Goal: Task Accomplishment & Management: Manage account settings

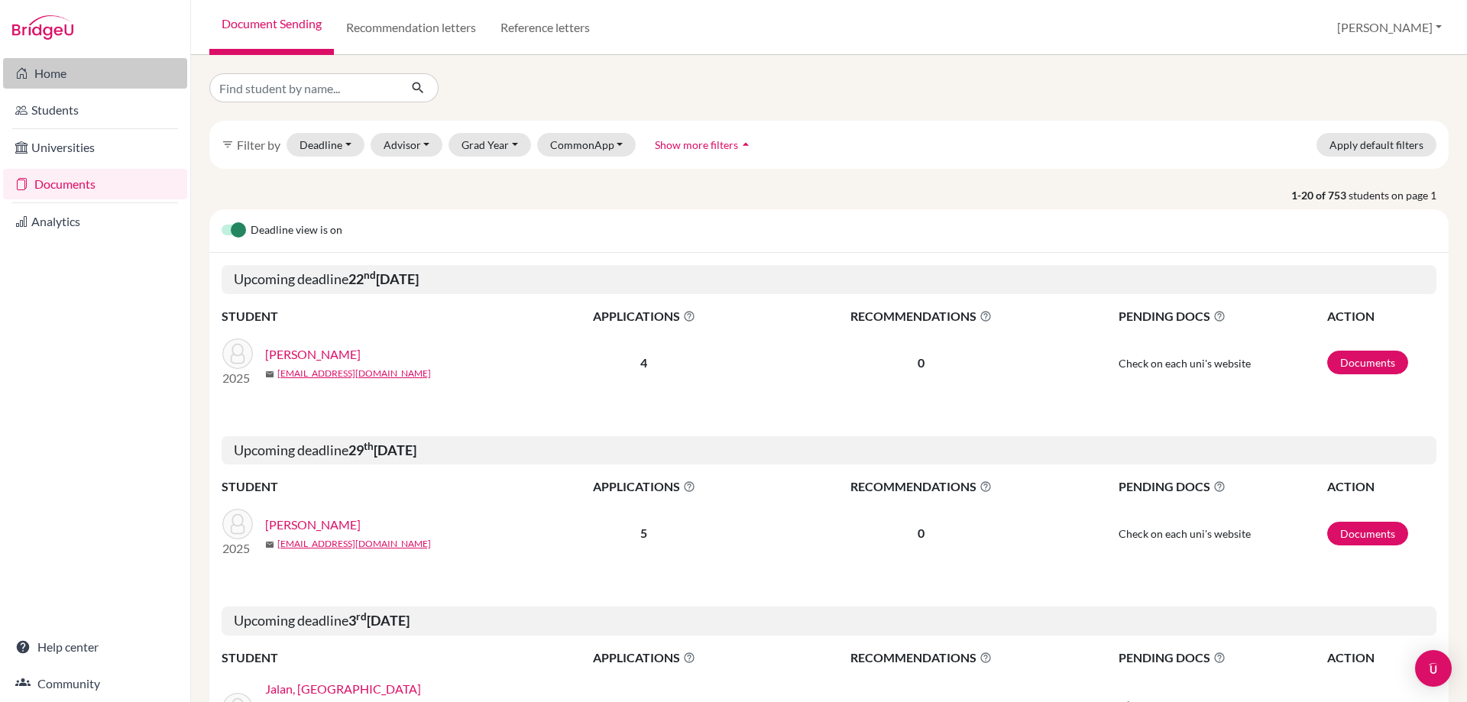
click at [56, 73] on link "Home" at bounding box center [95, 73] width 184 height 31
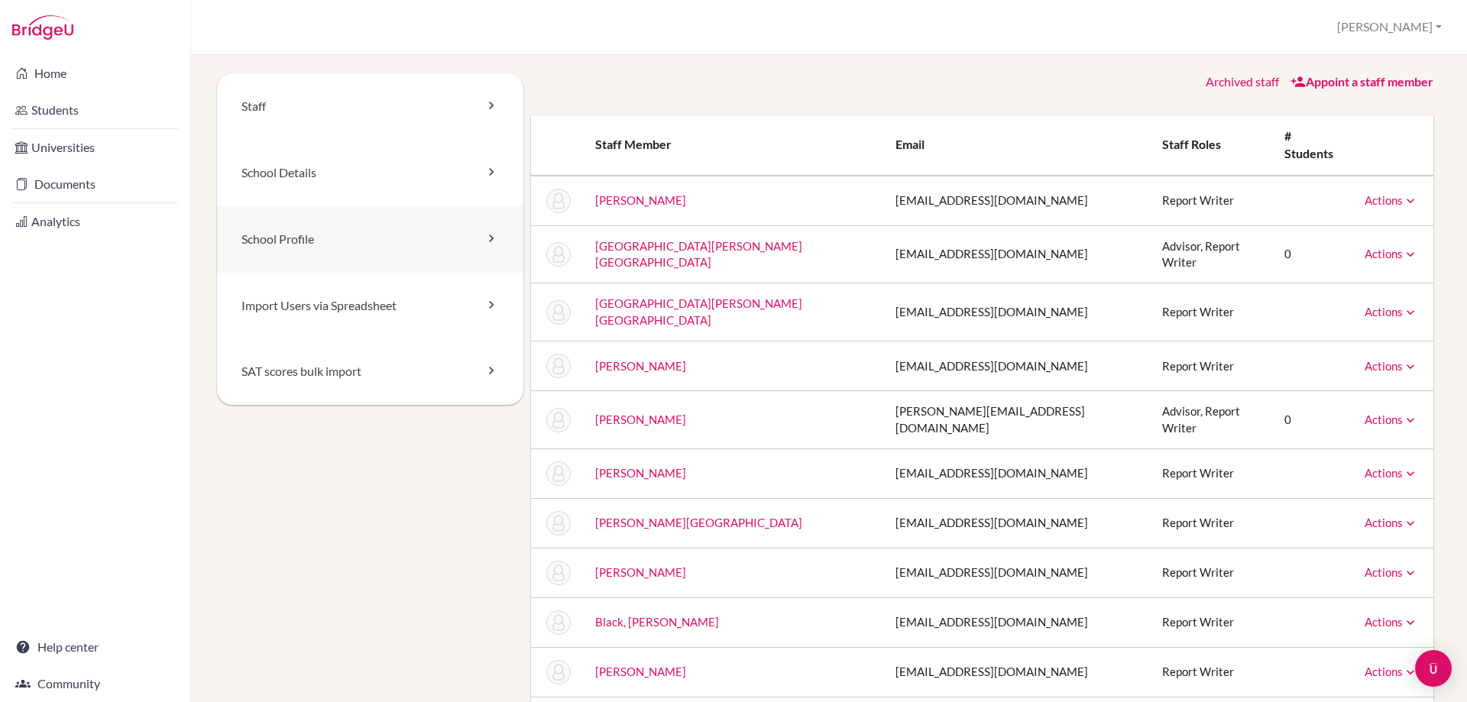
click at [488, 239] on icon at bounding box center [491, 238] width 15 height 15
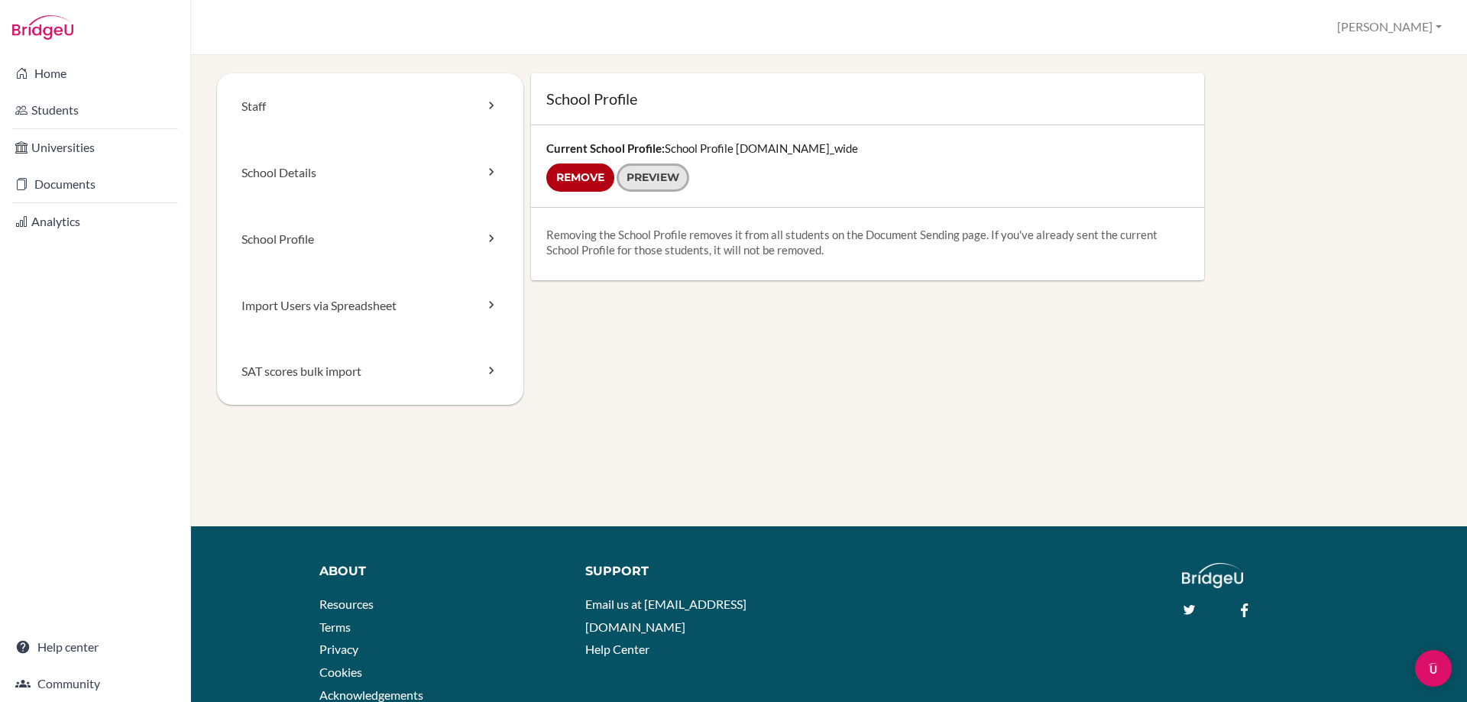
click at [650, 185] on link "Preview" at bounding box center [653, 178] width 73 height 28
click at [59, 70] on link "Home" at bounding box center [95, 73] width 184 height 31
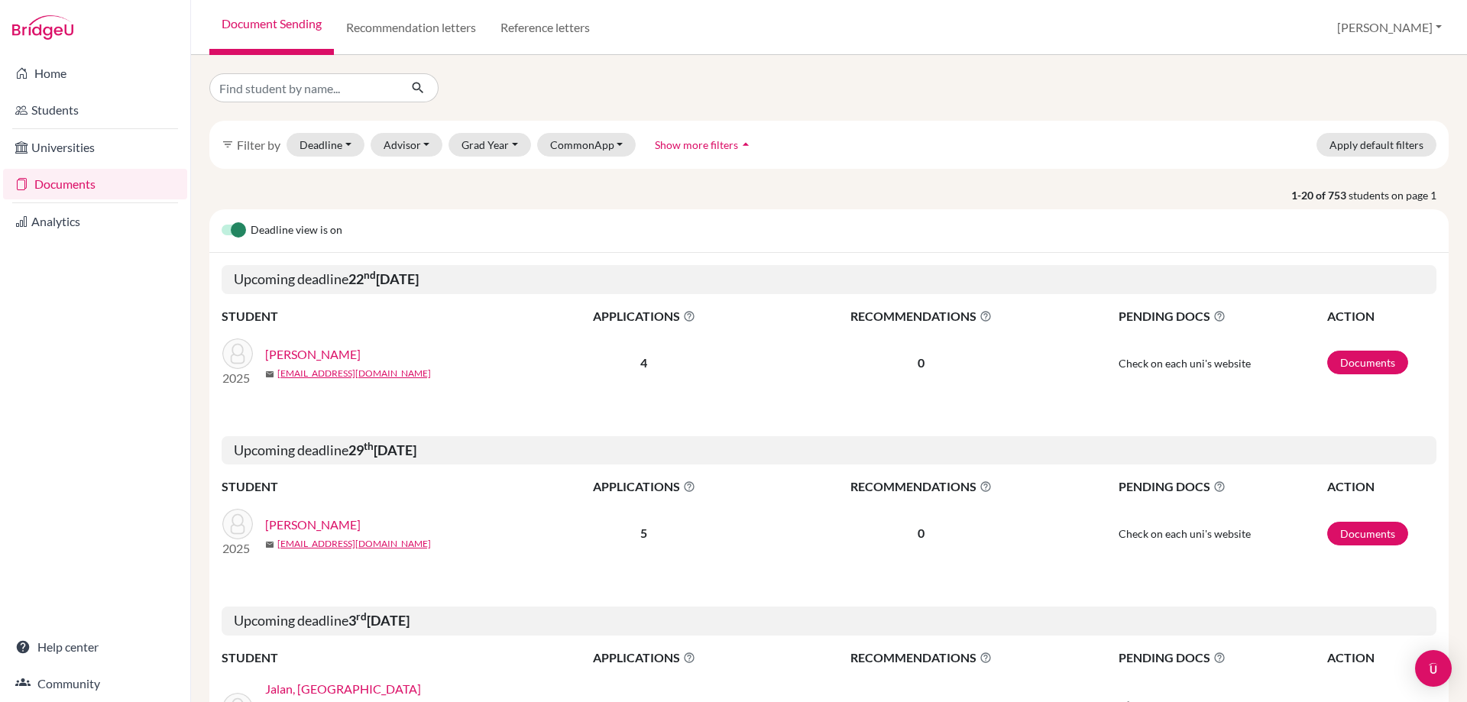
click at [668, 141] on span "Show more filters" at bounding box center [696, 144] width 83 height 13
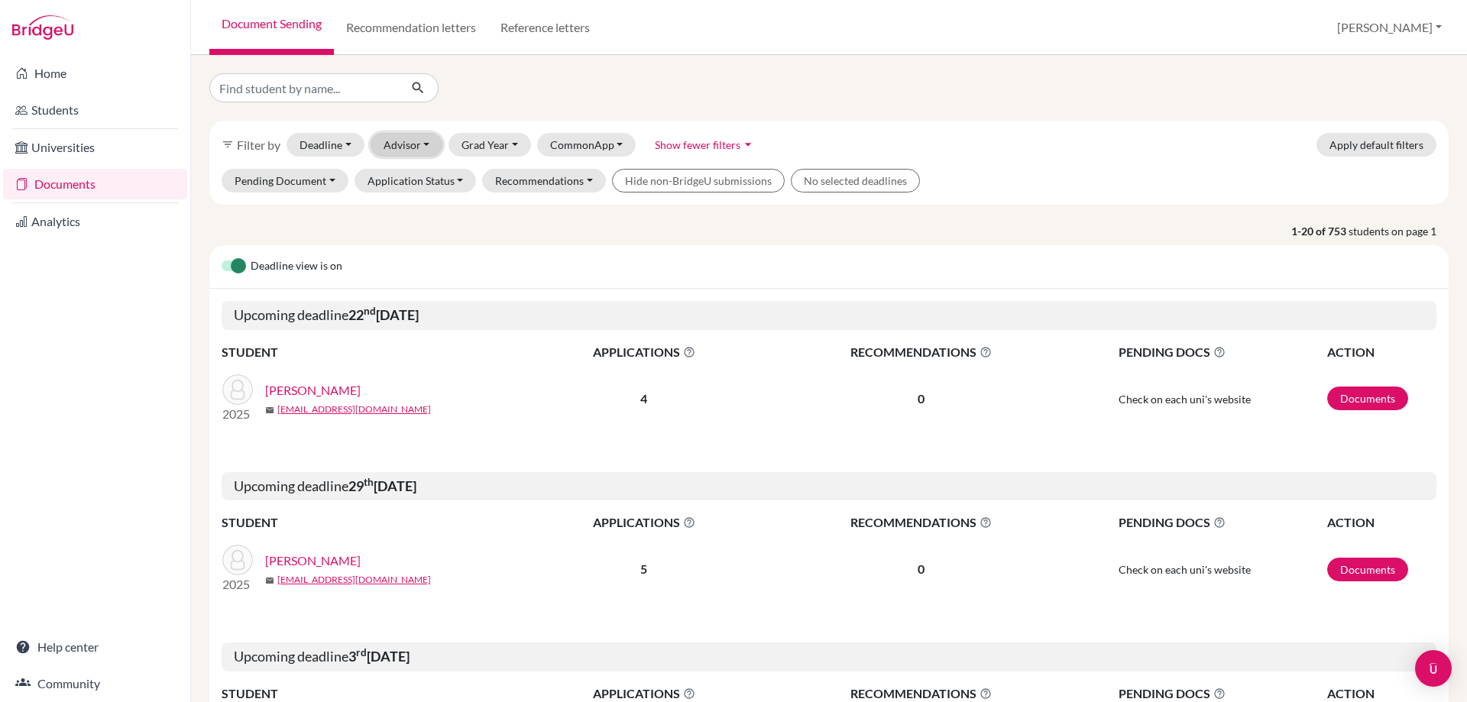
click at [428, 142] on button "Advisor" at bounding box center [407, 145] width 73 height 24
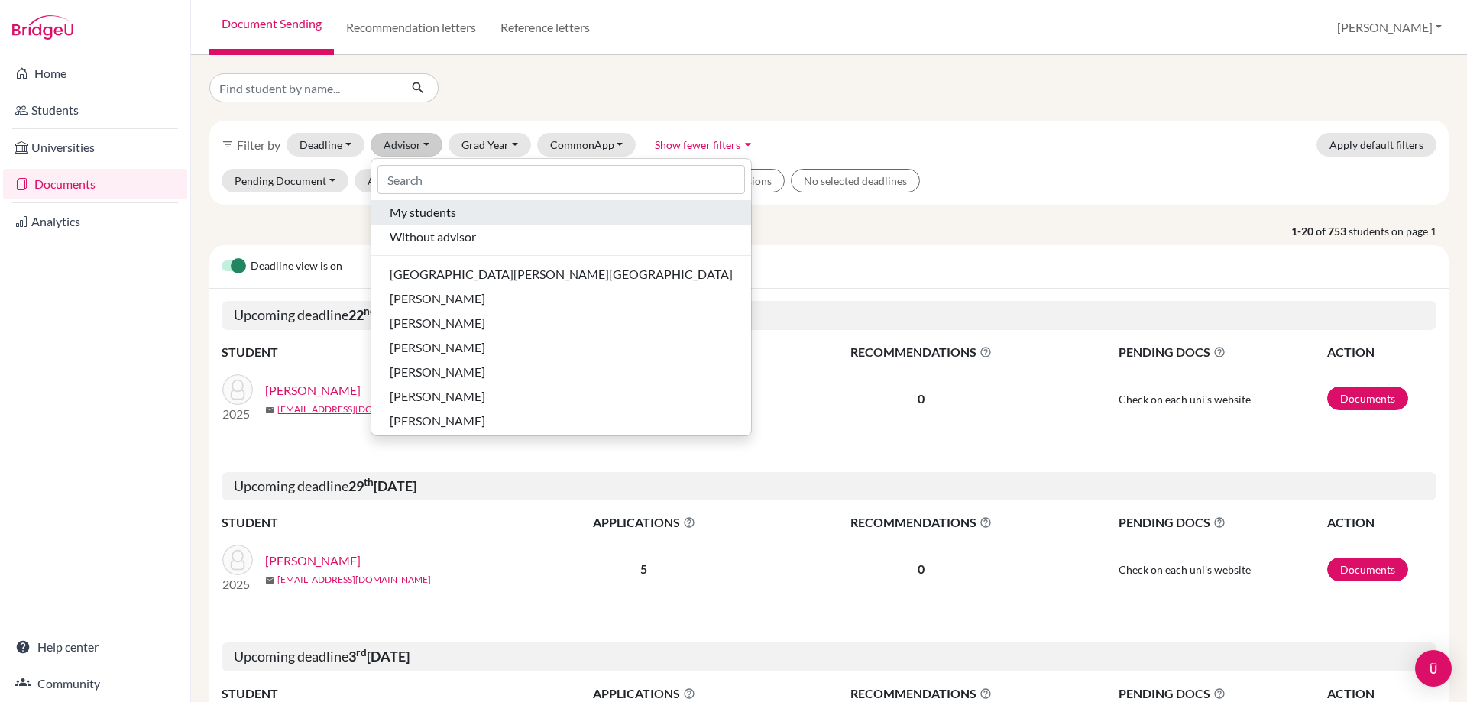
click at [405, 206] on span "My students" at bounding box center [423, 212] width 66 height 18
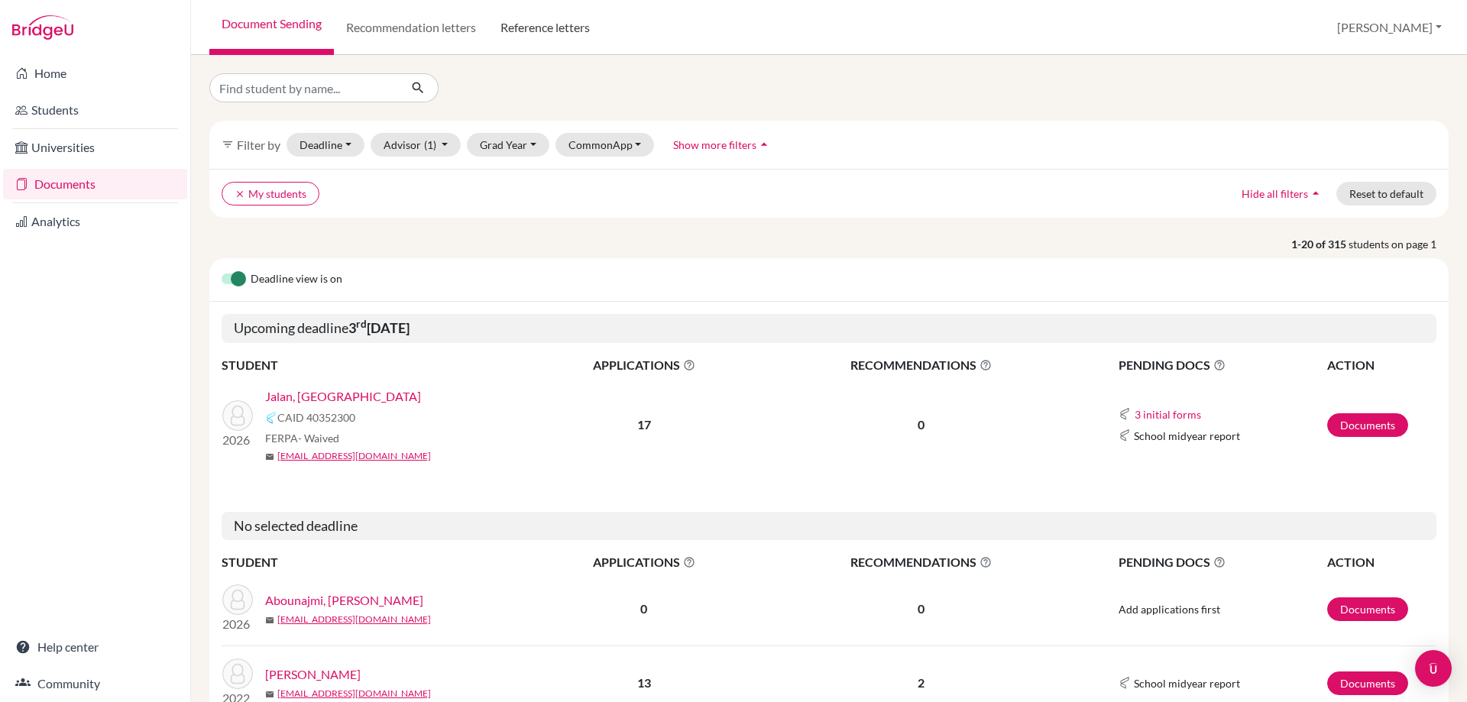
click at [533, 33] on link "Reference letters" at bounding box center [545, 27] width 114 height 55
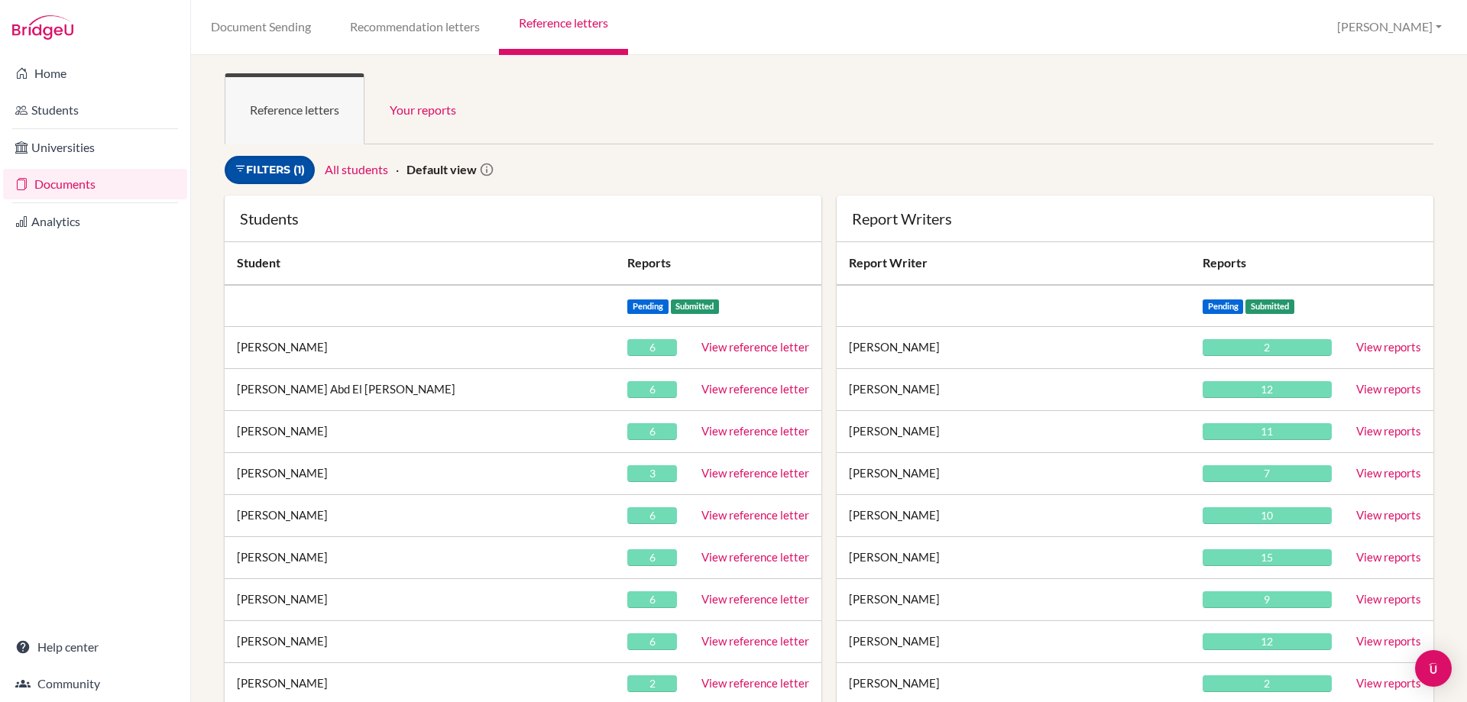
click at [298, 173] on link "Filters (1)" at bounding box center [270, 170] width 90 height 28
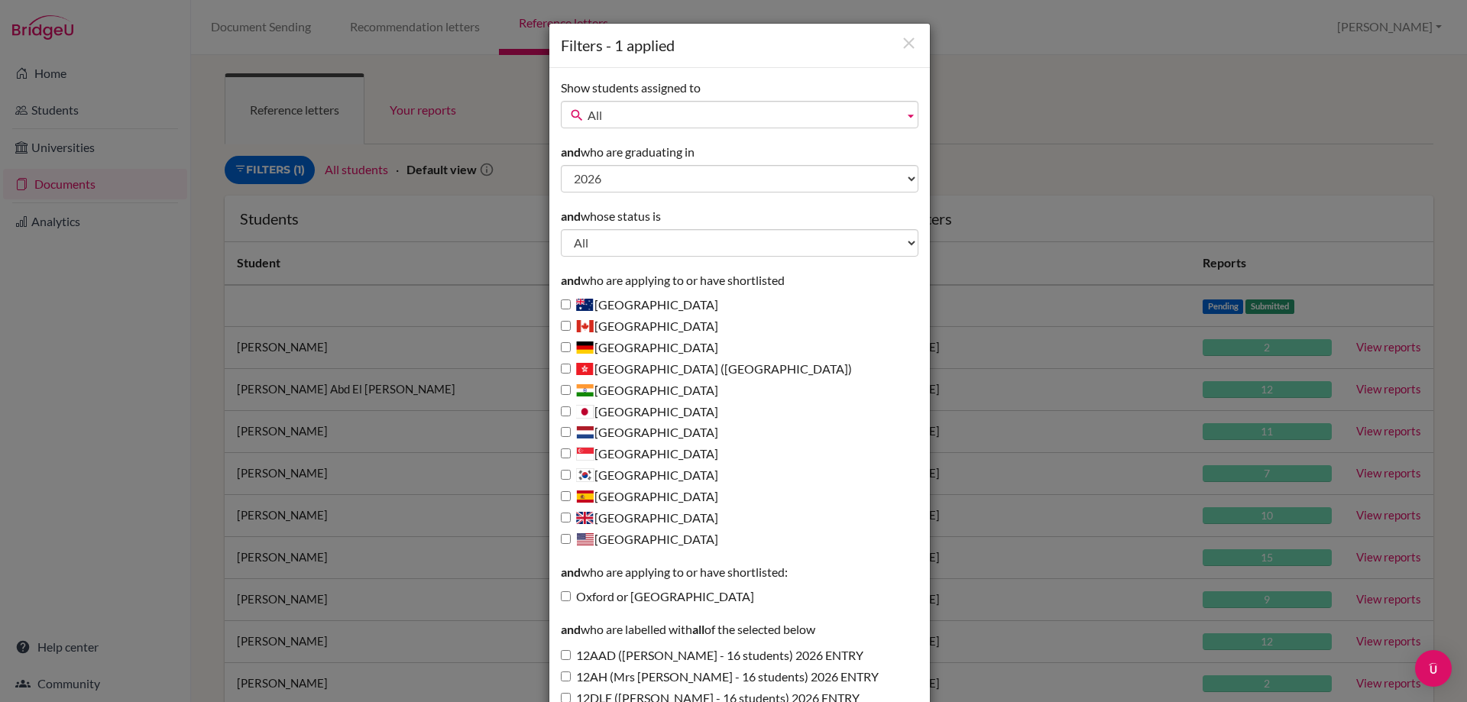
scroll to position [229, 0]
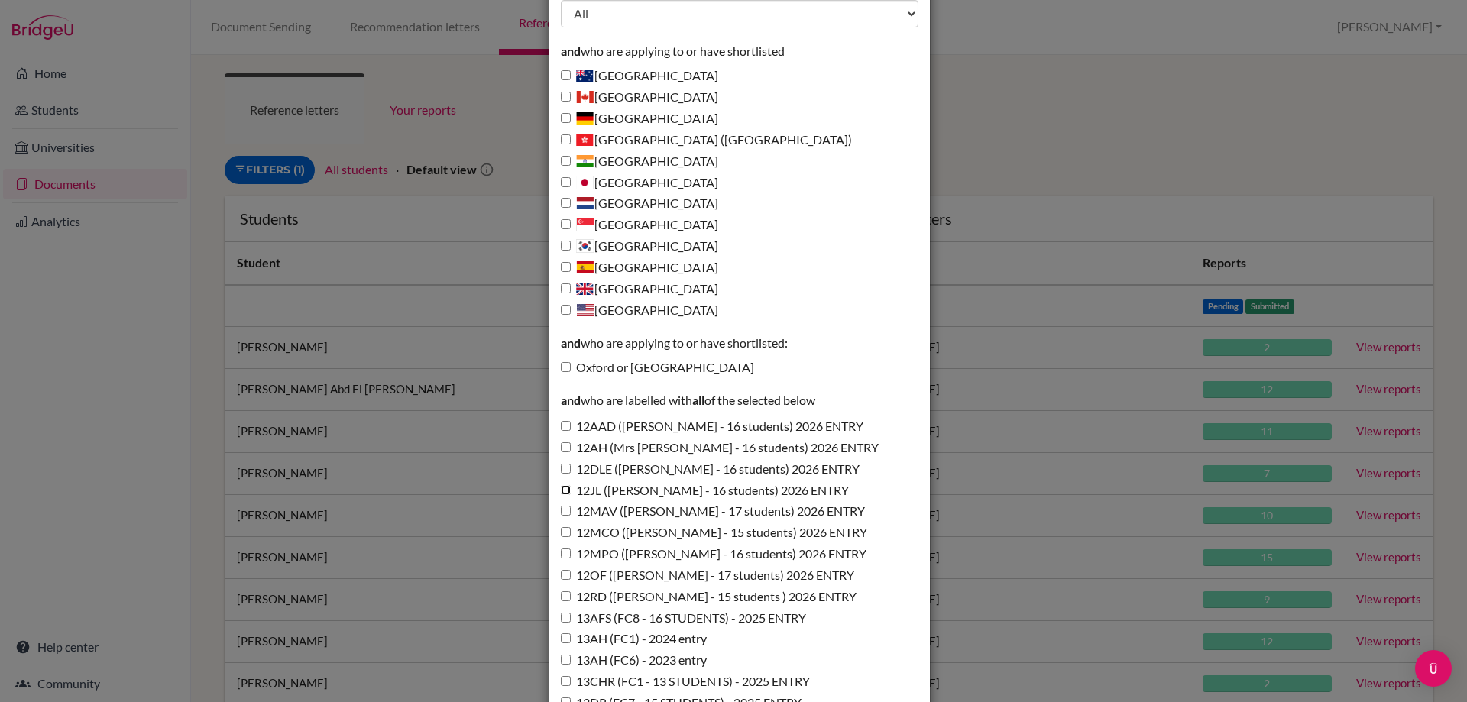
click at [561, 490] on input "12JL ([PERSON_NAME] - 16 students) 2026 ENTRY" at bounding box center [566, 490] width 10 height 10
checkbox input "true"
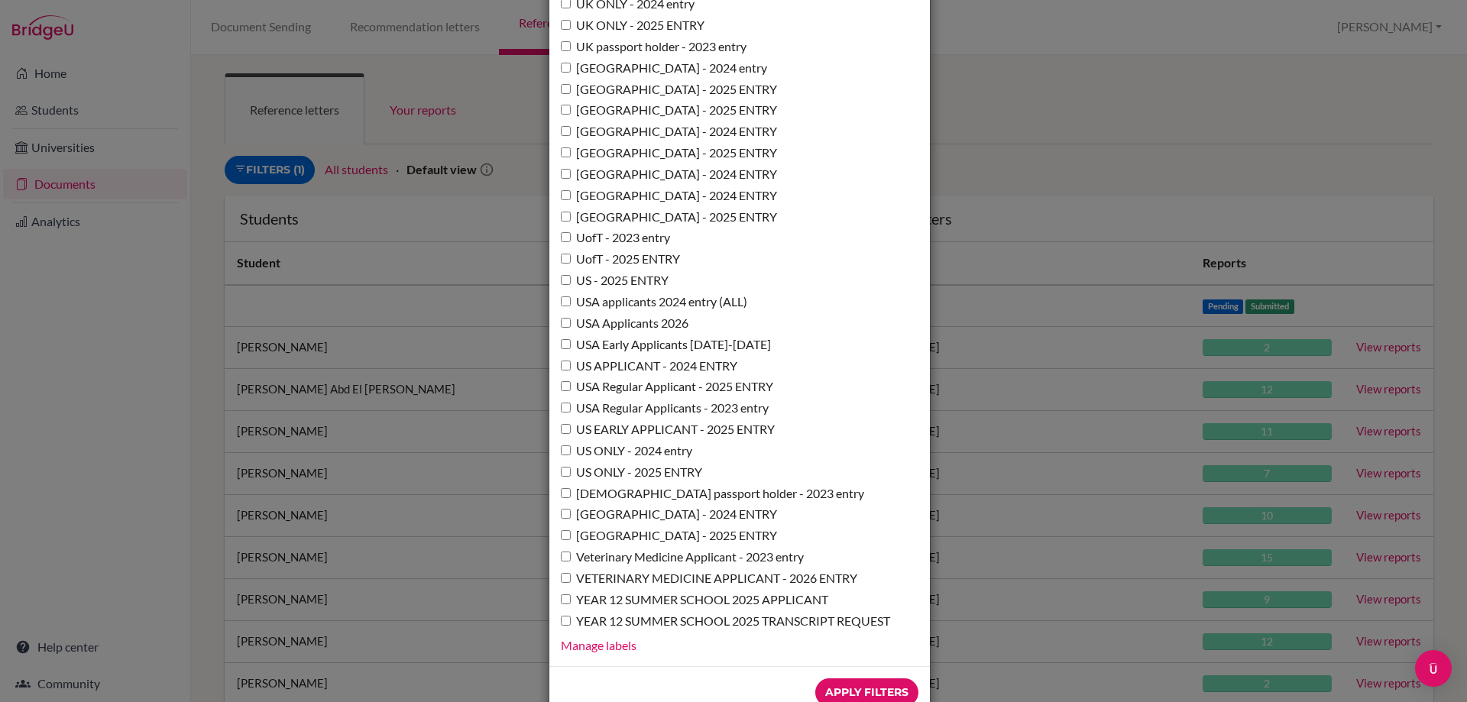
scroll to position [11092, 0]
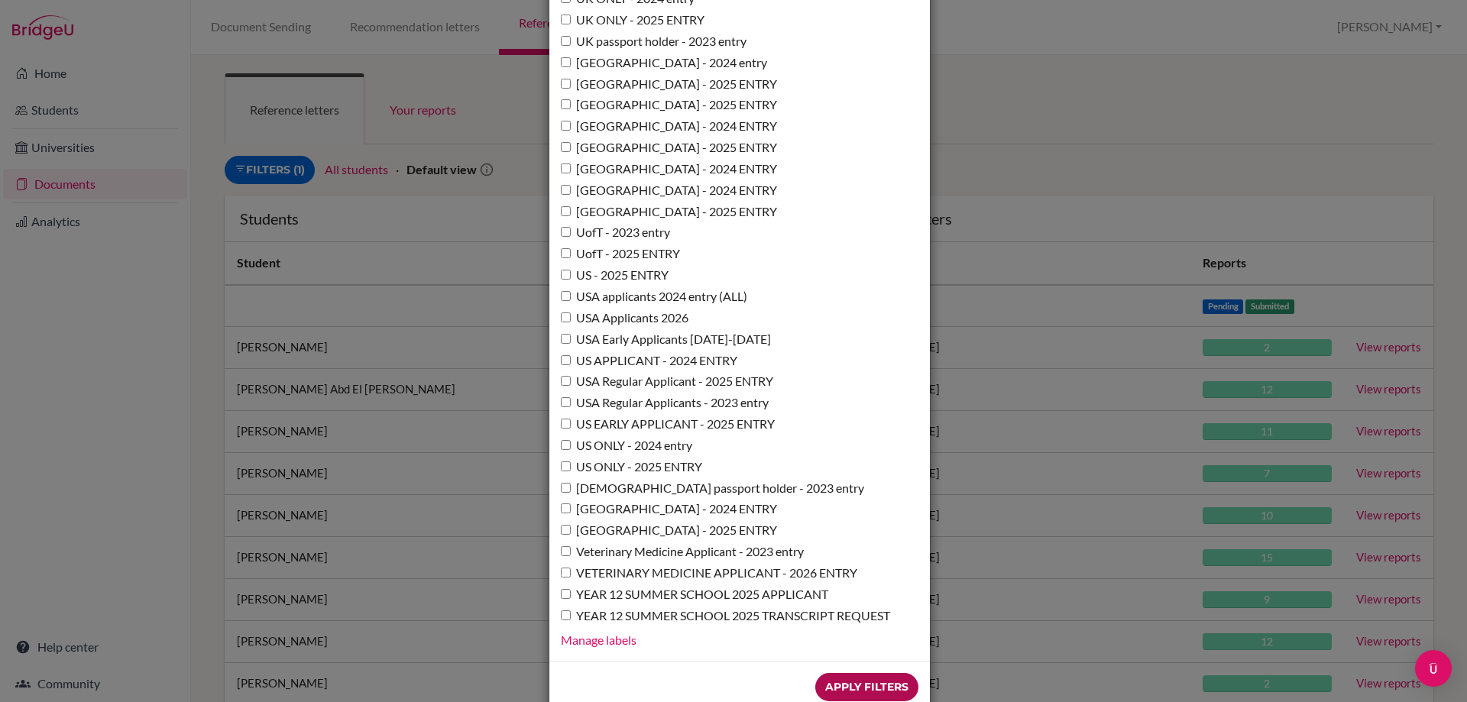
click at [845, 673] on input "Apply Filters" at bounding box center [866, 687] width 103 height 28
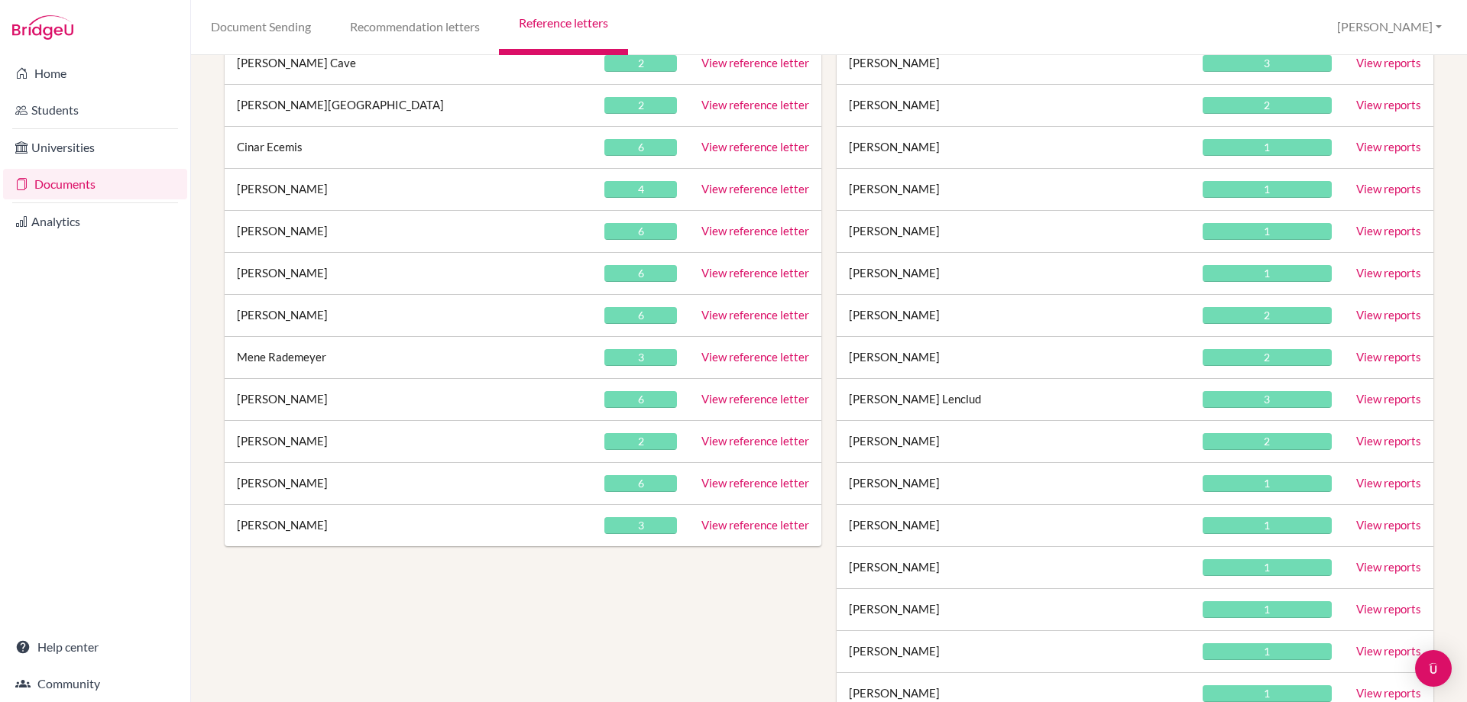
scroll to position [459, 0]
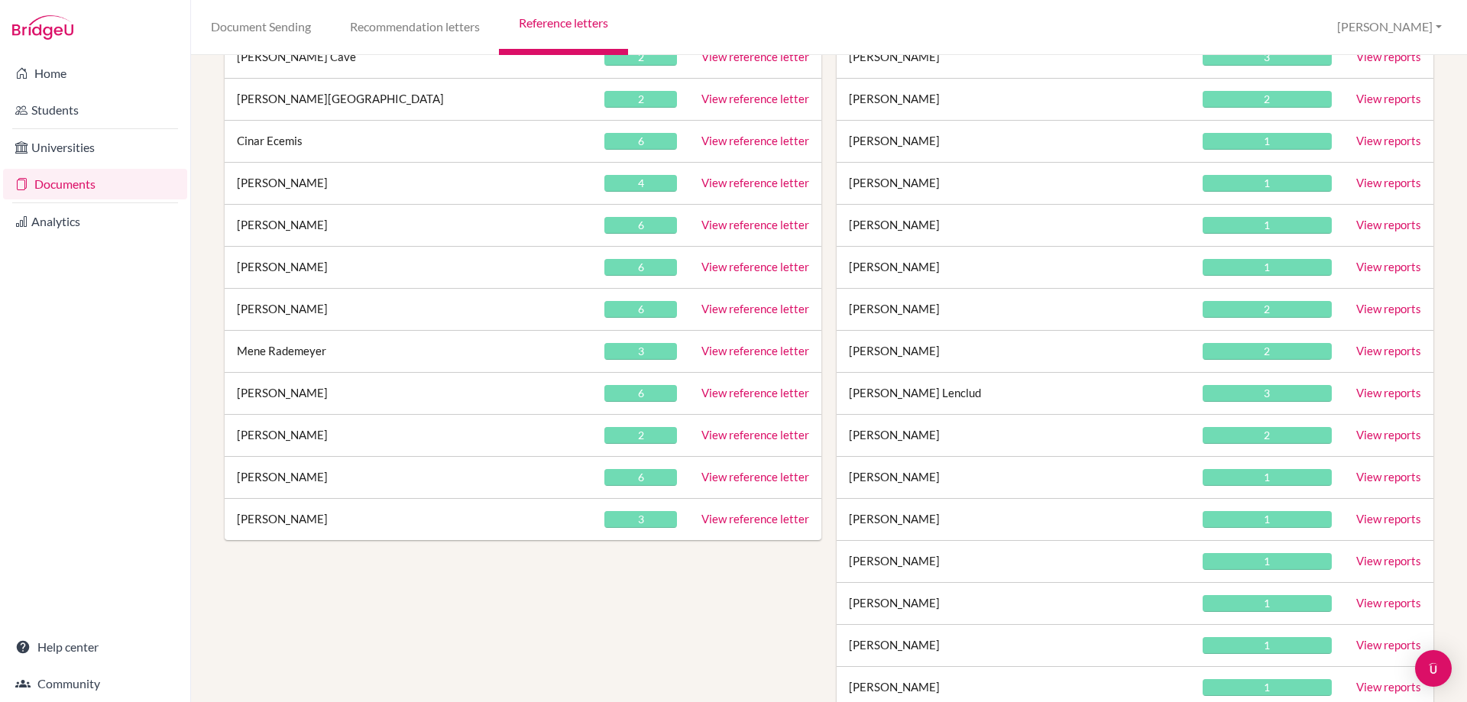
click at [748, 436] on link "View reference letter" at bounding box center [756, 435] width 108 height 14
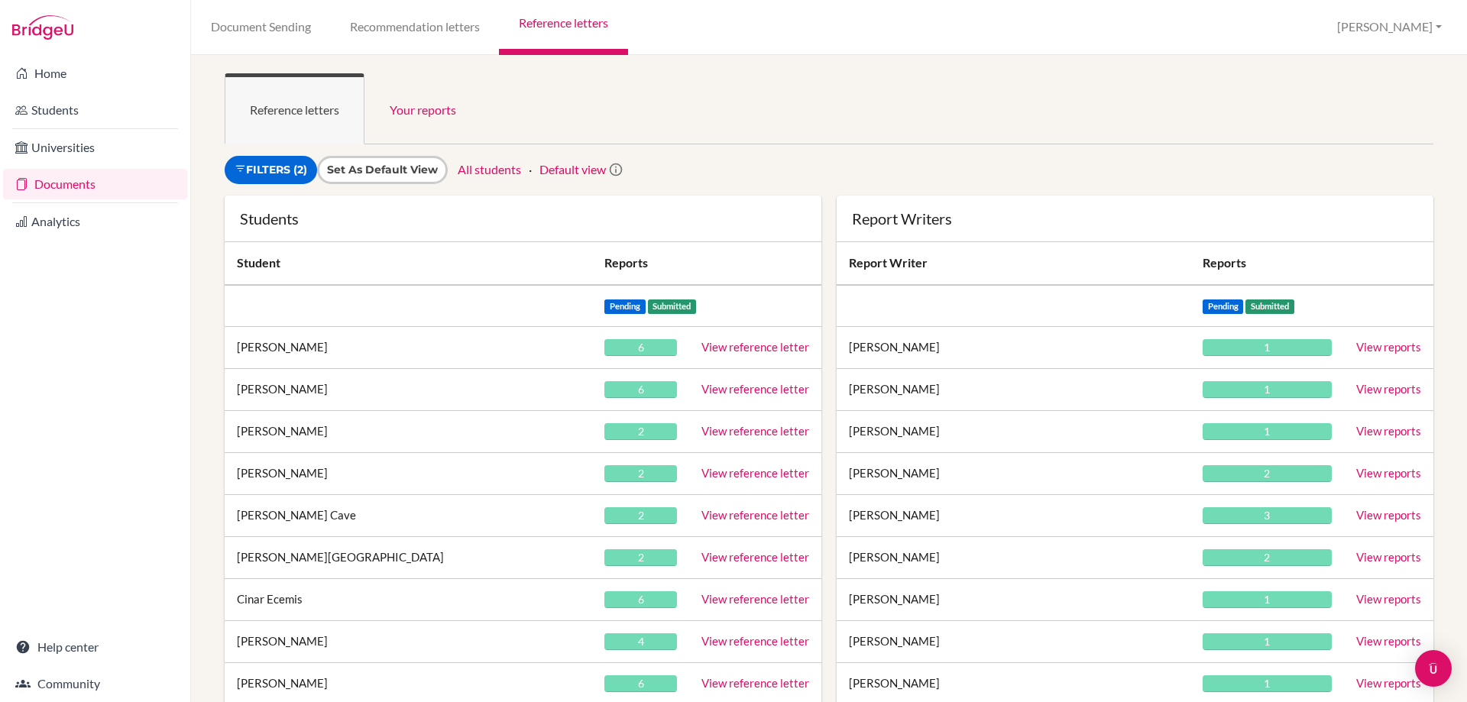
click at [710, 351] on link "View reference letter" at bounding box center [756, 347] width 108 height 14
click at [280, 173] on link "Filters (2)" at bounding box center [271, 170] width 92 height 28
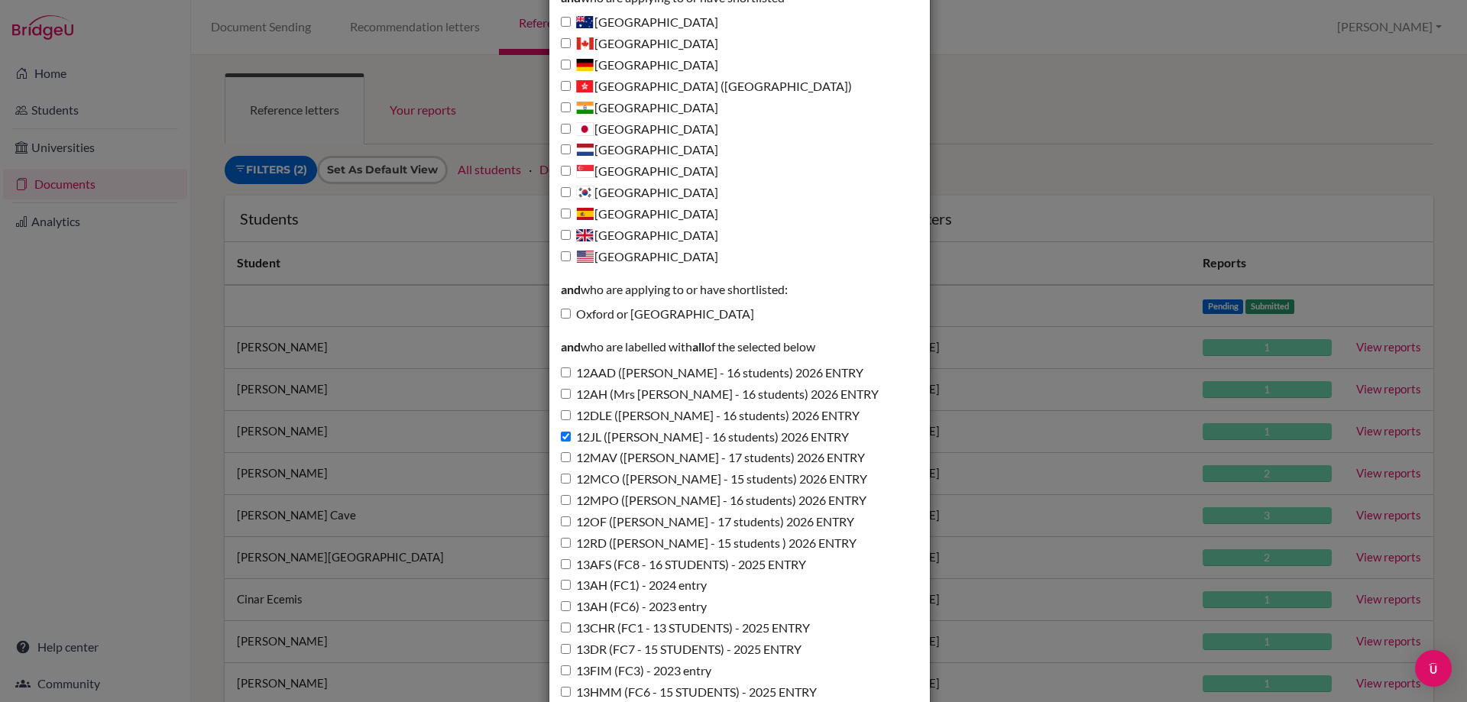
scroll to position [306, 0]
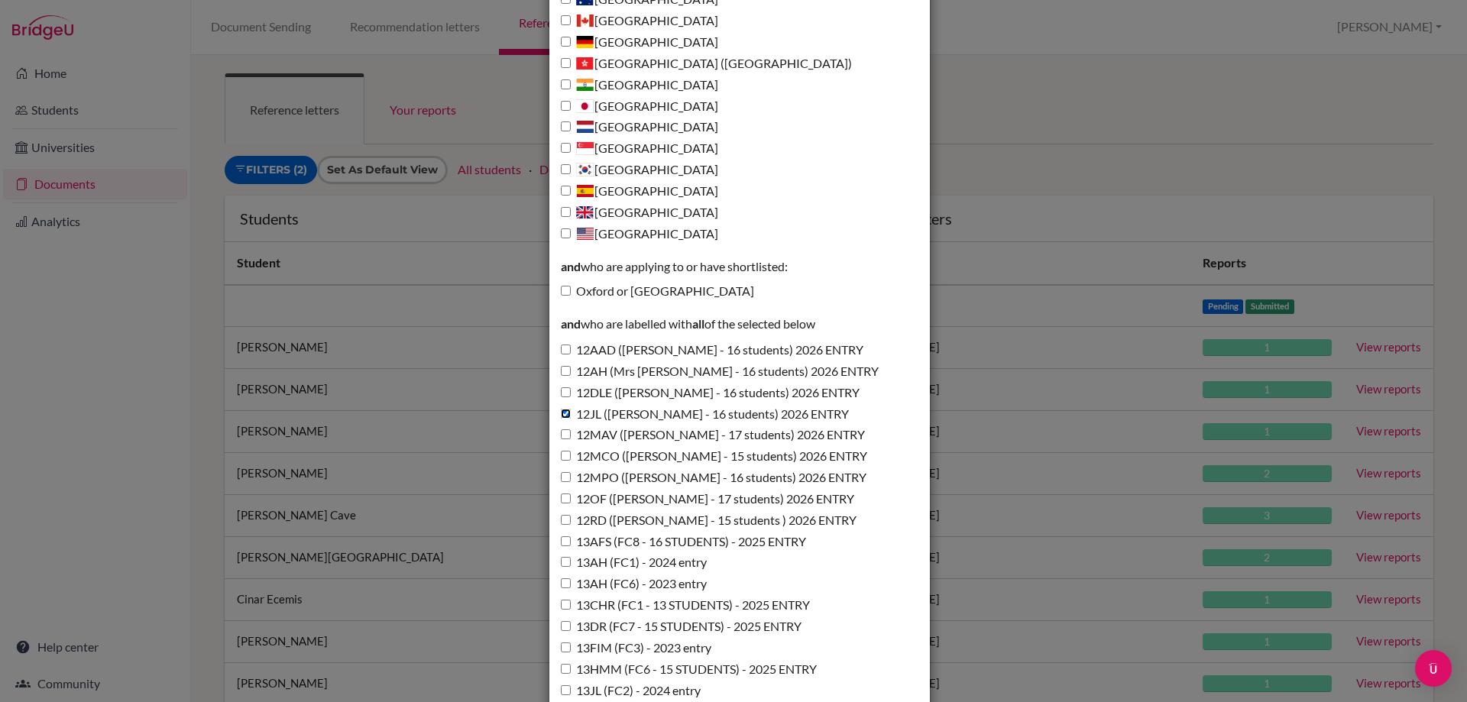
click at [561, 412] on input "12JL ([PERSON_NAME] - 16 students) 2026 ENTRY" at bounding box center [566, 414] width 10 height 10
checkbox input "false"
click at [564, 517] on input "12RD (Miss D'Annunzio - 15 students ) 2026 ENTRY" at bounding box center [566, 520] width 10 height 10
checkbox input "true"
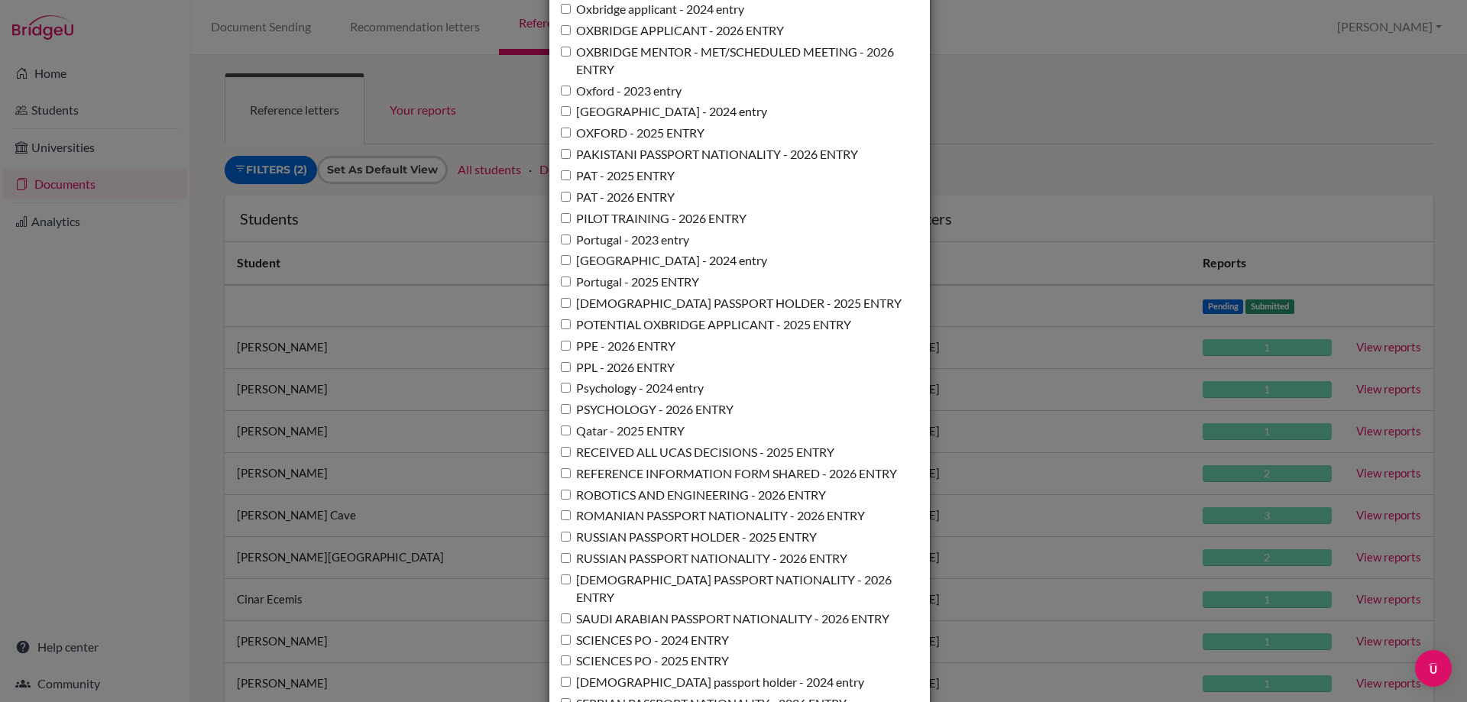
scroll to position [11092, 0]
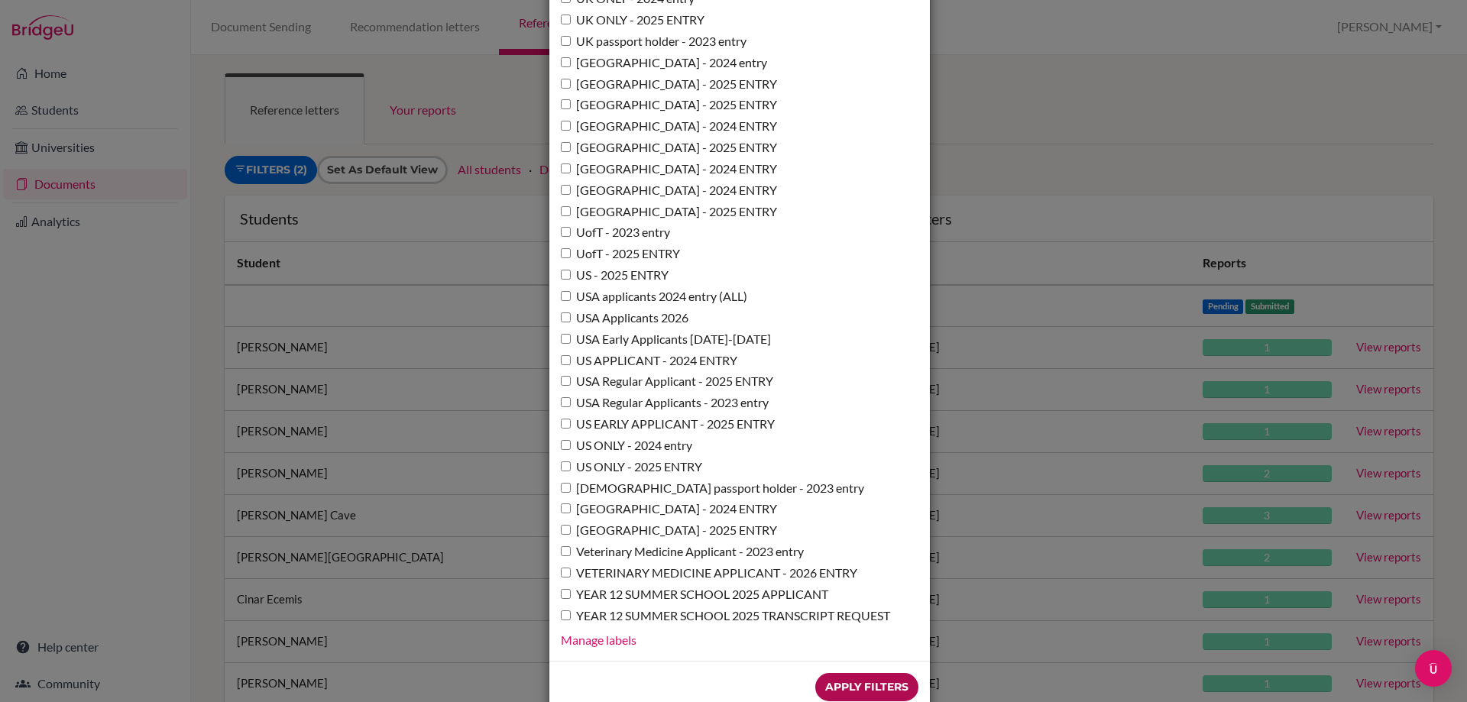
click at [846, 673] on input "Apply Filters" at bounding box center [866, 687] width 103 height 28
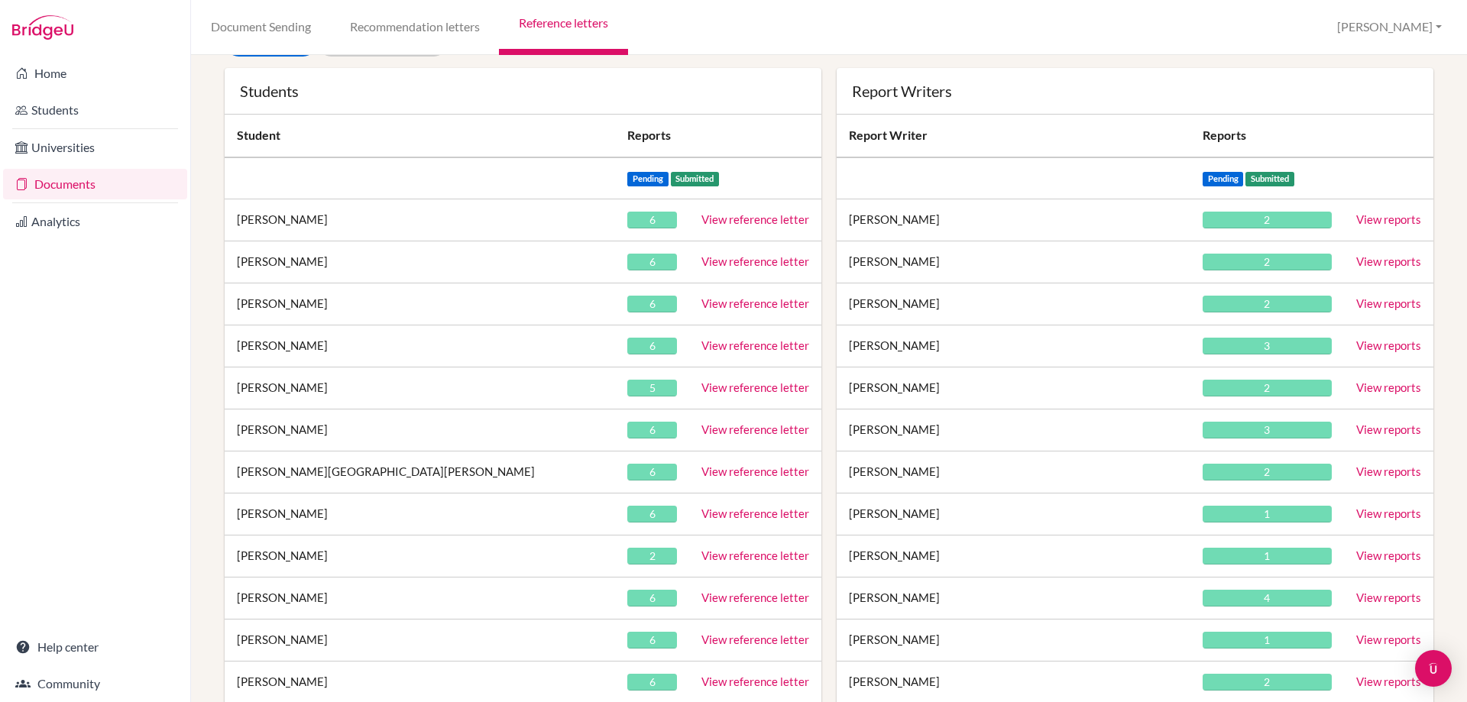
scroll to position [153, 0]
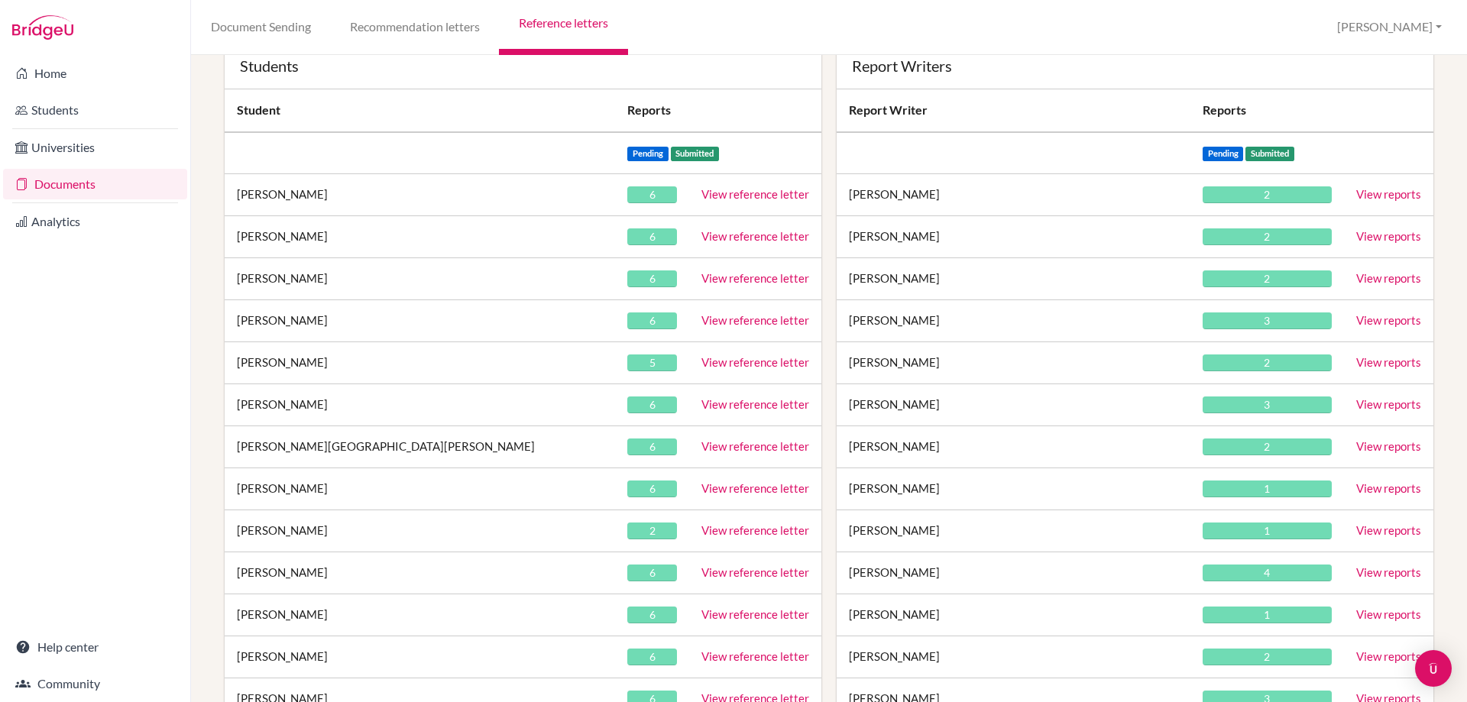
click at [741, 364] on link "View reference letter" at bounding box center [756, 362] width 108 height 14
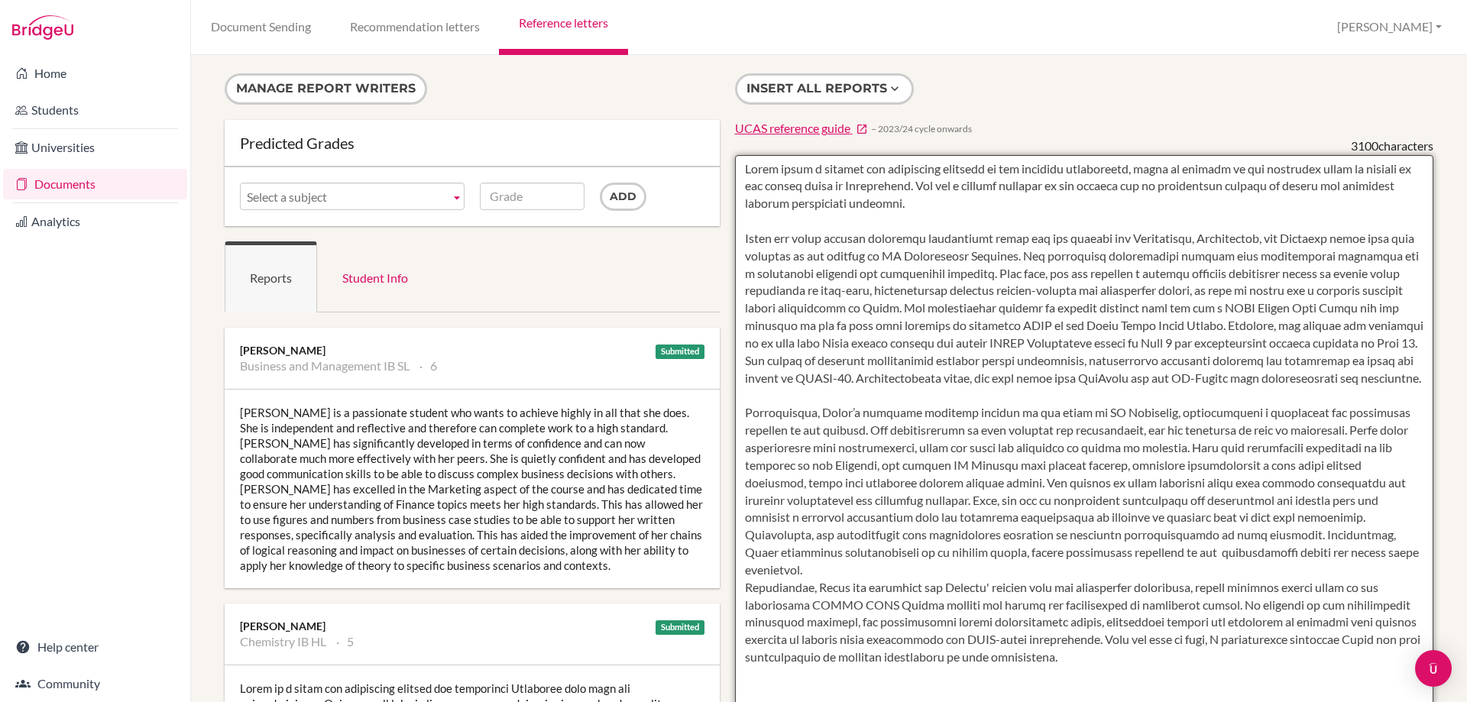
click at [741, 167] on textarea at bounding box center [1084, 596] width 699 height 883
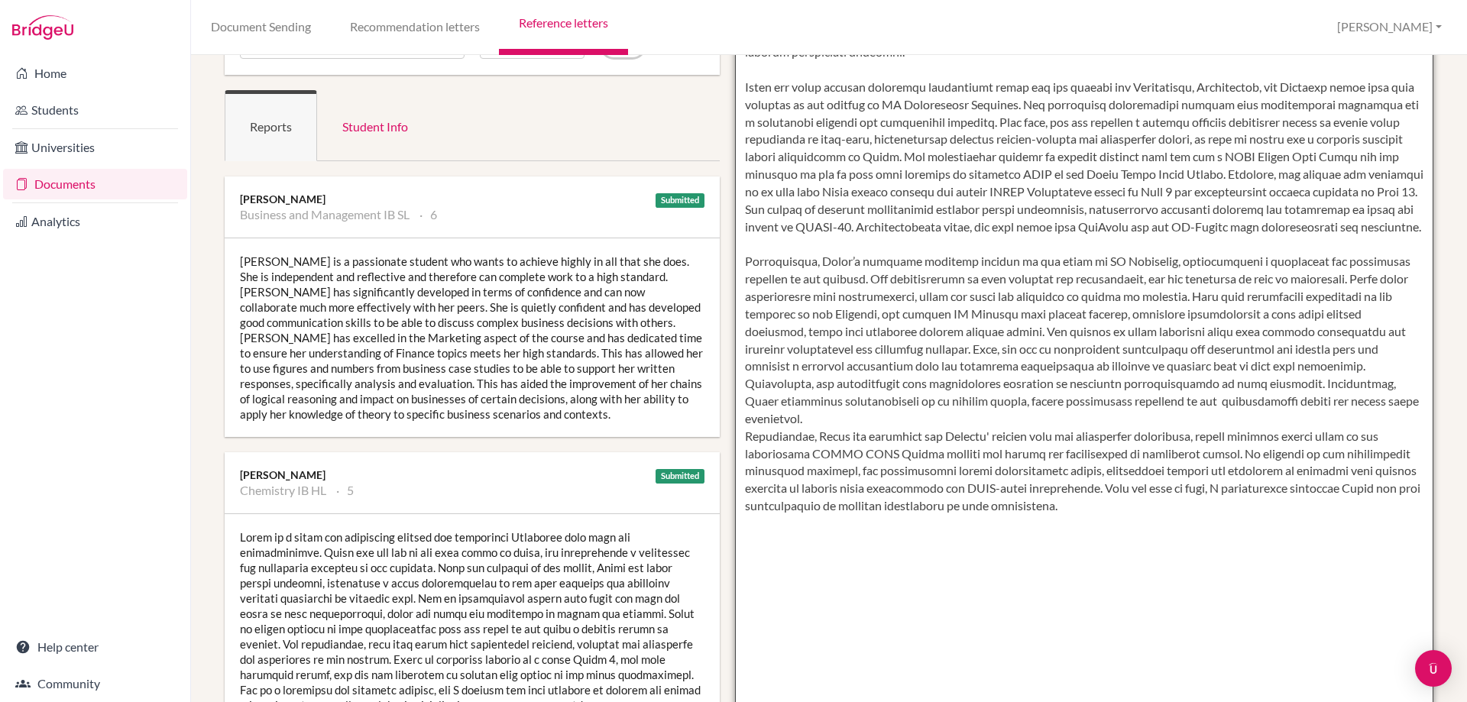
scroll to position [452, 0]
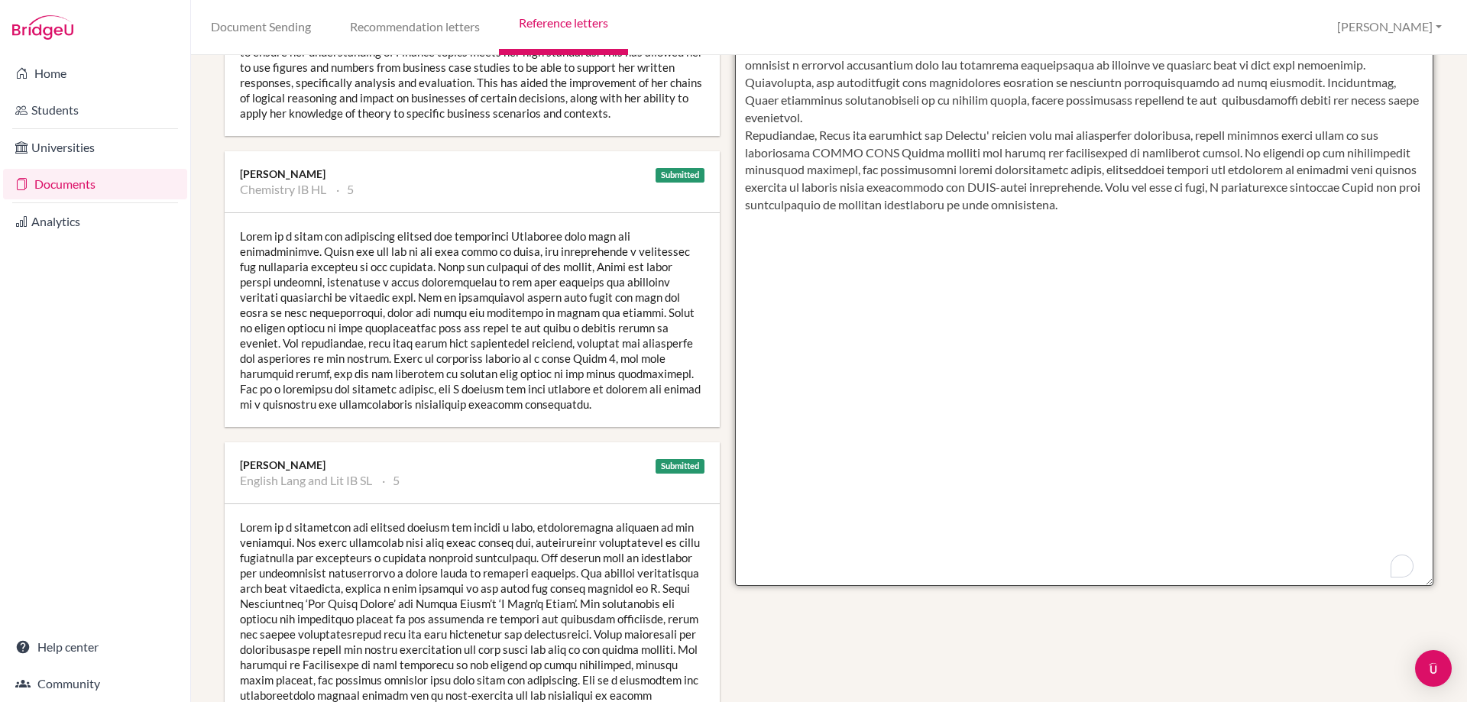
drag, startPoint x: 739, startPoint y: 169, endPoint x: 1135, endPoint y: 228, distance: 400.2
click at [1135, 228] on textarea "To enrich screen reader interactions, please activate Accessibility in Grammarl…" at bounding box center [1084, 144] width 699 height 883
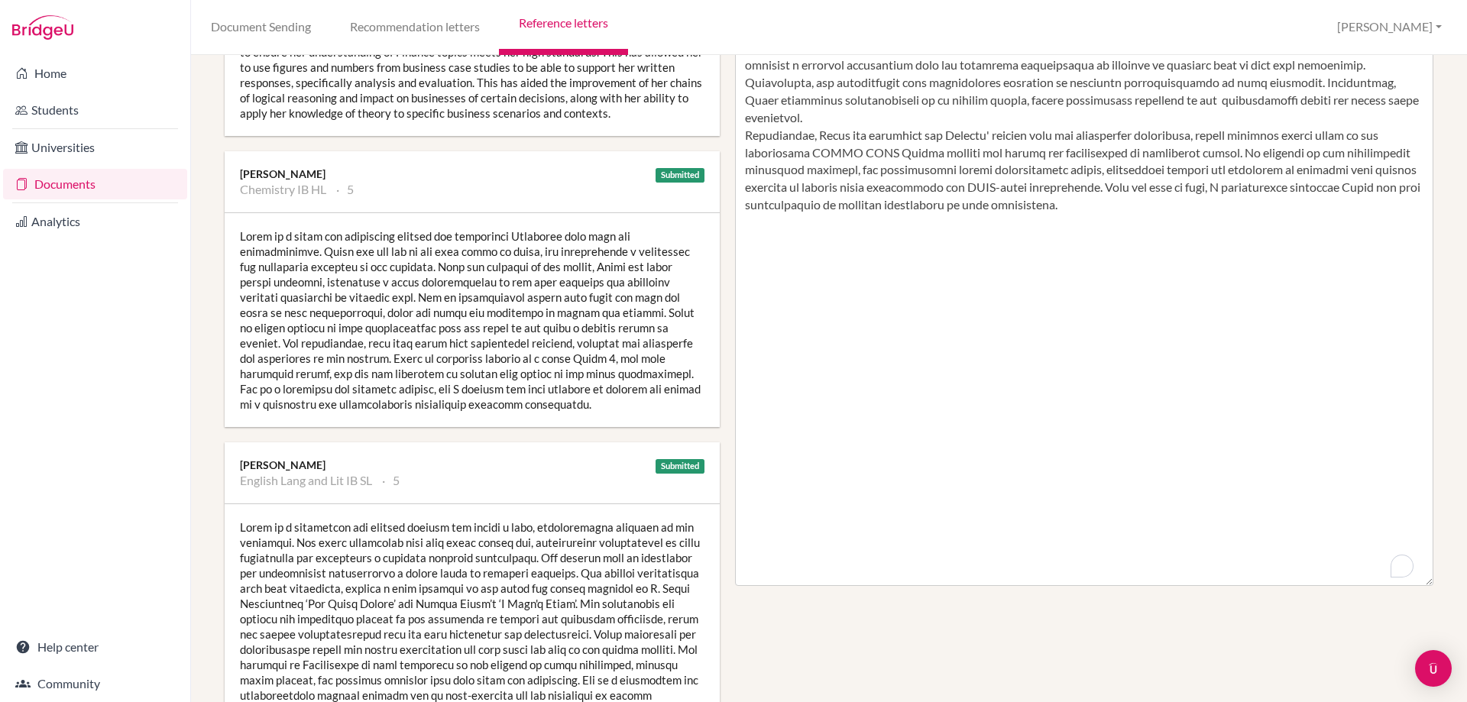
click at [394, 359] on div at bounding box center [472, 320] width 495 height 214
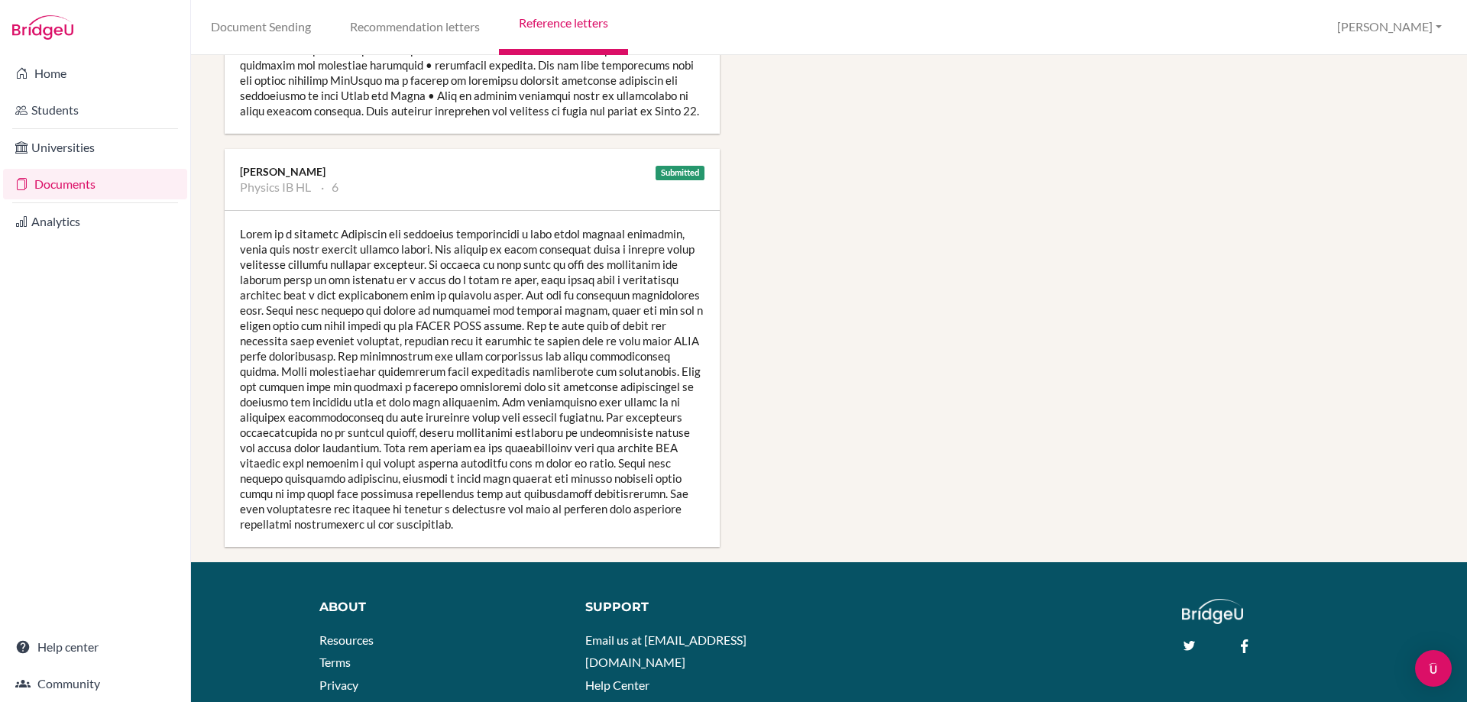
scroll to position [1446, 0]
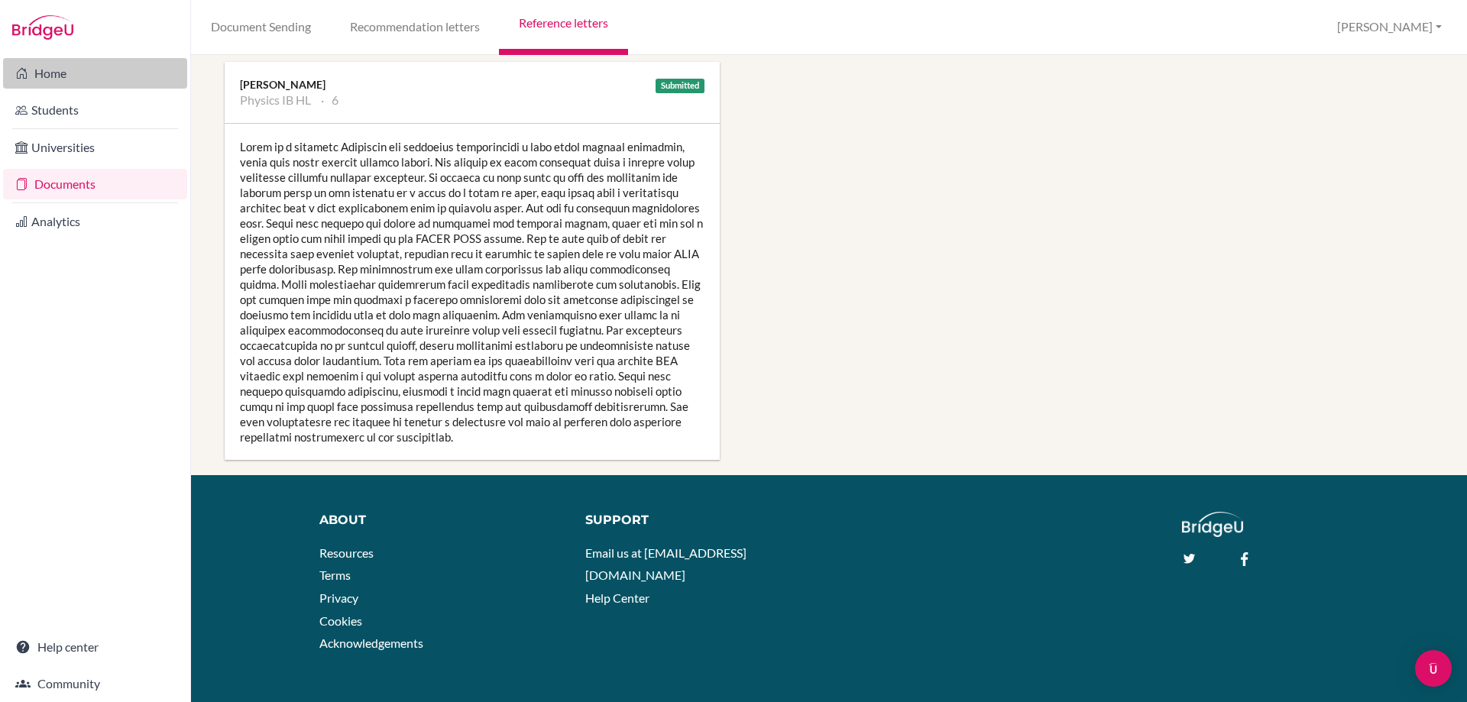
click at [60, 80] on link "Home" at bounding box center [95, 73] width 184 height 31
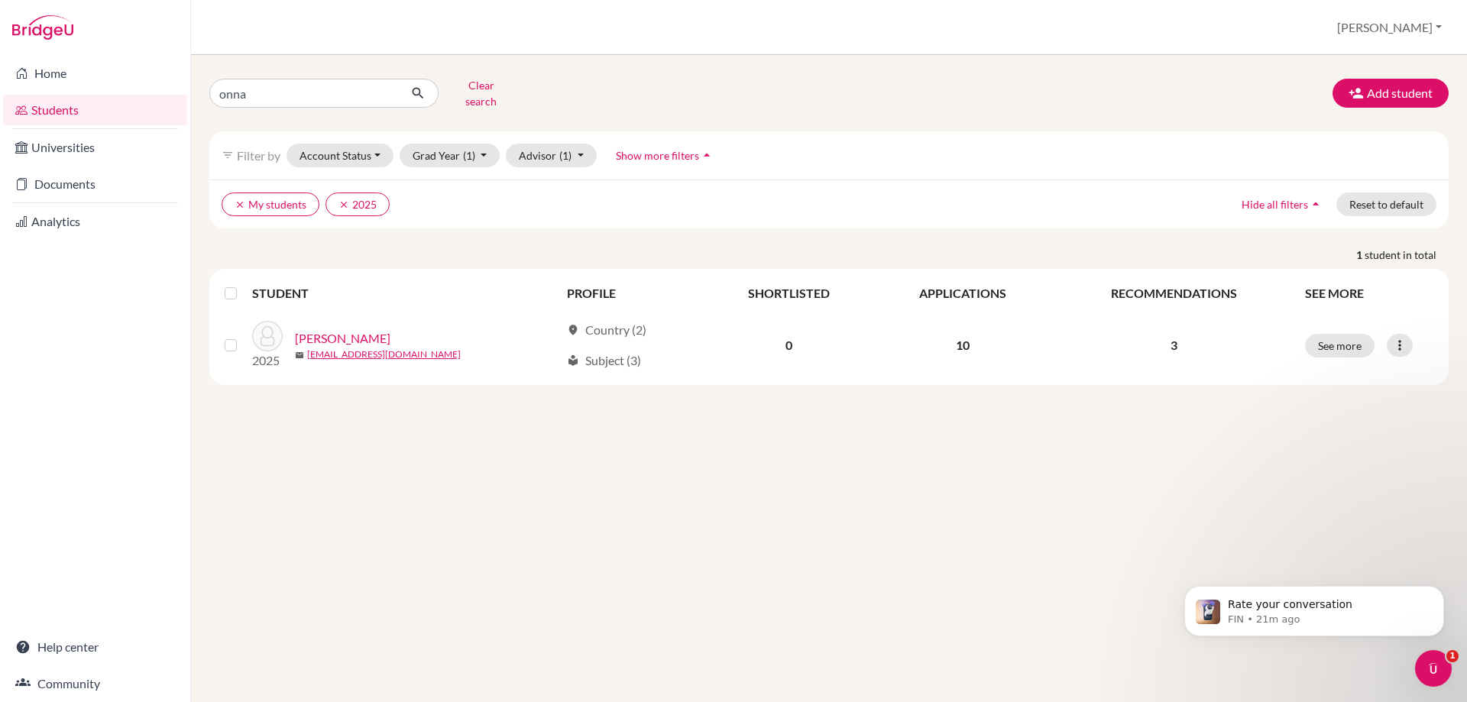
click at [213, 105] on div "onna Clear search Add student filter_list Filter by Account Status Active accou…" at bounding box center [829, 229] width 1240 height 312
type input "bett"
click button "submit" at bounding box center [418, 93] width 41 height 29
click at [1439, 592] on icon "Dismiss notification" at bounding box center [1439, 590] width 5 height 5
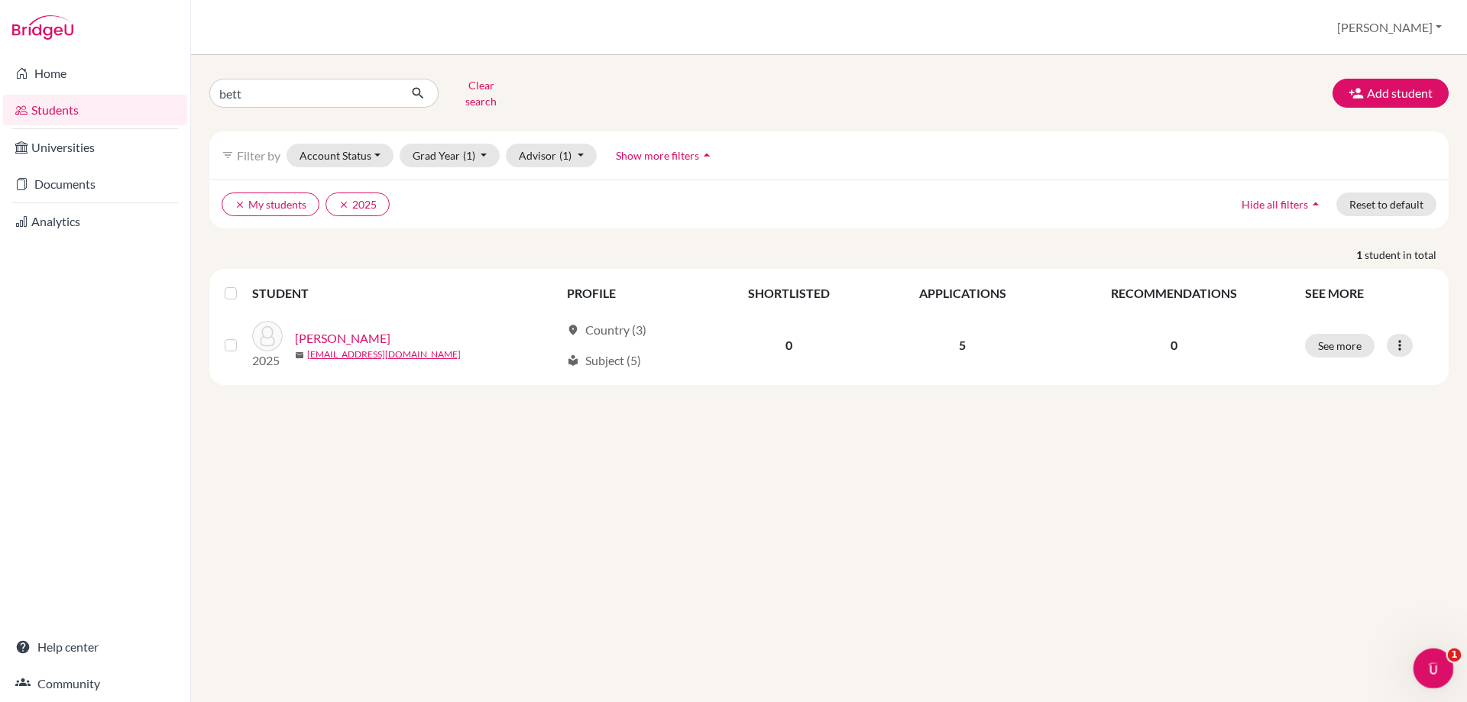
click at [1436, 669] on icon "Open Intercom Messenger" at bounding box center [1431, 666] width 25 height 25
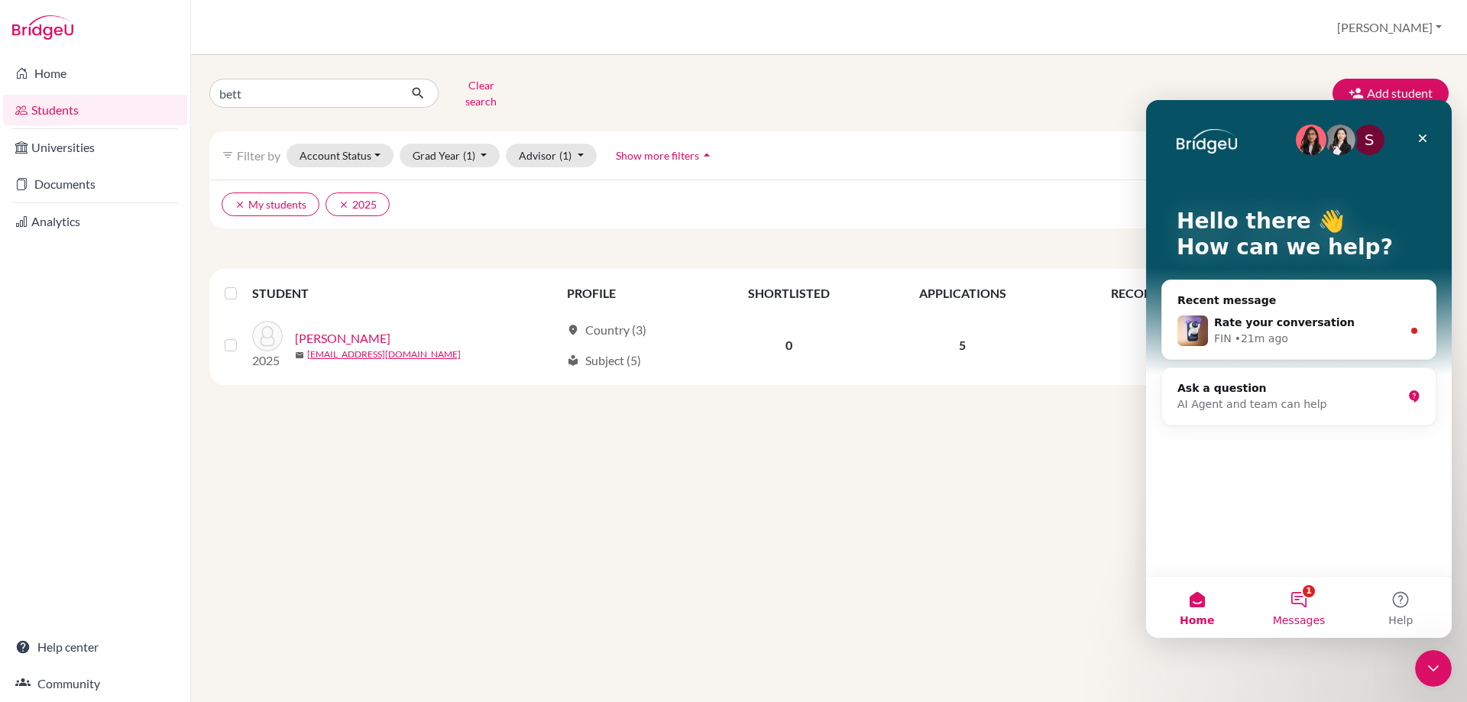
click at [1311, 601] on button "1 Messages" at bounding box center [1299, 607] width 102 height 61
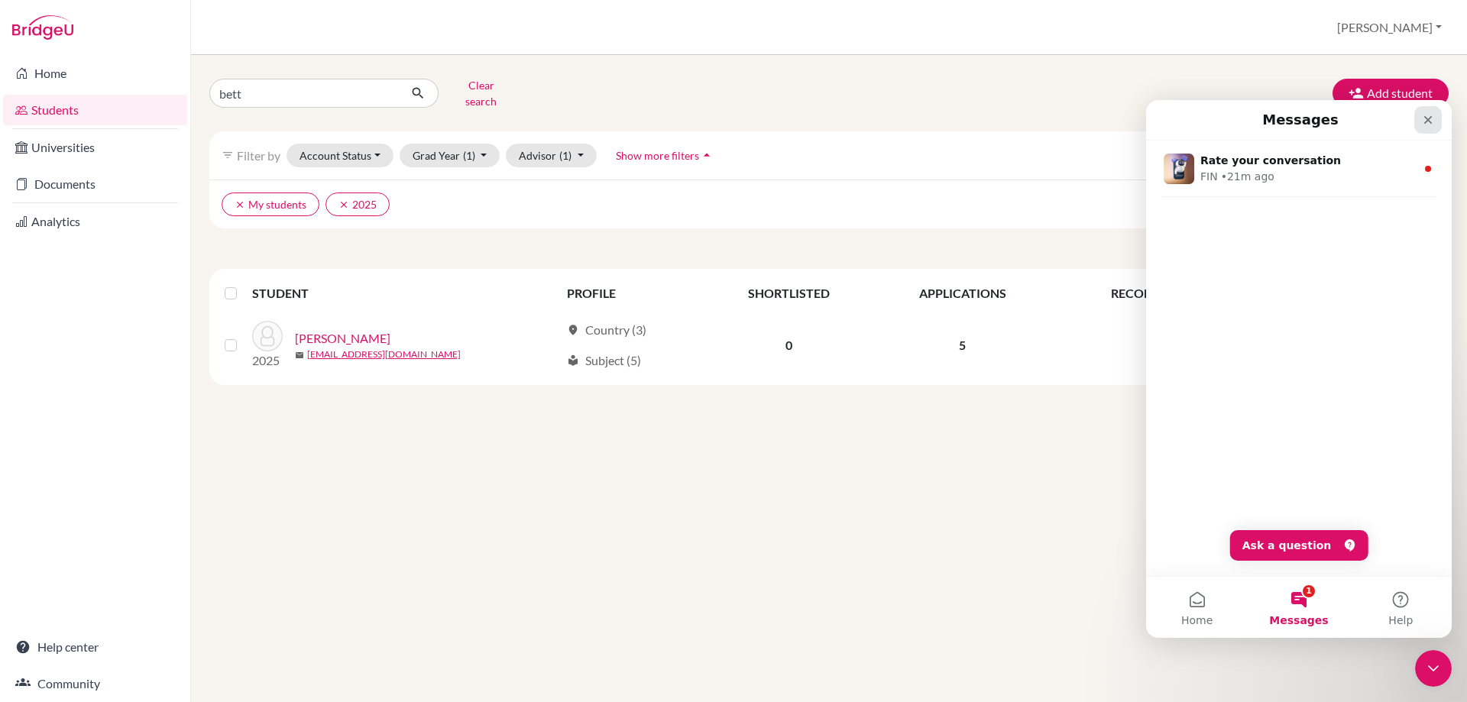
click at [1429, 116] on icon "Close" at bounding box center [1428, 120] width 12 height 12
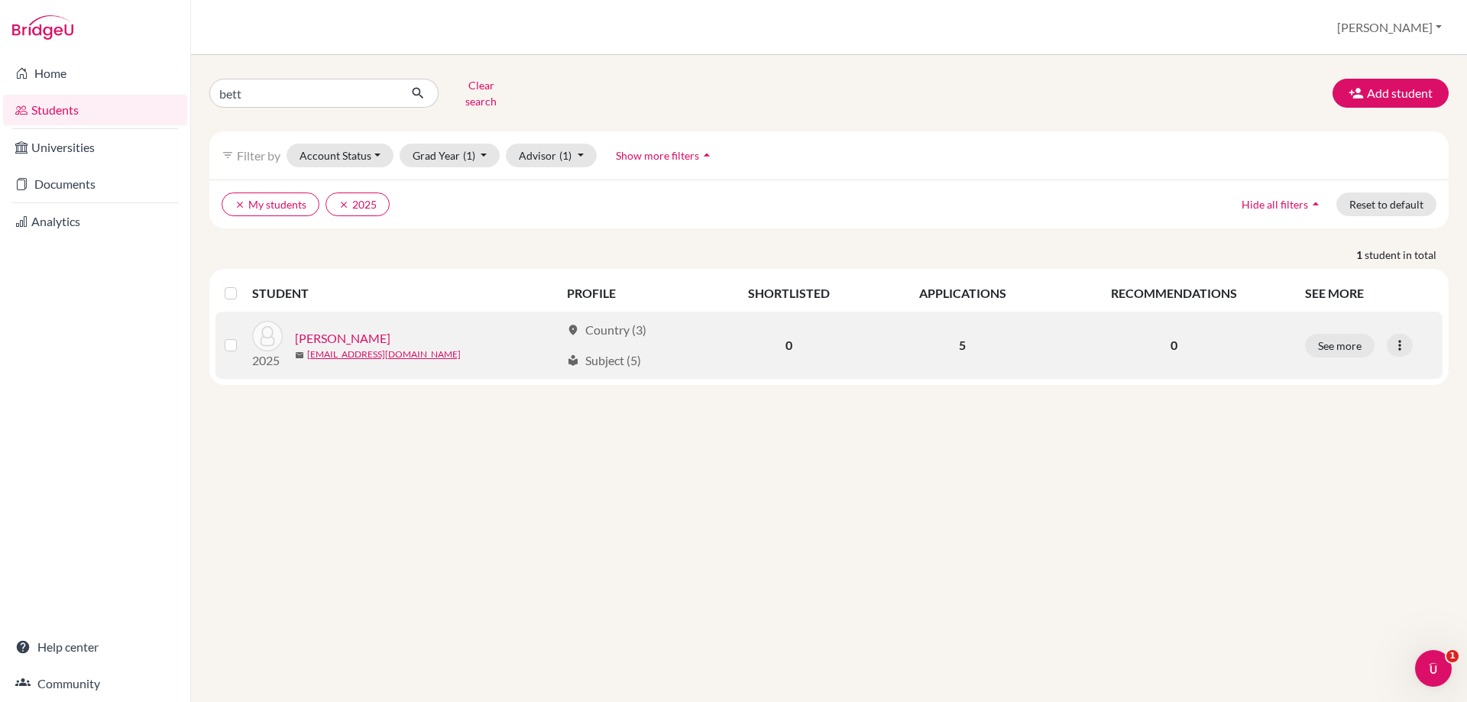
click at [326, 329] on link "Bett, Thomas" at bounding box center [343, 338] width 96 height 18
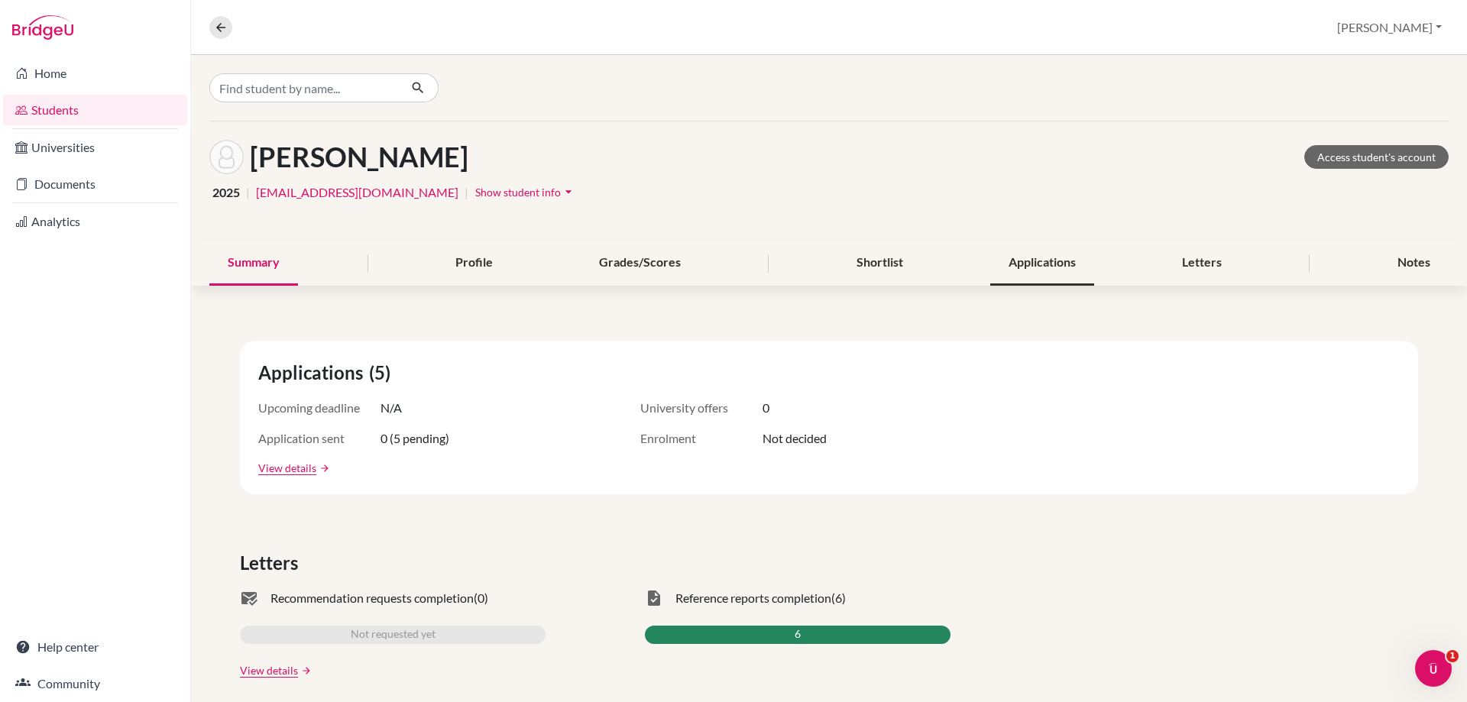
click at [1002, 271] on div "Applications" at bounding box center [1042, 263] width 104 height 45
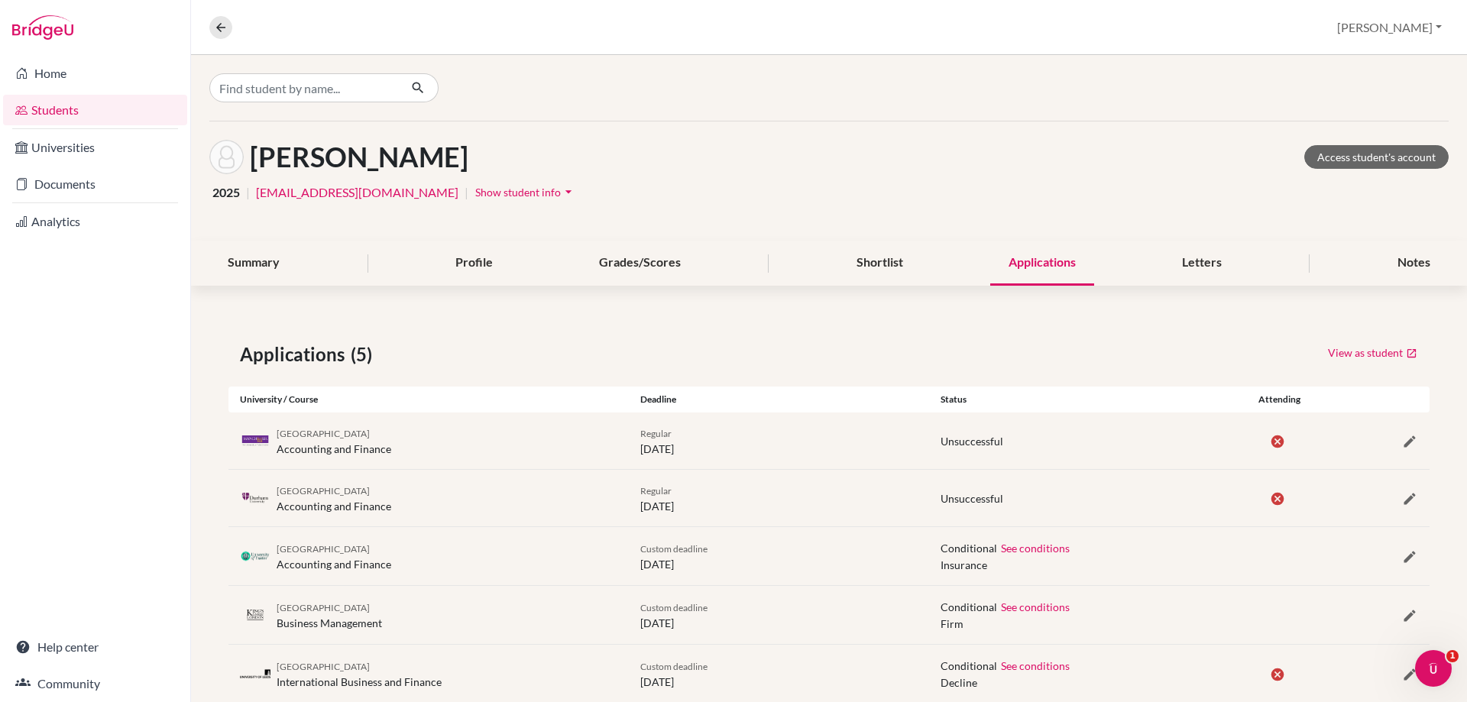
scroll to position [38, 0]
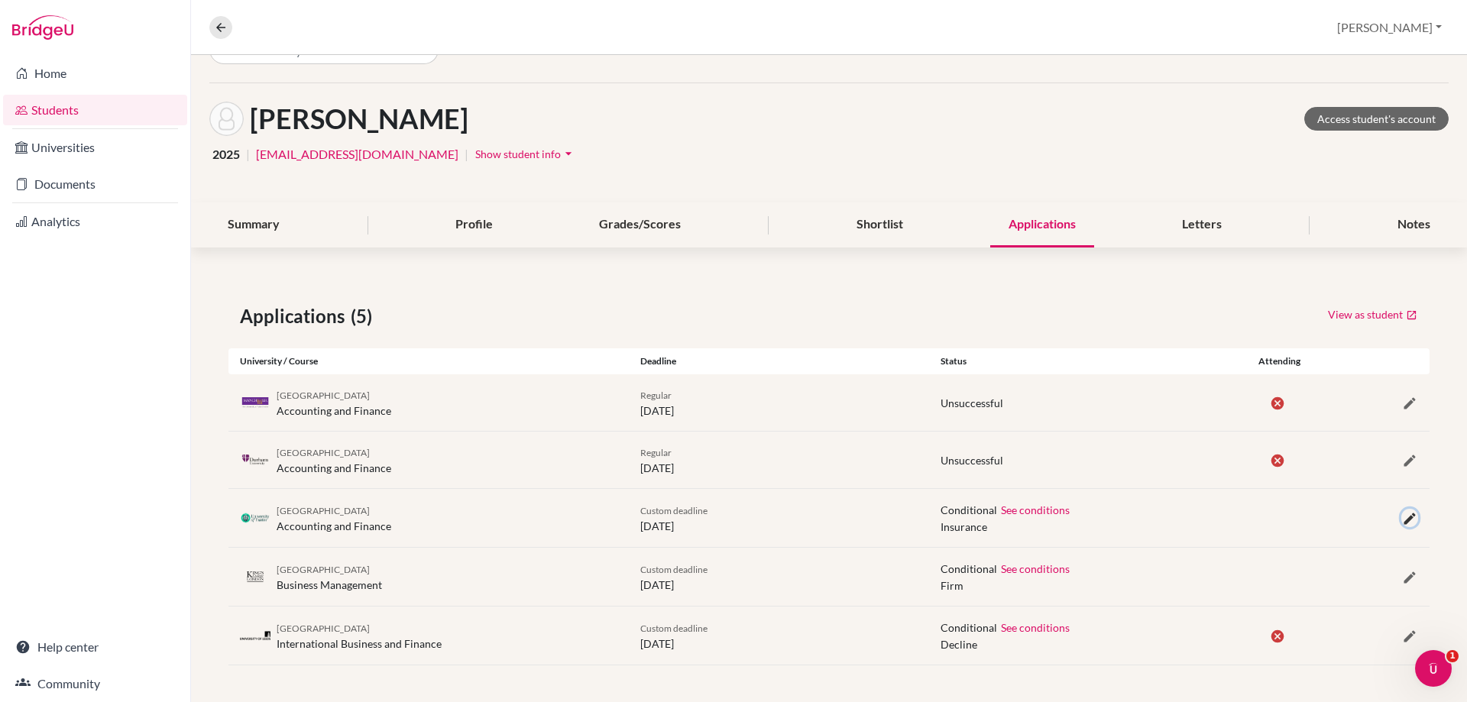
click at [1402, 519] on icon "button" at bounding box center [1409, 518] width 15 height 15
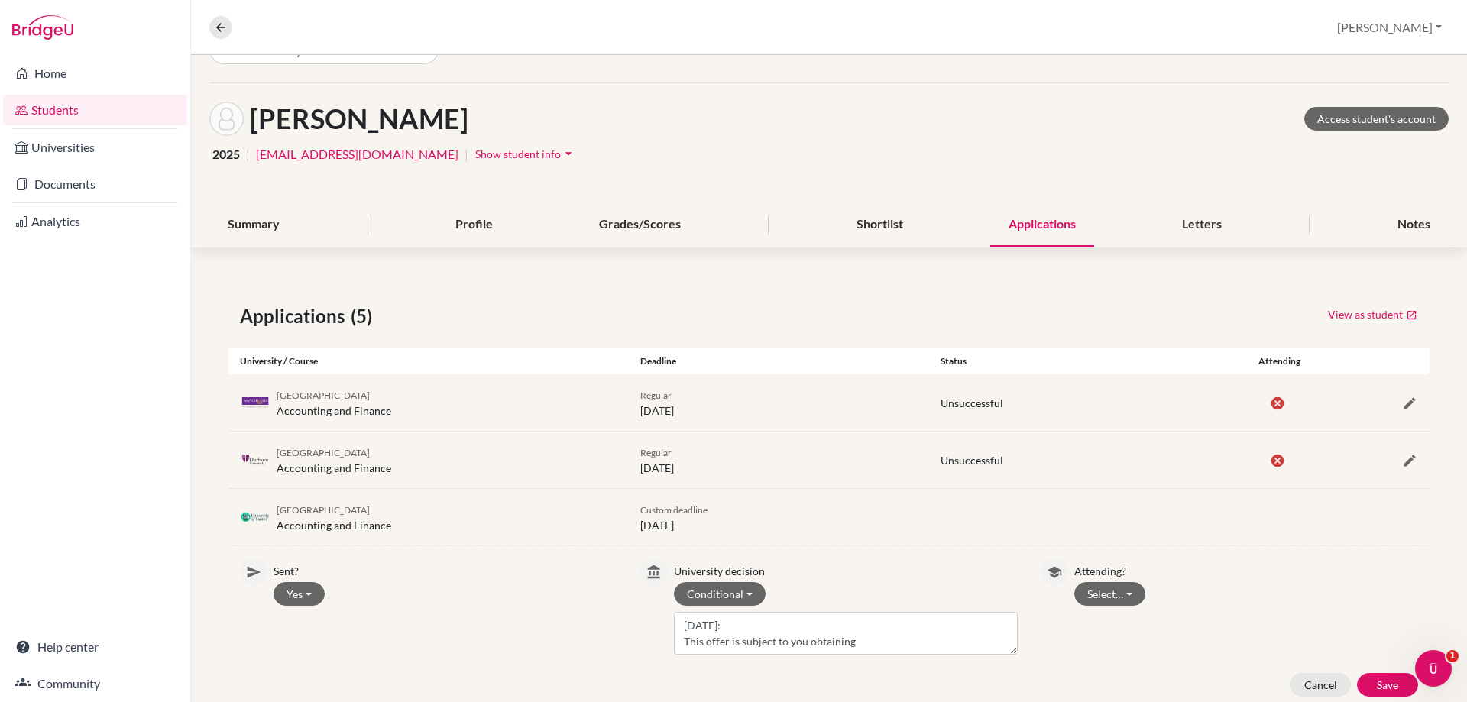
click at [1118, 608] on div "Attending? Select… Attending Not attending" at bounding box center [1247, 607] width 344 height 96
click at [1110, 602] on button "Select…" at bounding box center [1110, 594] width 71 height 24
click at [1093, 653] on button "Not attending" at bounding box center [1135, 651] width 121 height 24
click at [1367, 680] on button "Save" at bounding box center [1387, 685] width 61 height 24
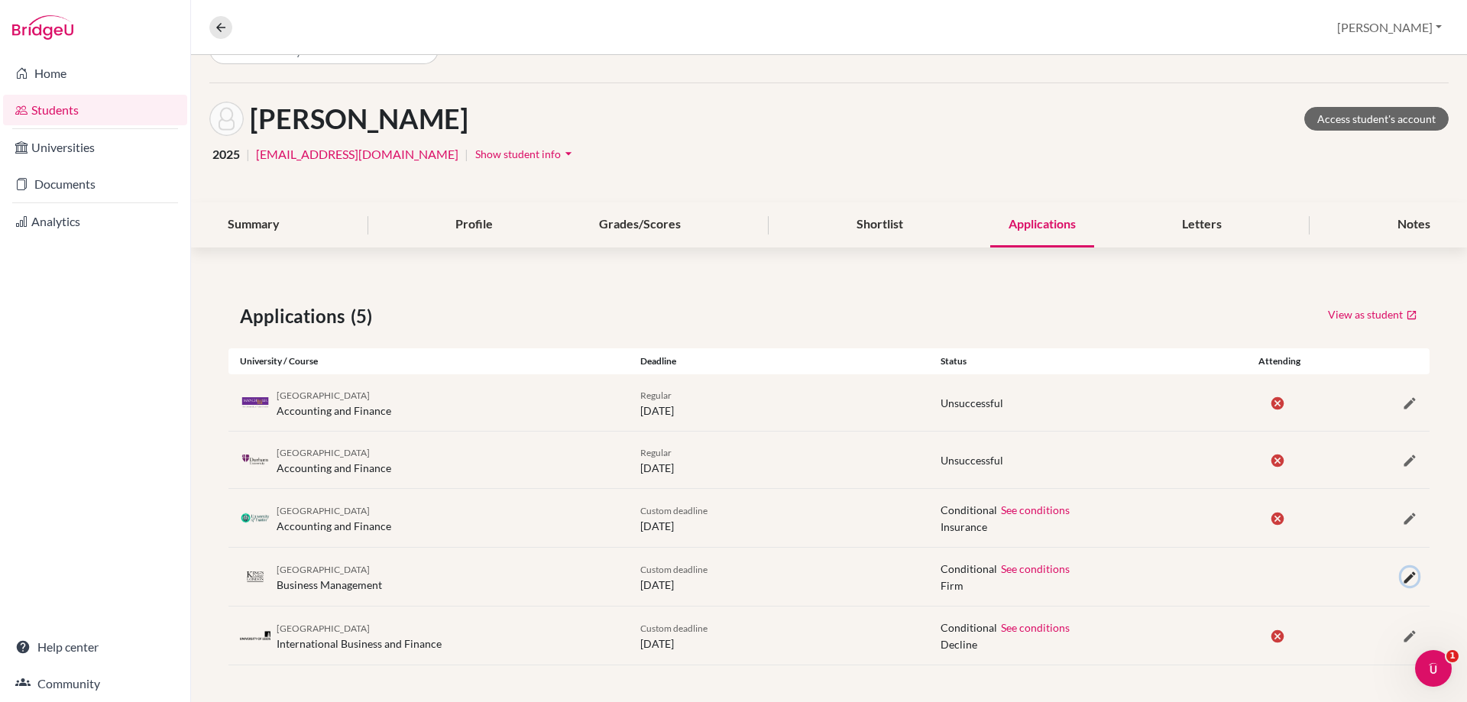
click at [1402, 579] on icon "button" at bounding box center [1409, 577] width 15 height 15
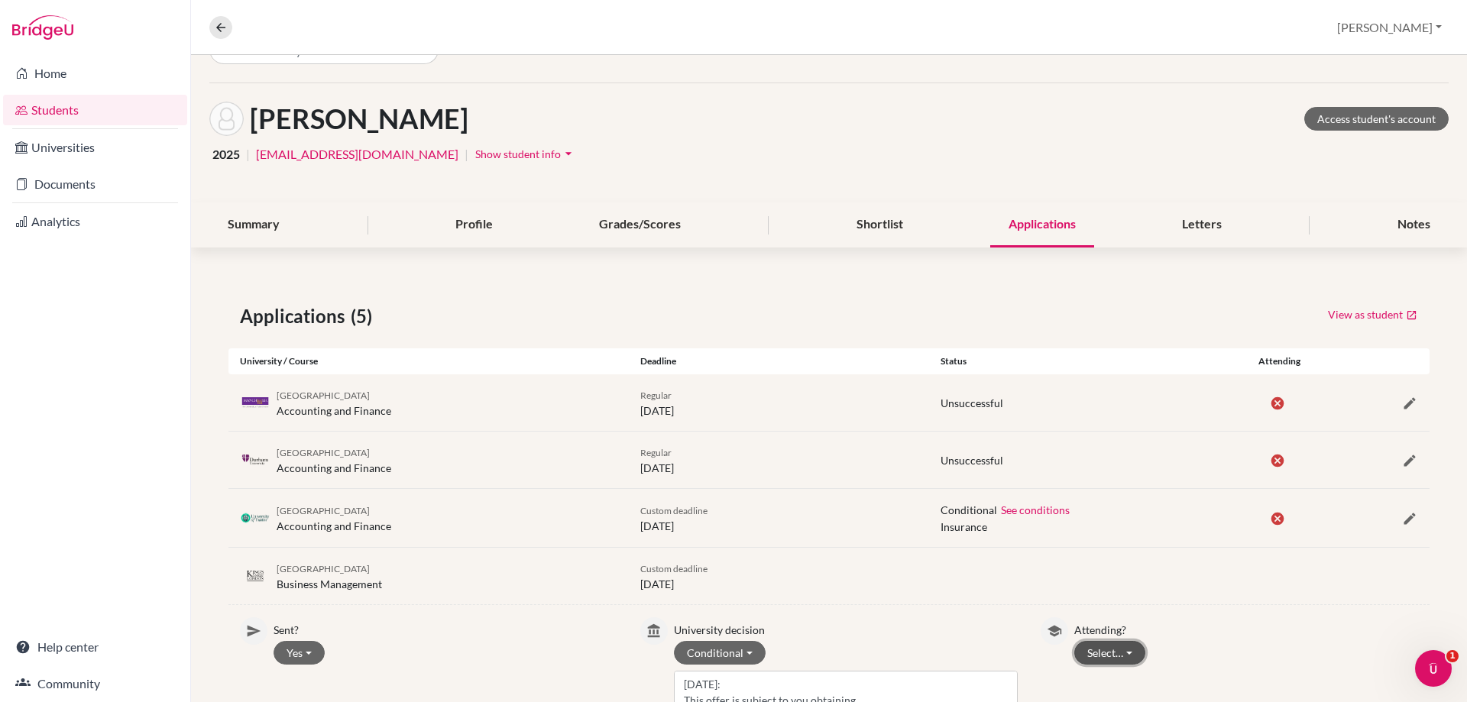
click at [1125, 648] on button "Select…" at bounding box center [1110, 653] width 71 height 24
click at [1113, 610] on button "Attending" at bounding box center [1135, 622] width 121 height 24
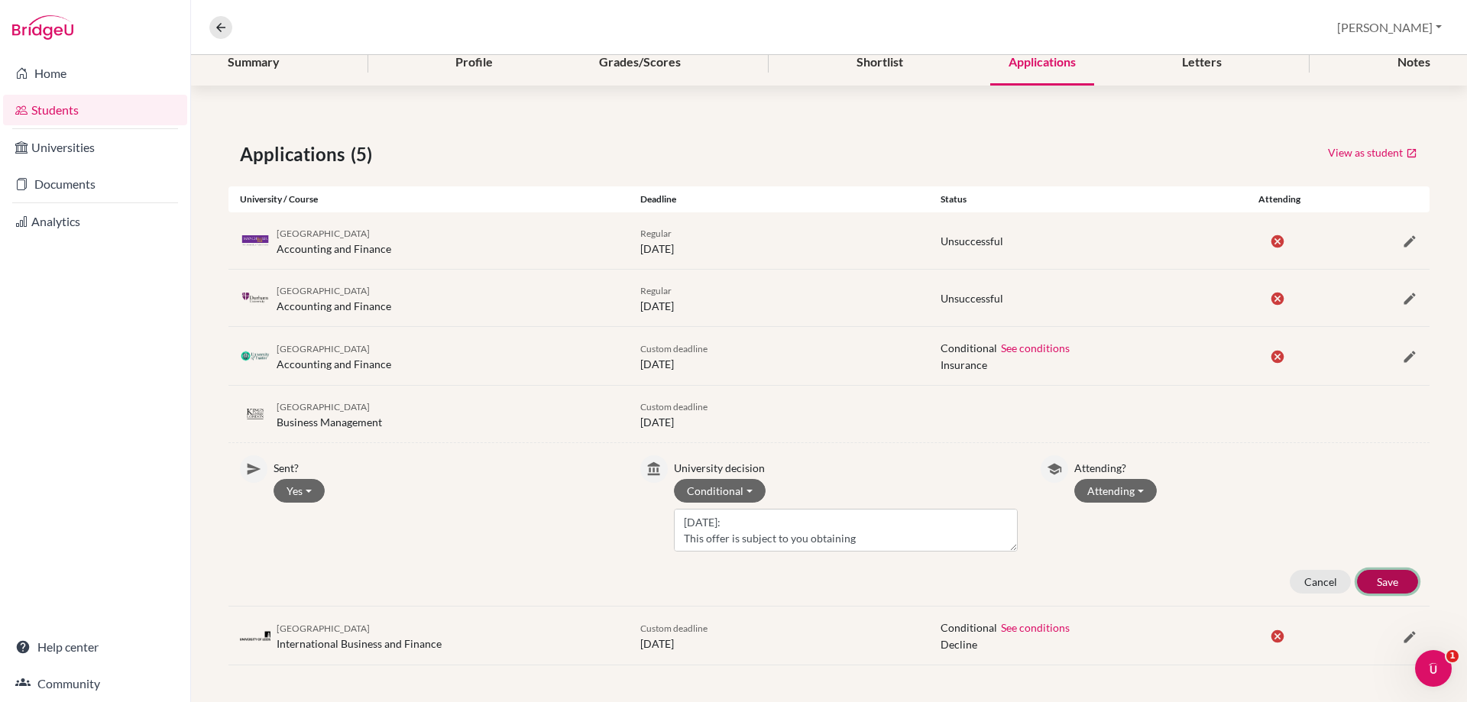
click at [1389, 585] on button "Save" at bounding box center [1387, 582] width 61 height 24
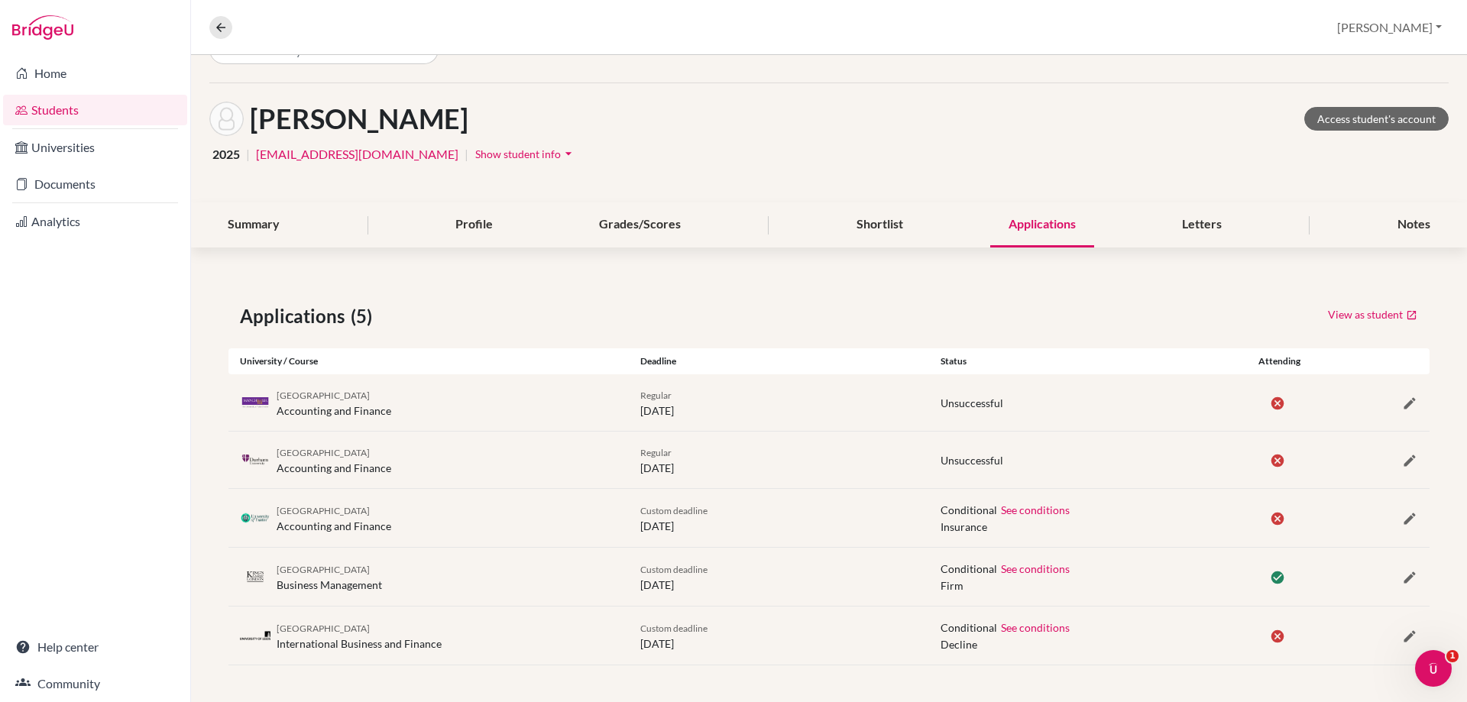
scroll to position [0, 0]
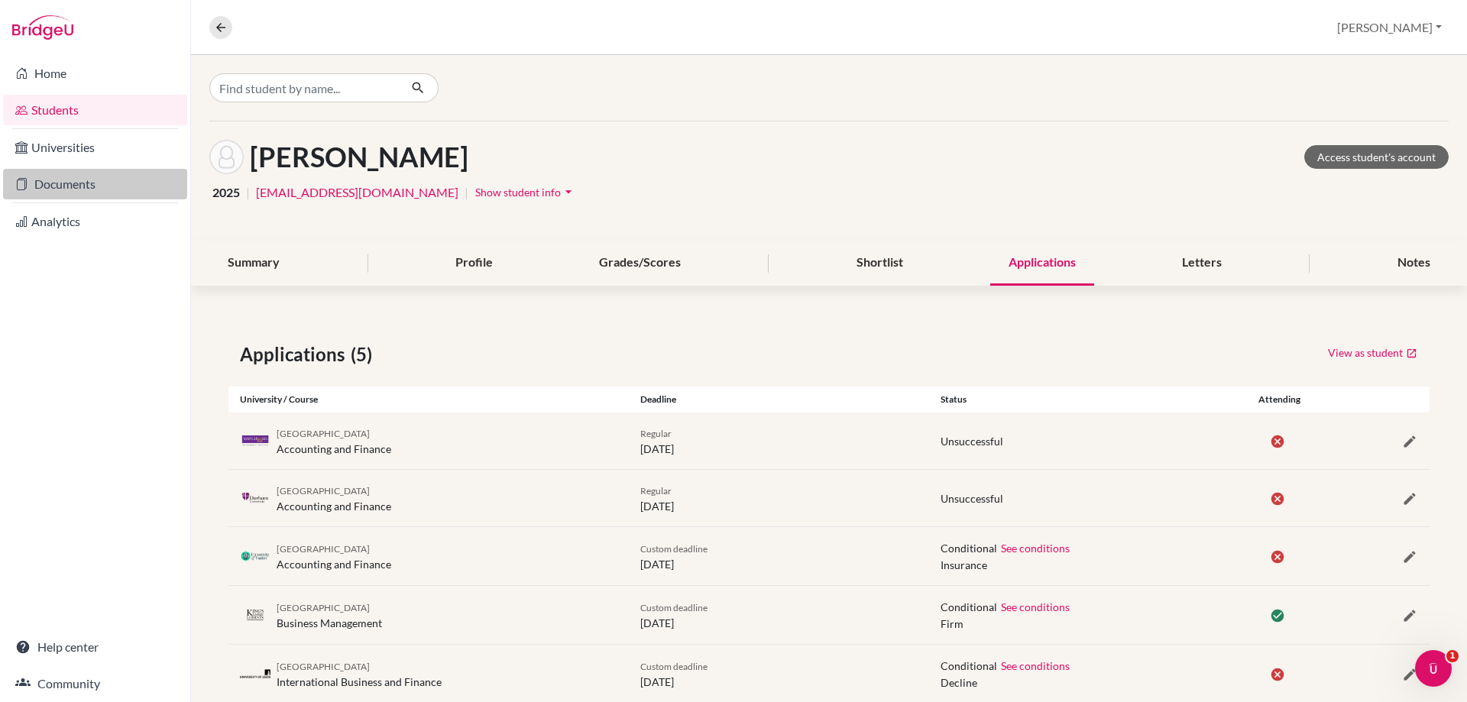
click at [60, 171] on link "Documents" at bounding box center [95, 184] width 184 height 31
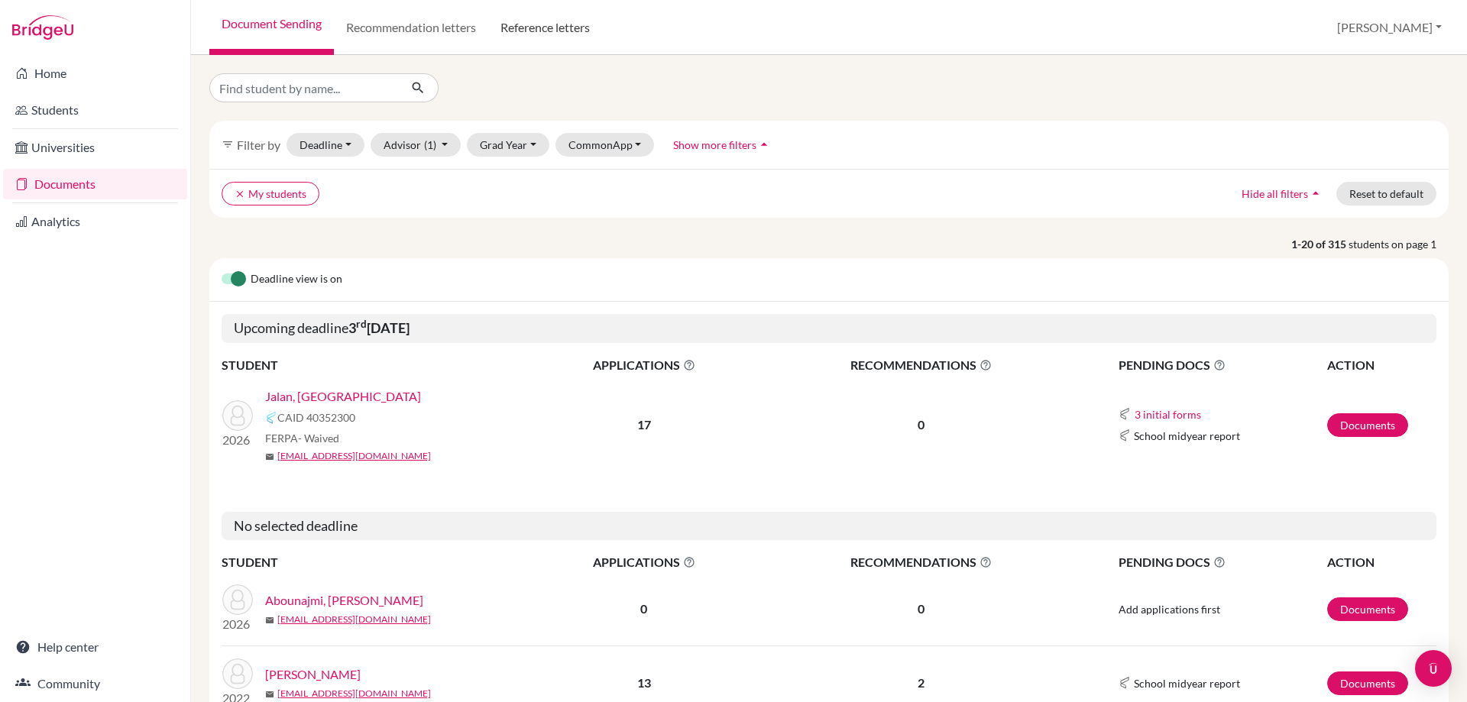
click at [543, 24] on link "Reference letters" at bounding box center [545, 27] width 114 height 55
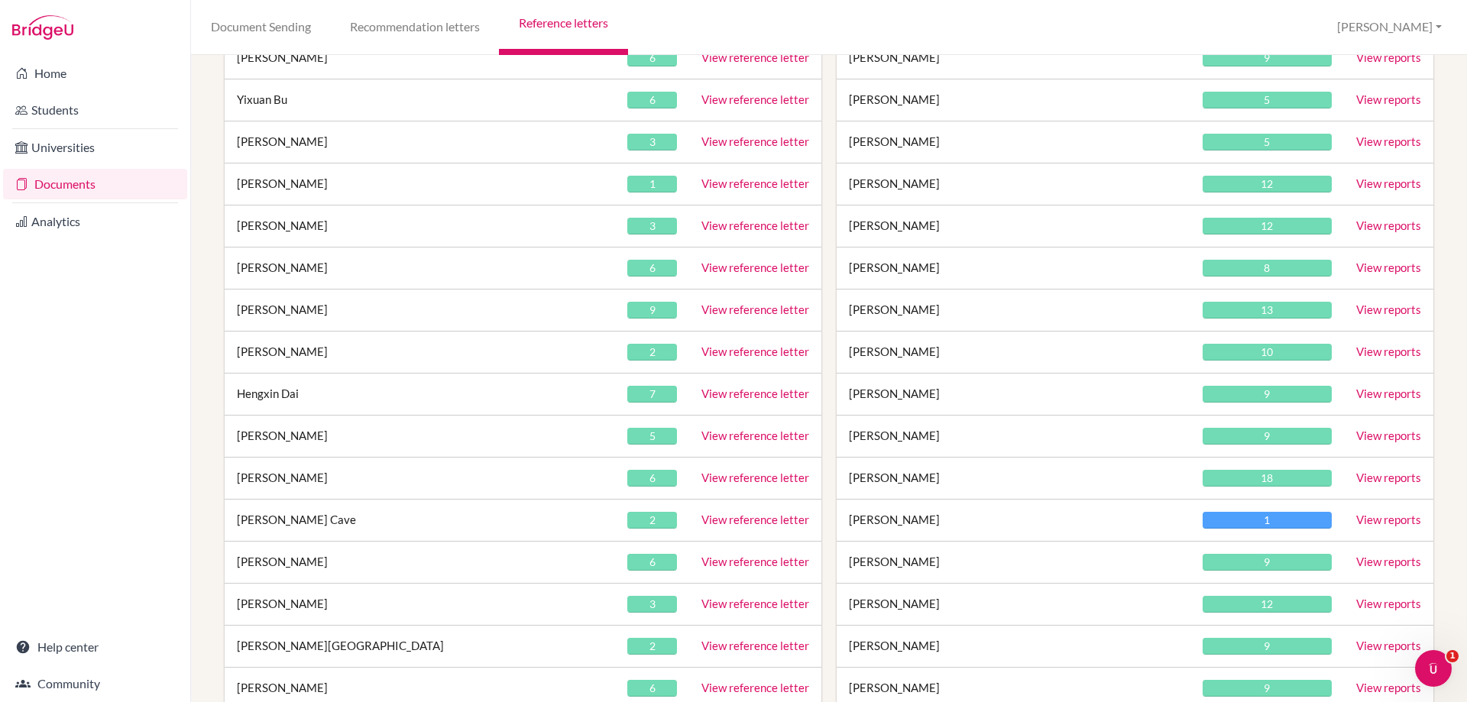
scroll to position [1452, 0]
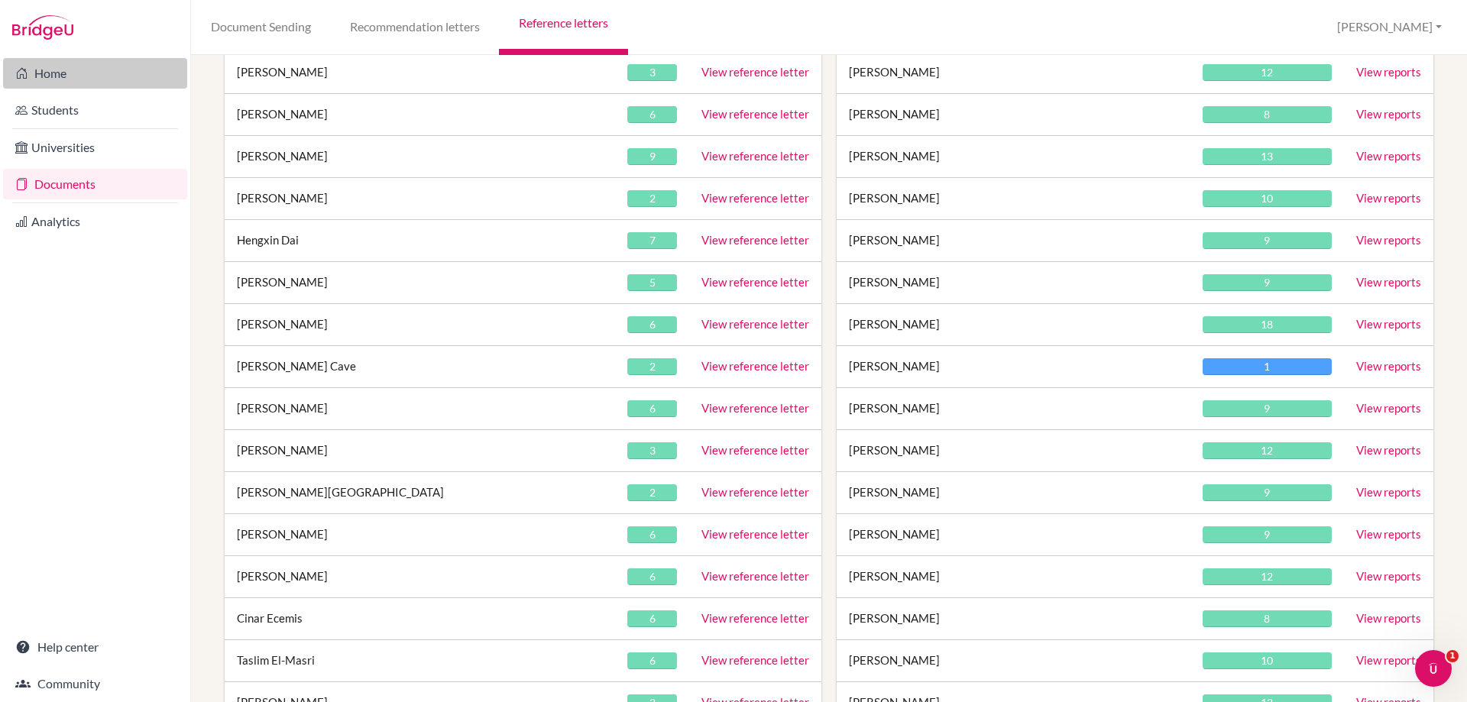
click at [61, 66] on link "Home" at bounding box center [95, 73] width 184 height 31
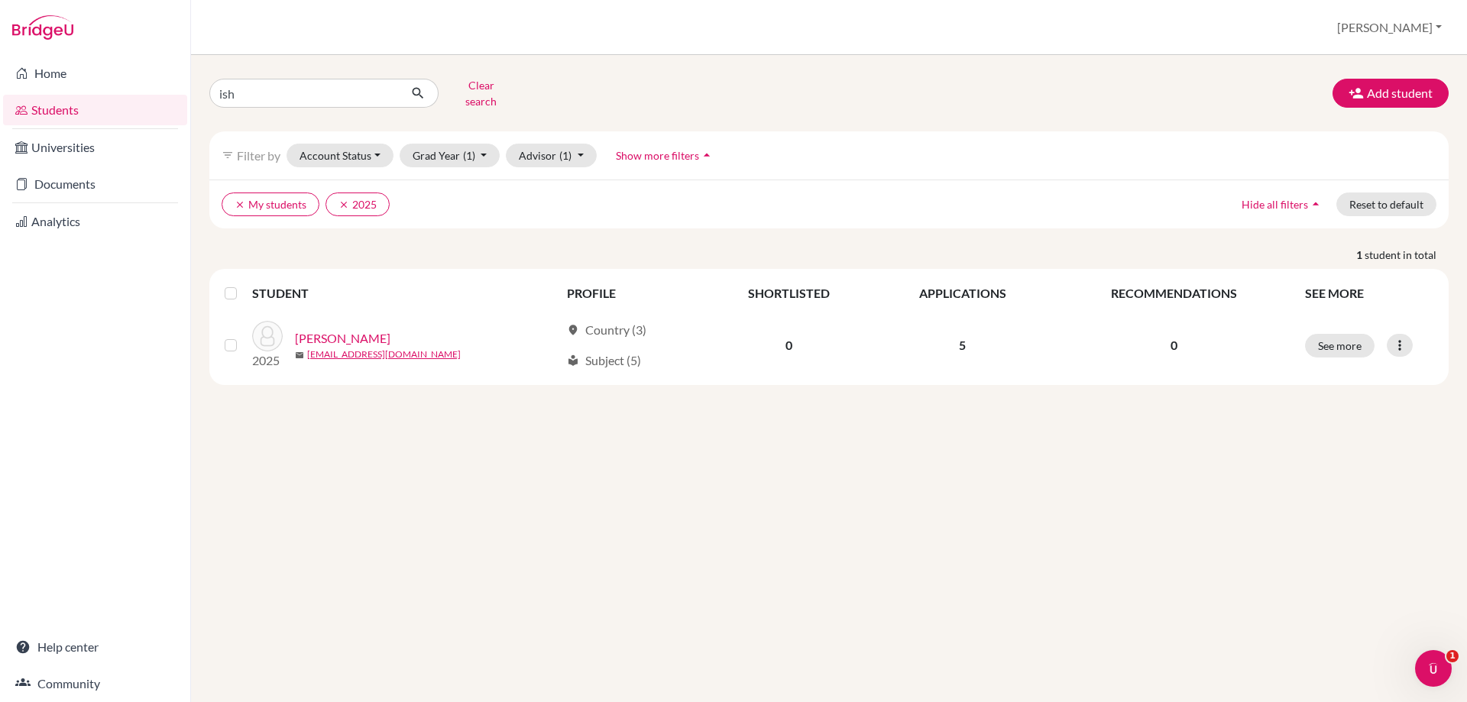
type input "isha"
click button "submit" at bounding box center [418, 93] width 41 height 29
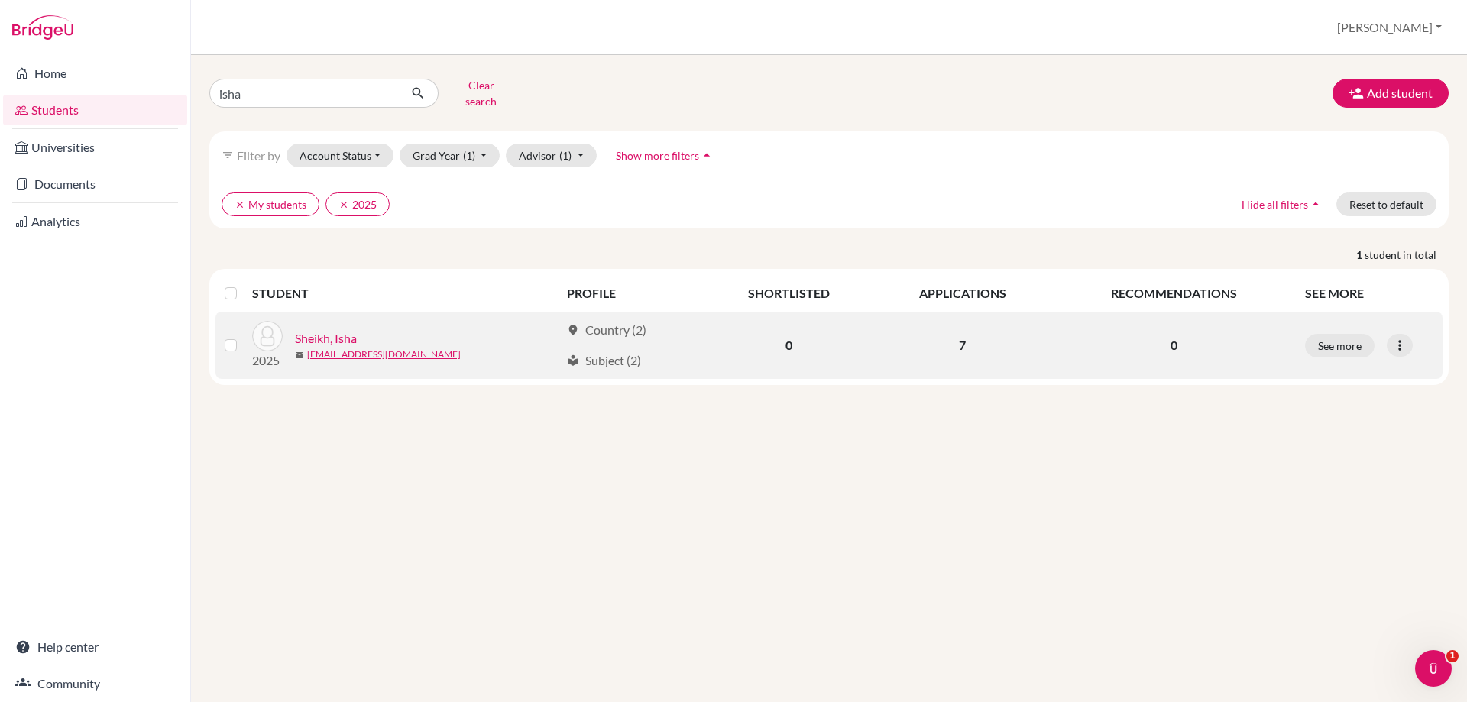
click at [349, 329] on link "Sheikh, Isha" at bounding box center [326, 338] width 62 height 18
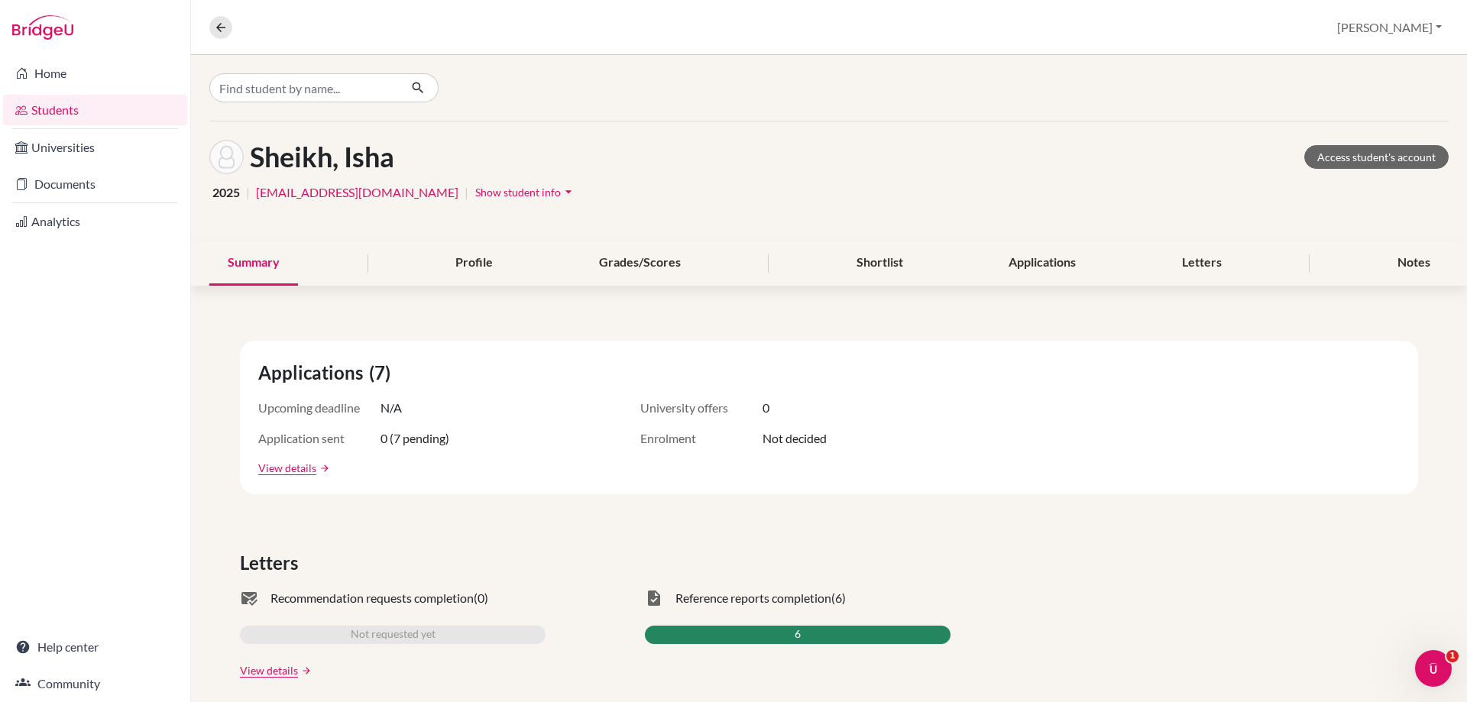
click at [1105, 261] on div "Summary Profile Grades/Scores Shortlist Applications Letters Notes" at bounding box center [829, 263] width 1240 height 45
click at [1085, 260] on div "Applications" at bounding box center [1042, 263] width 104 height 45
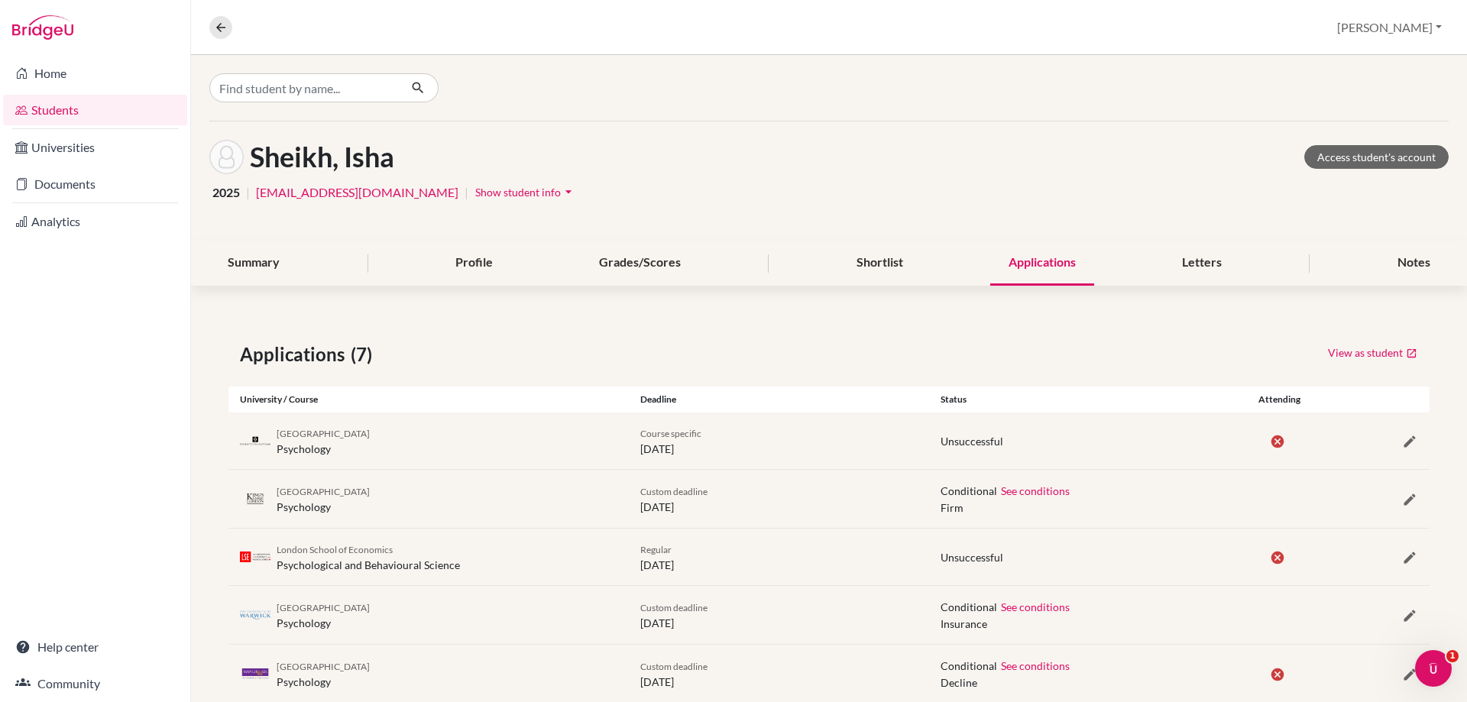
click at [1064, 264] on div "Applications" at bounding box center [1042, 263] width 104 height 45
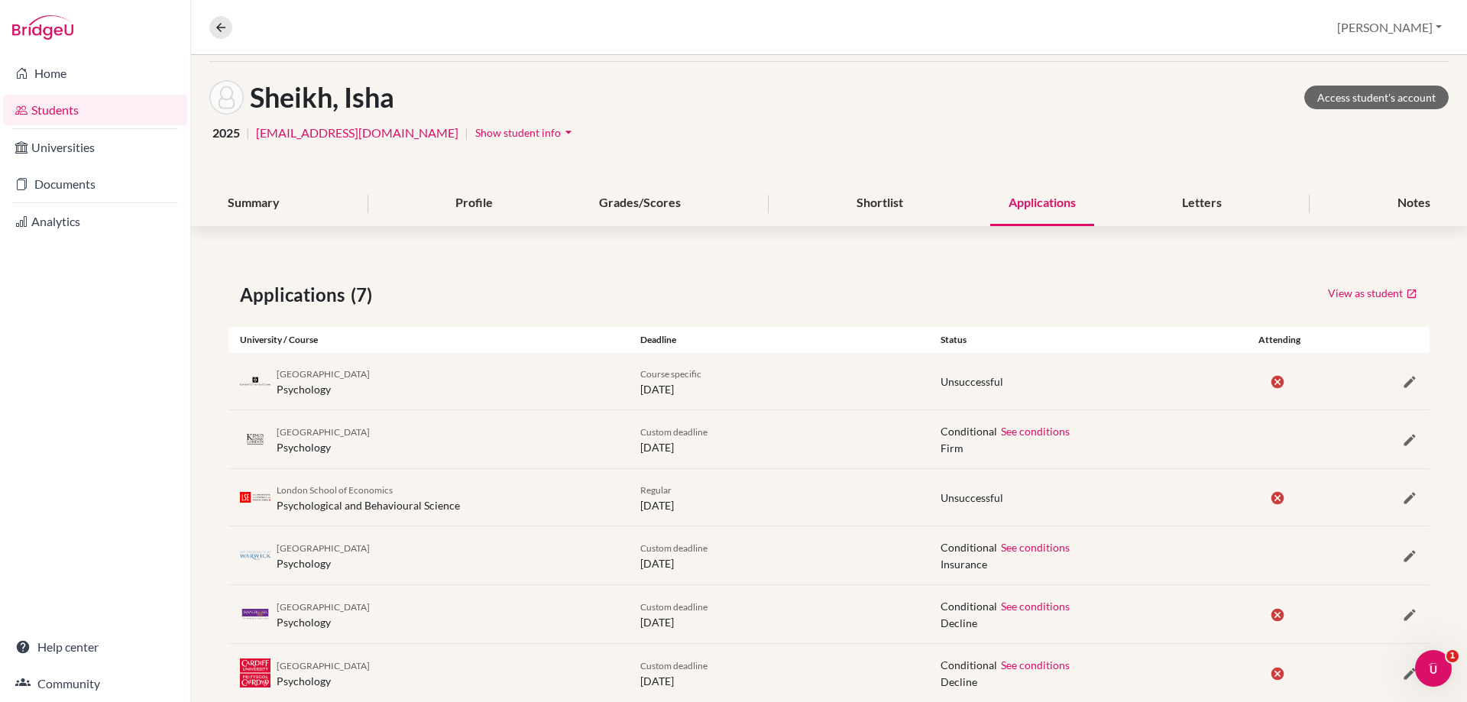
scroll to position [153, 0]
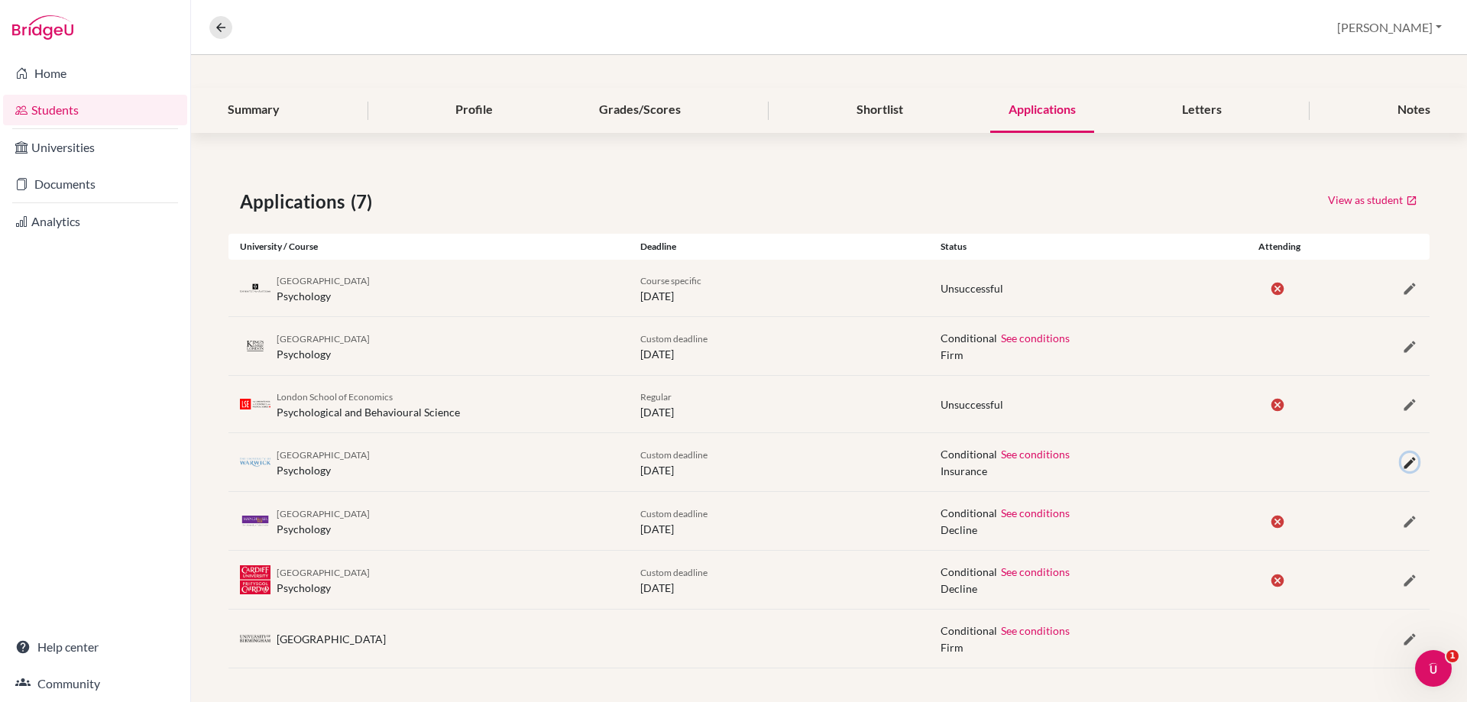
click at [1402, 463] on icon "button" at bounding box center [1409, 462] width 15 height 15
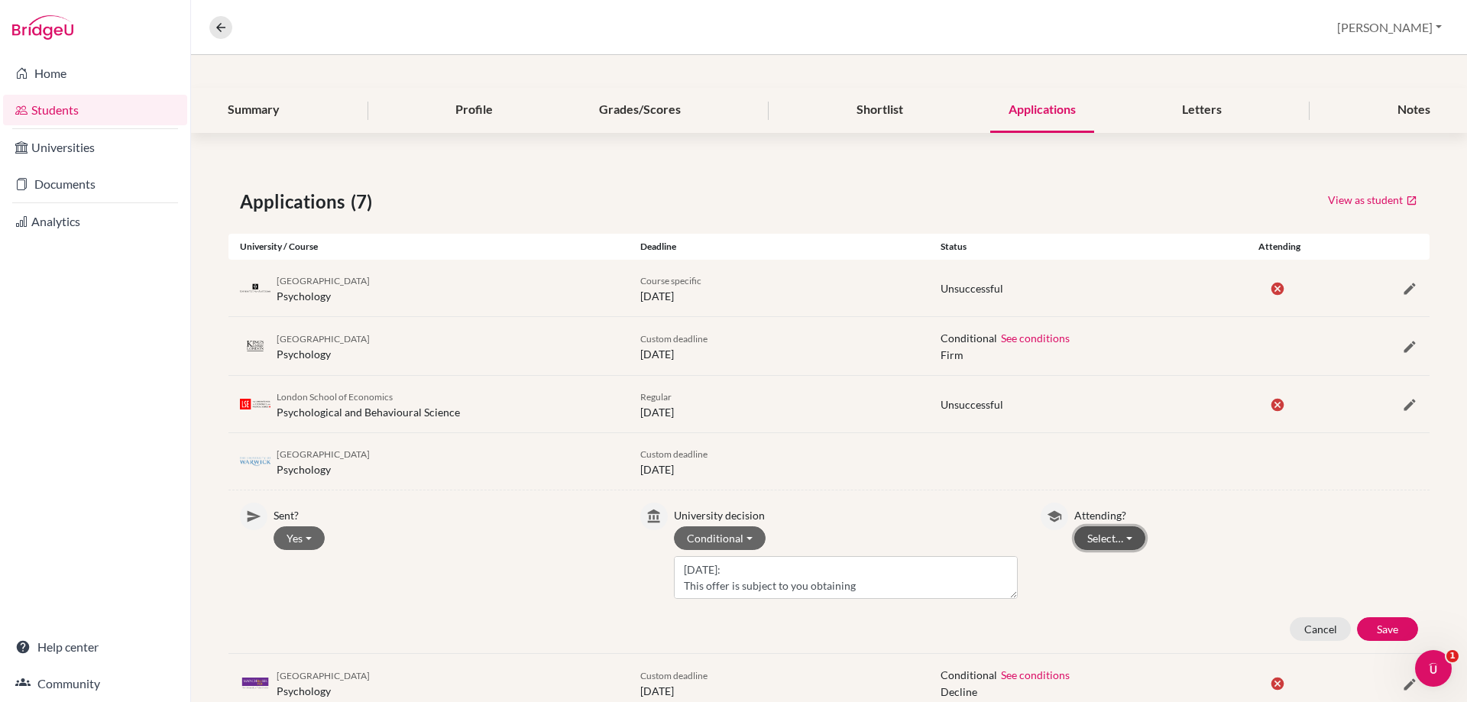
click at [1093, 542] on button "Select…" at bounding box center [1110, 539] width 71 height 24
click at [1088, 605] on button "Not attending" at bounding box center [1135, 595] width 121 height 24
click at [1373, 622] on button "Save" at bounding box center [1387, 630] width 61 height 24
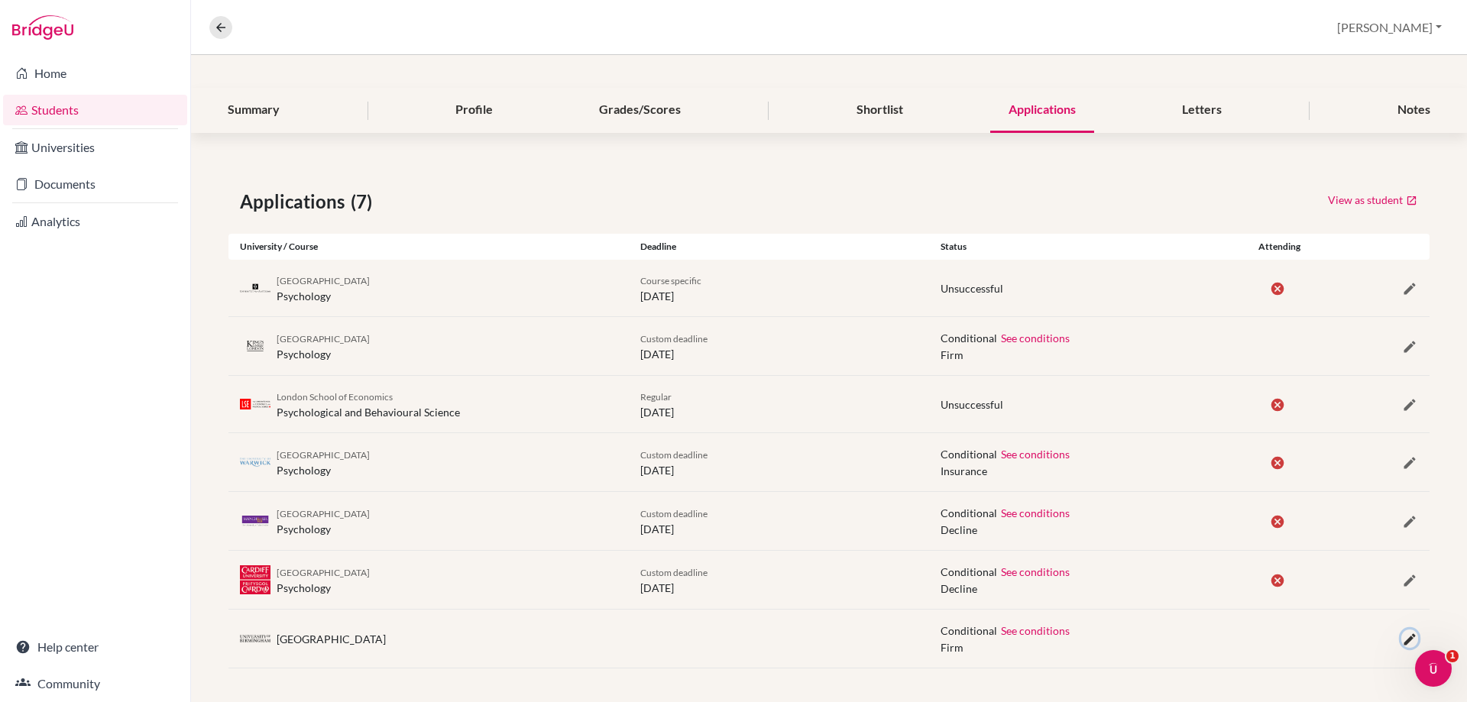
click at [1402, 632] on icon "button" at bounding box center [1409, 639] width 15 height 15
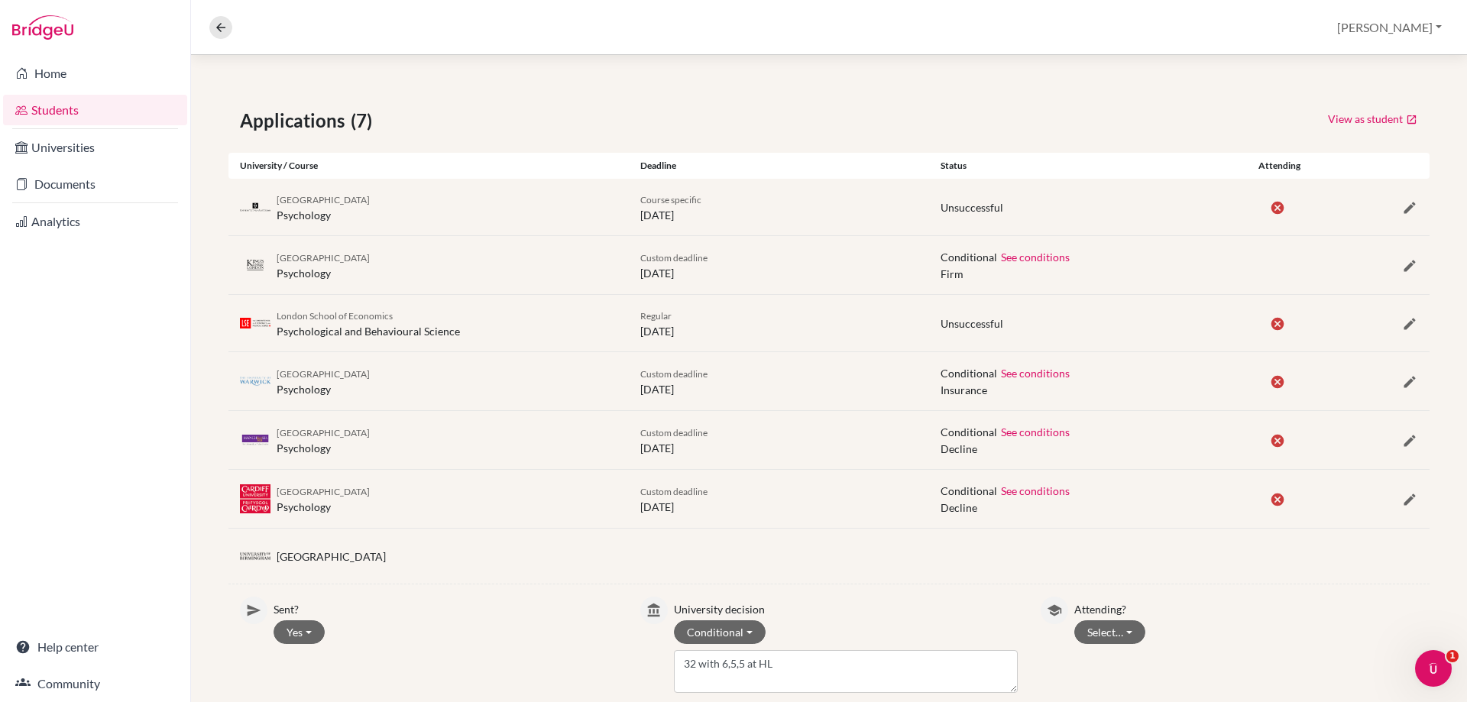
scroll to position [306, 0]
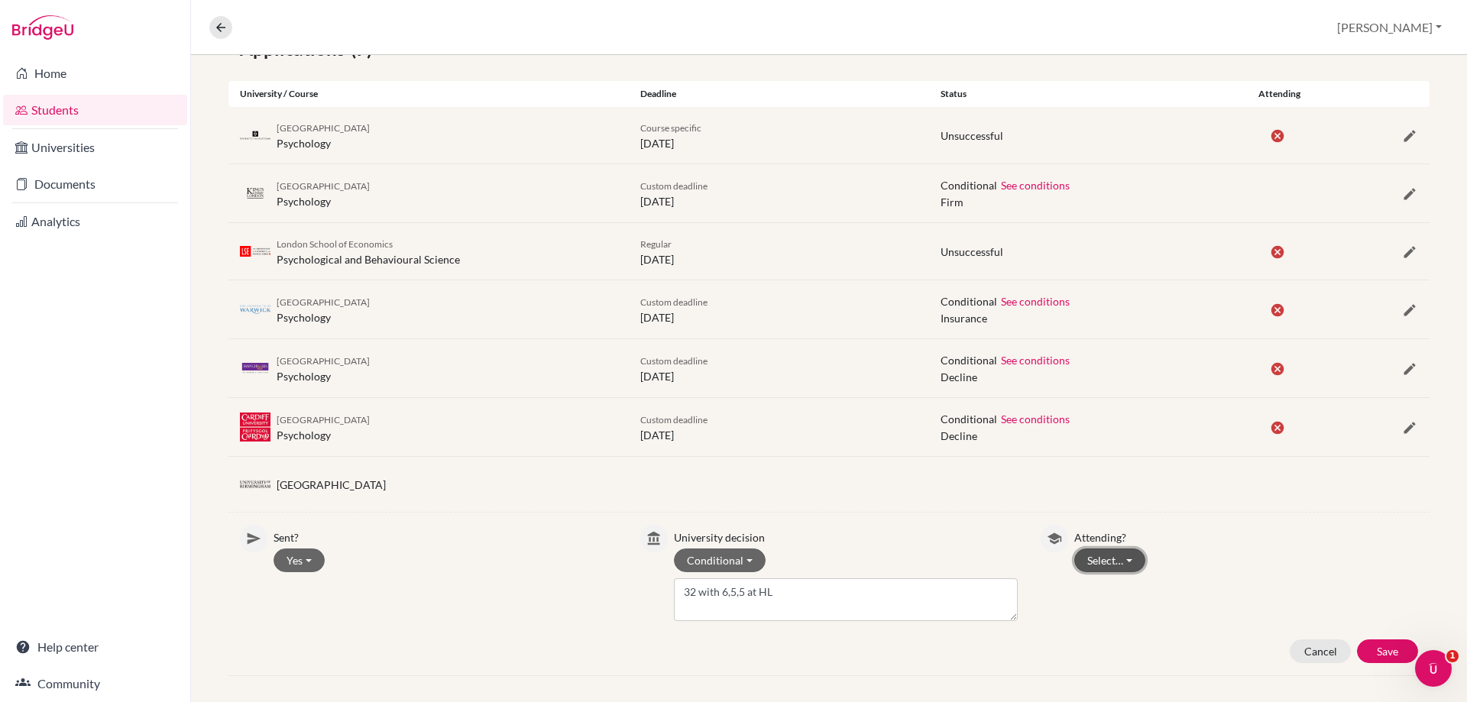
click at [1087, 559] on button "Select…" at bounding box center [1110, 561] width 71 height 24
click at [1085, 609] on button "Not attending" at bounding box center [1135, 617] width 121 height 24
click at [1372, 653] on button "Save" at bounding box center [1387, 652] width 61 height 24
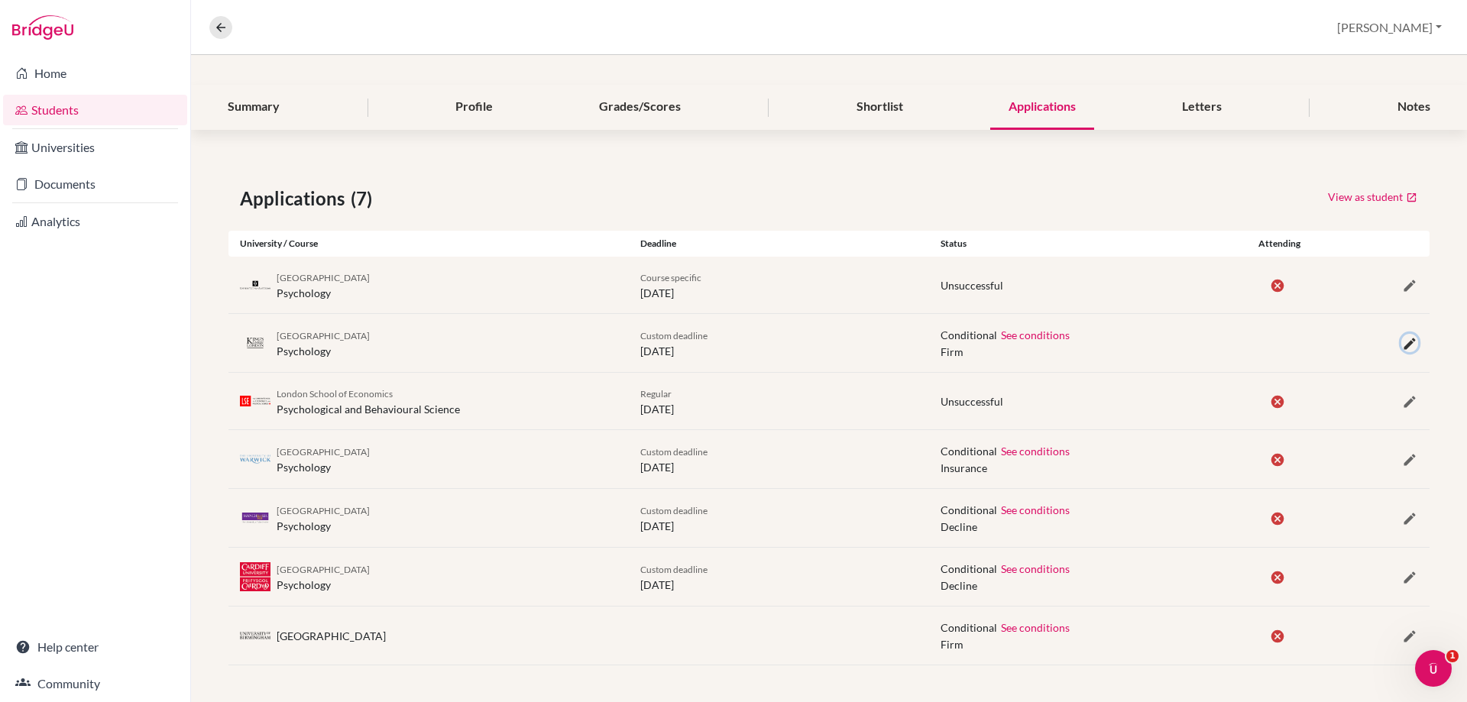
click at [1402, 343] on icon "button" at bounding box center [1409, 343] width 15 height 15
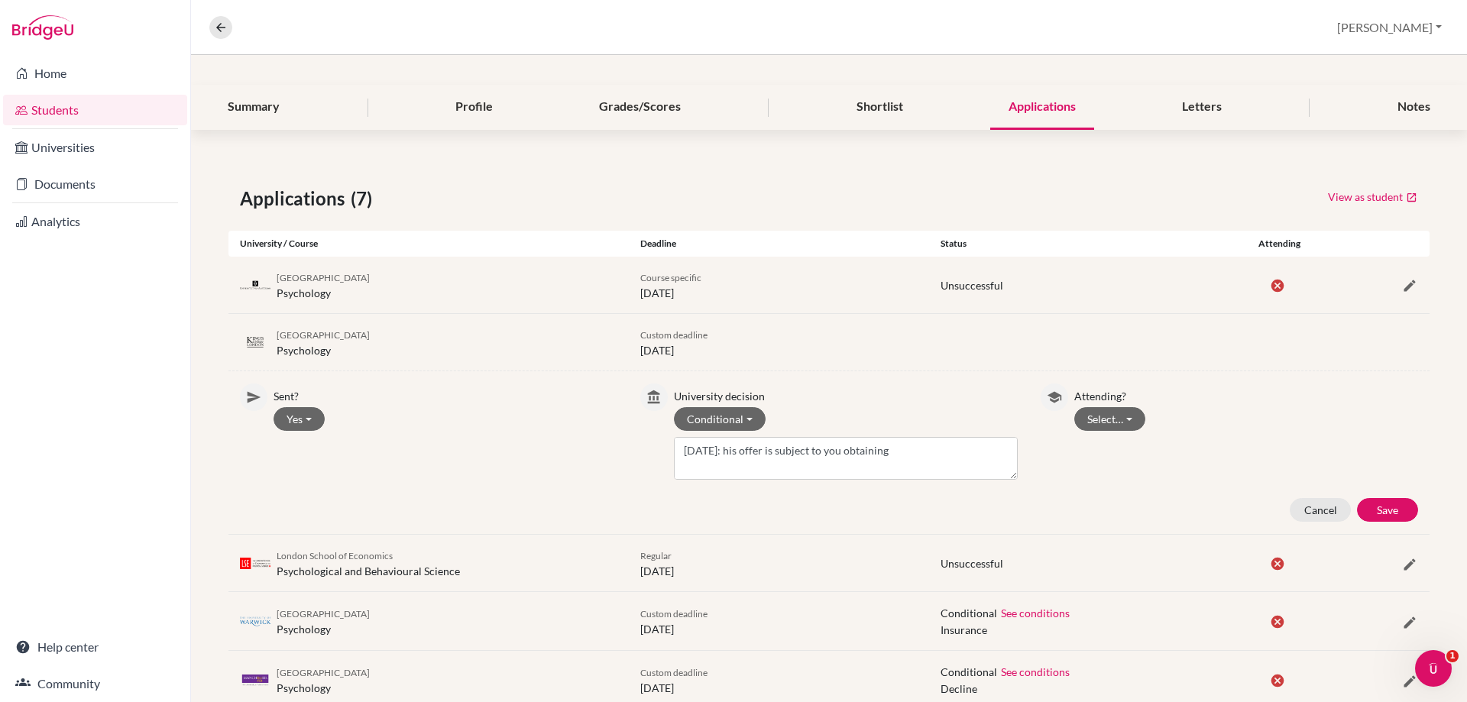
click at [1101, 405] on div "Attending? Select… Attending Not attending" at bounding box center [1247, 432] width 344 height 96
click at [1094, 412] on button "Select…" at bounding box center [1110, 419] width 71 height 24
drag, startPoint x: 1097, startPoint y: 461, endPoint x: 1305, endPoint y: 446, distance: 208.4
click at [1097, 464] on button "Attending" at bounding box center [1135, 476] width 121 height 24
click at [1374, 514] on button "Save" at bounding box center [1387, 510] width 61 height 24
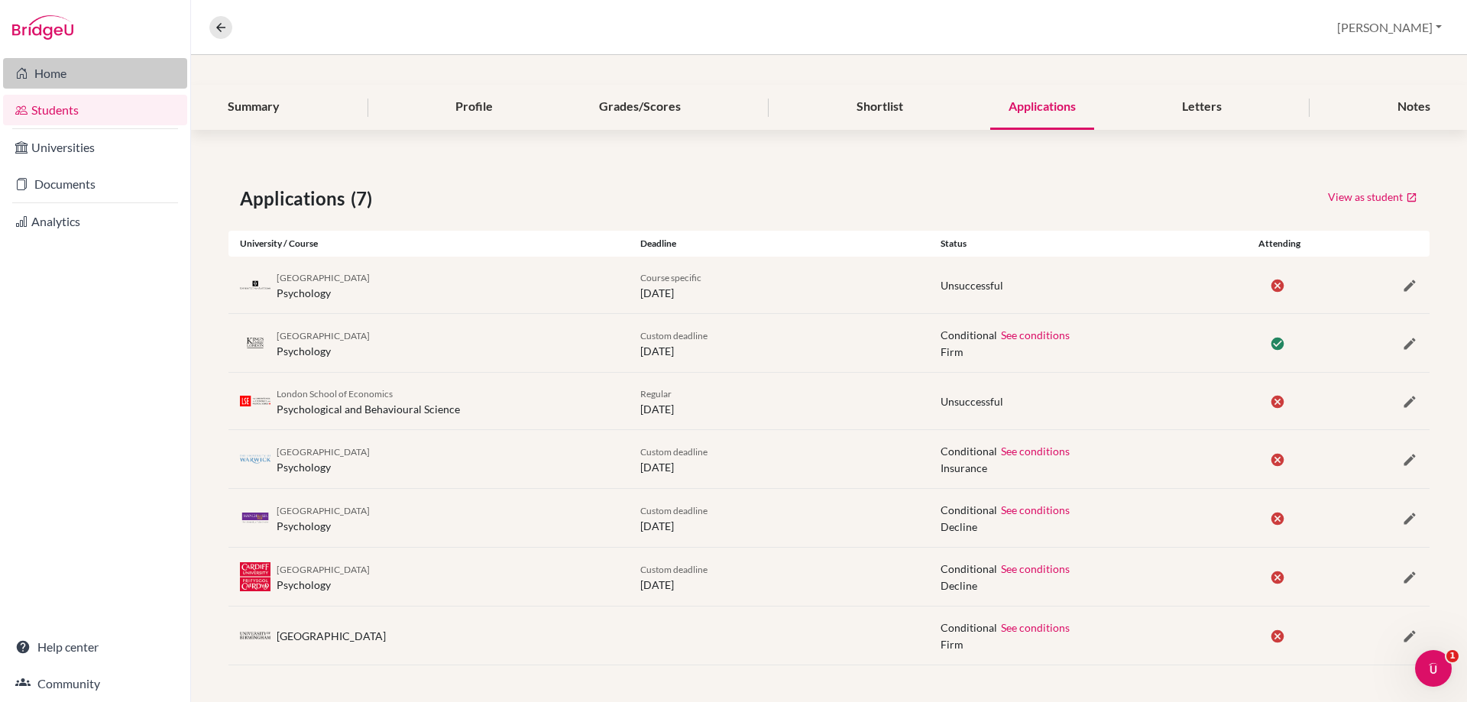
click at [45, 66] on link "Home" at bounding box center [95, 73] width 184 height 31
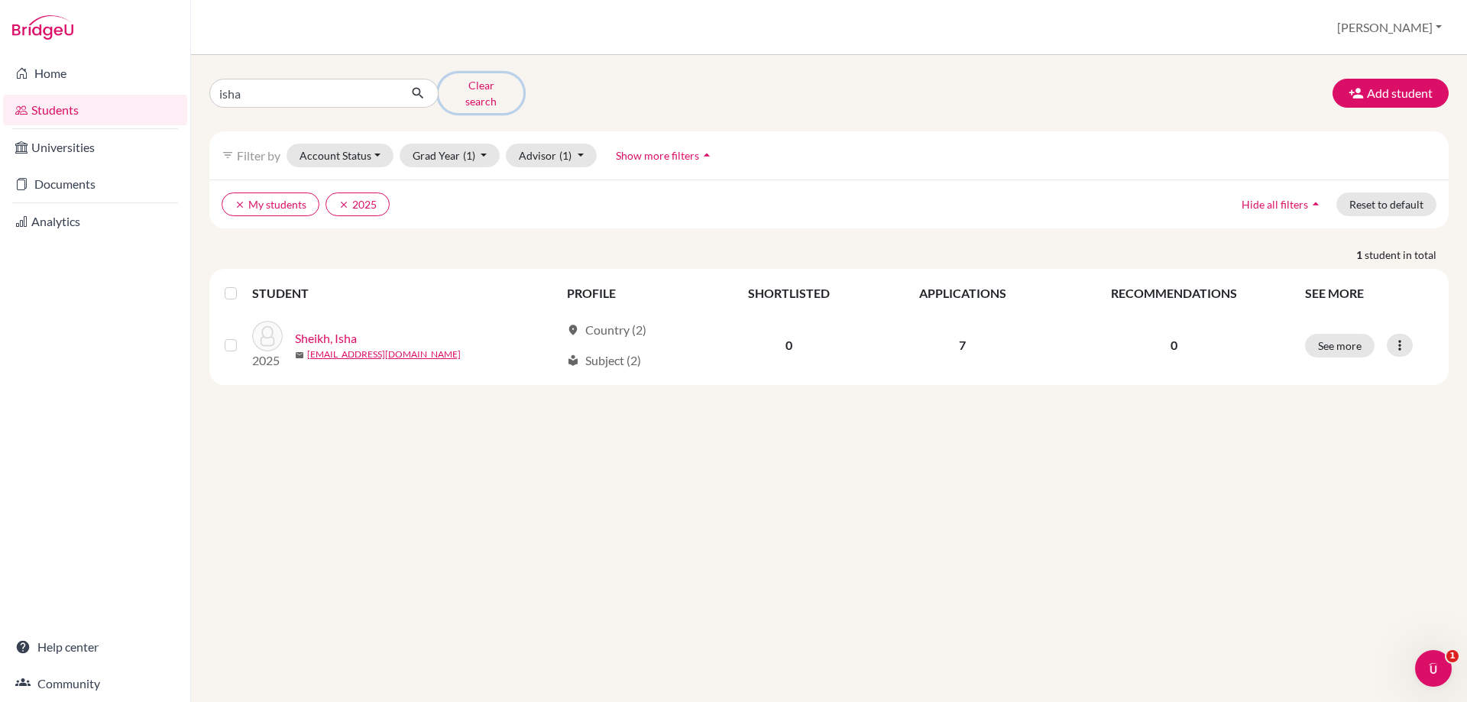
click at [465, 89] on button "Clear search" at bounding box center [481, 93] width 85 height 40
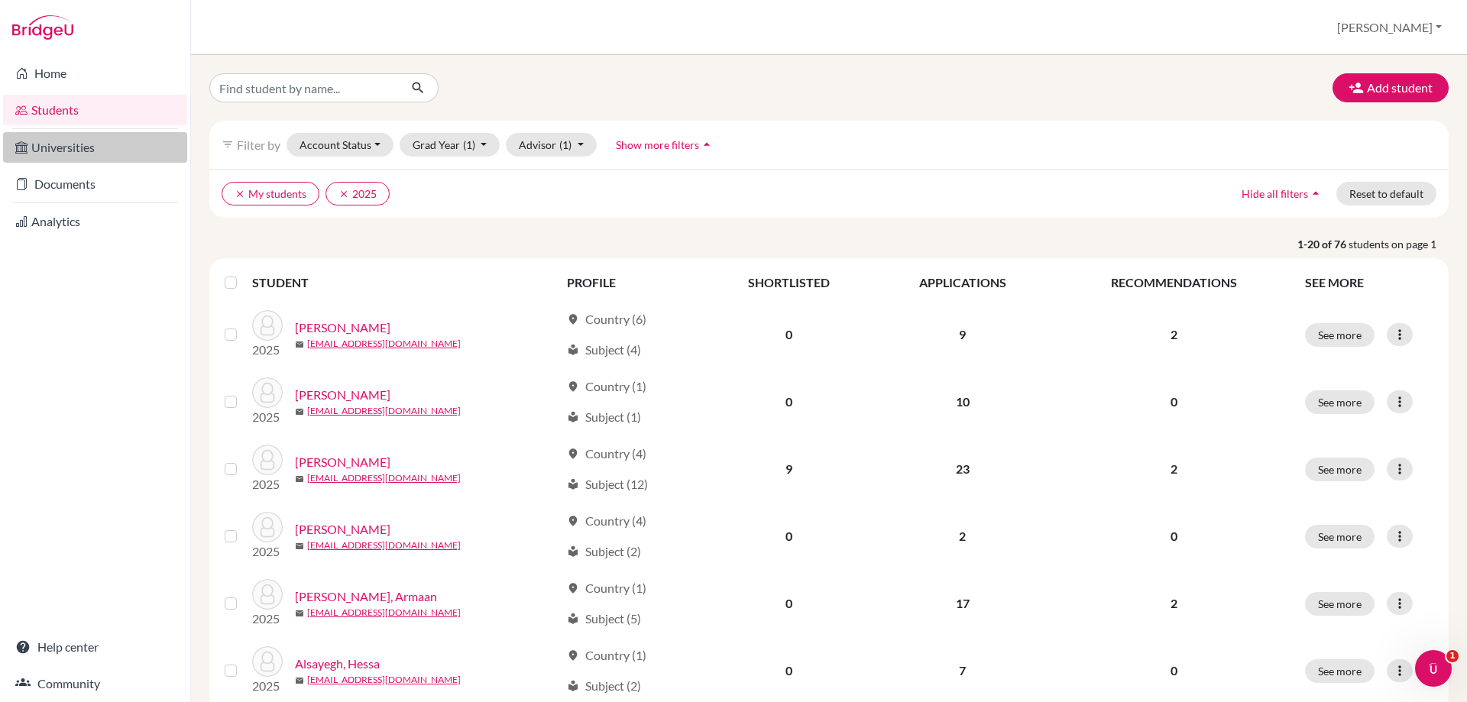
drag, startPoint x: 69, startPoint y: 195, endPoint x: 97, endPoint y: 160, distance: 44.5
click at [69, 194] on link "Documents" at bounding box center [95, 184] width 184 height 31
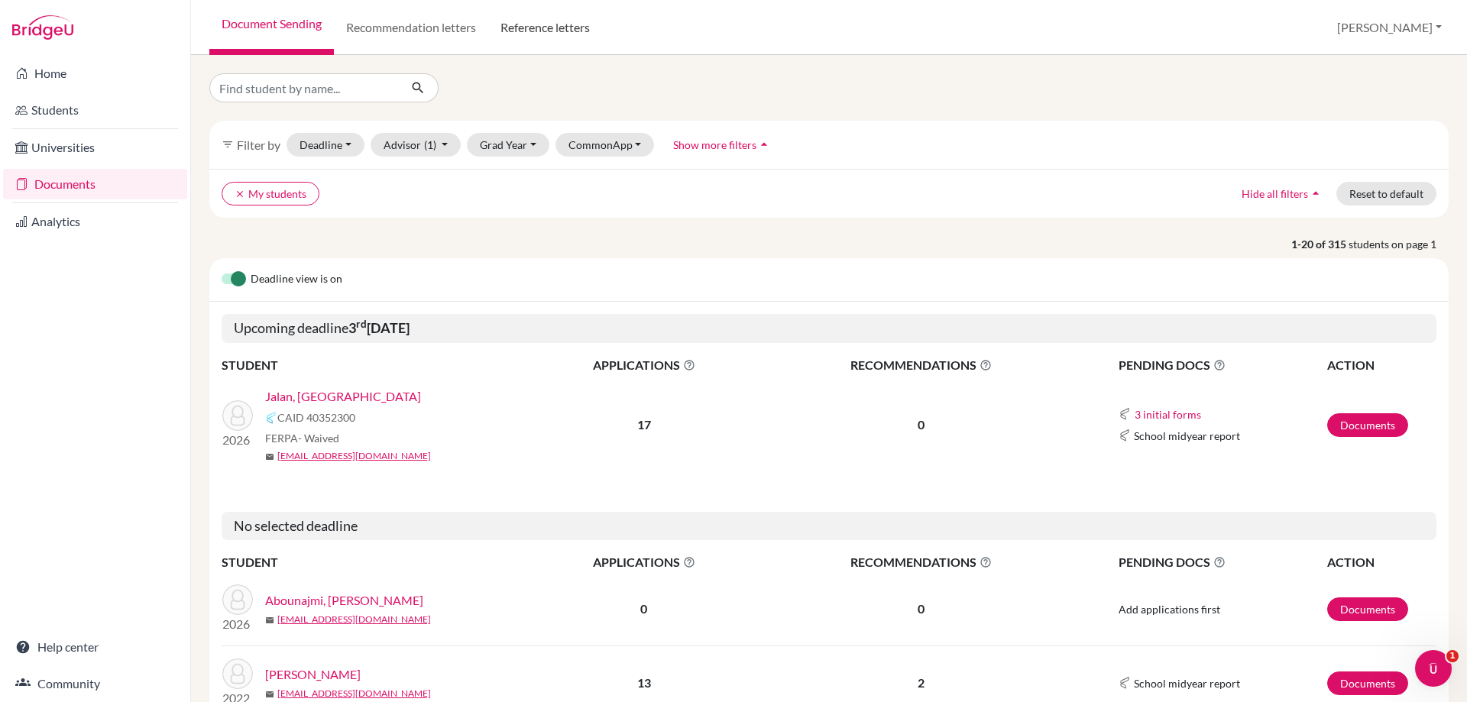
click at [537, 24] on link "Reference letters" at bounding box center [545, 27] width 114 height 55
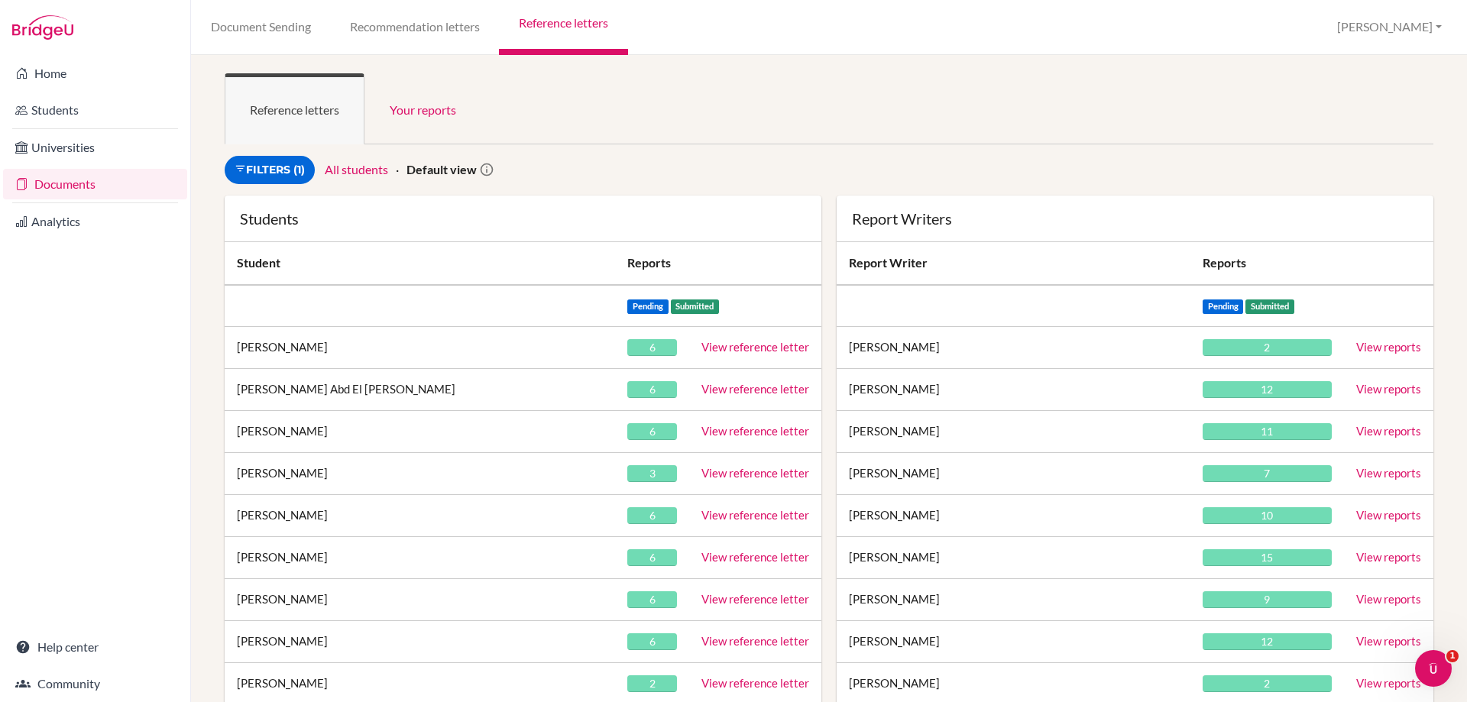
click at [366, 169] on link "All students" at bounding box center [356, 169] width 63 height 15
click at [359, 165] on link "All students" at bounding box center [356, 169] width 63 height 15
click at [287, 164] on link "Filters (1)" at bounding box center [270, 170] width 90 height 28
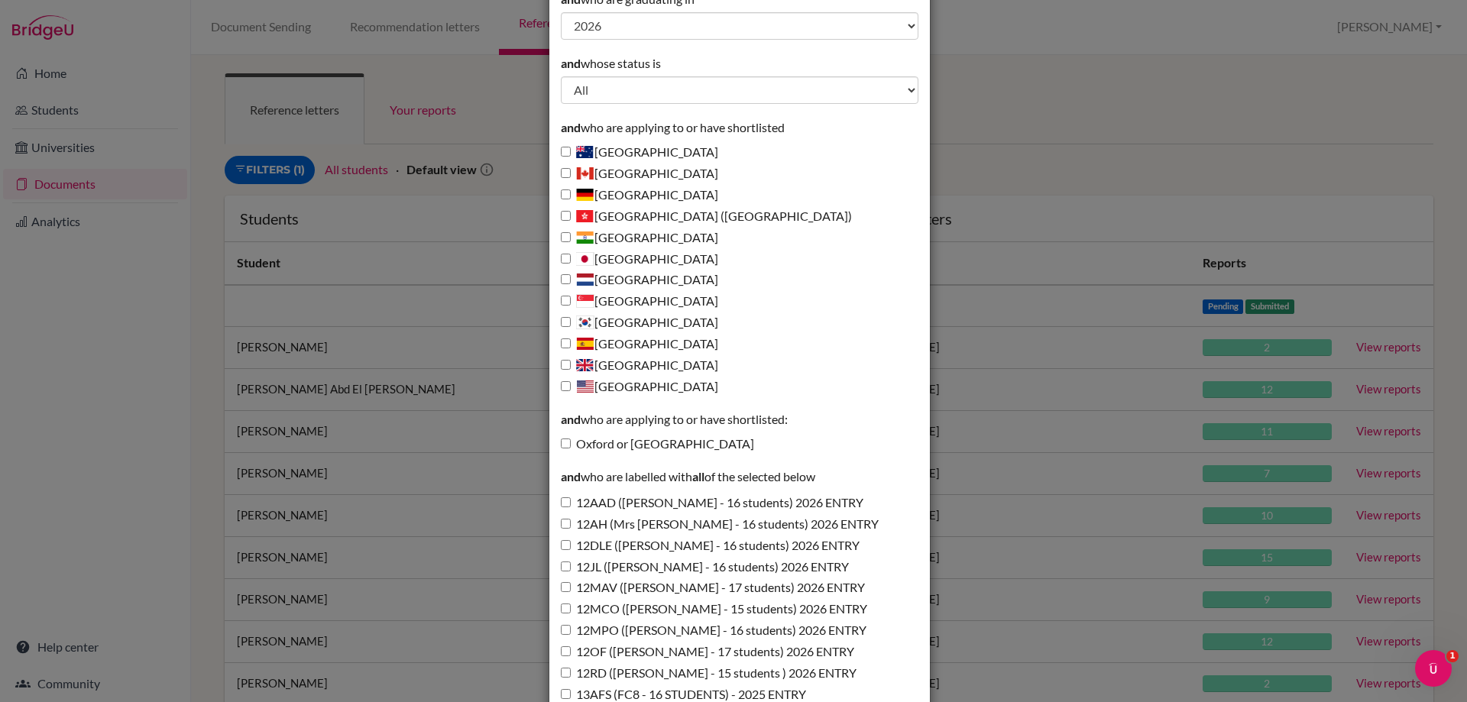
scroll to position [306, 0]
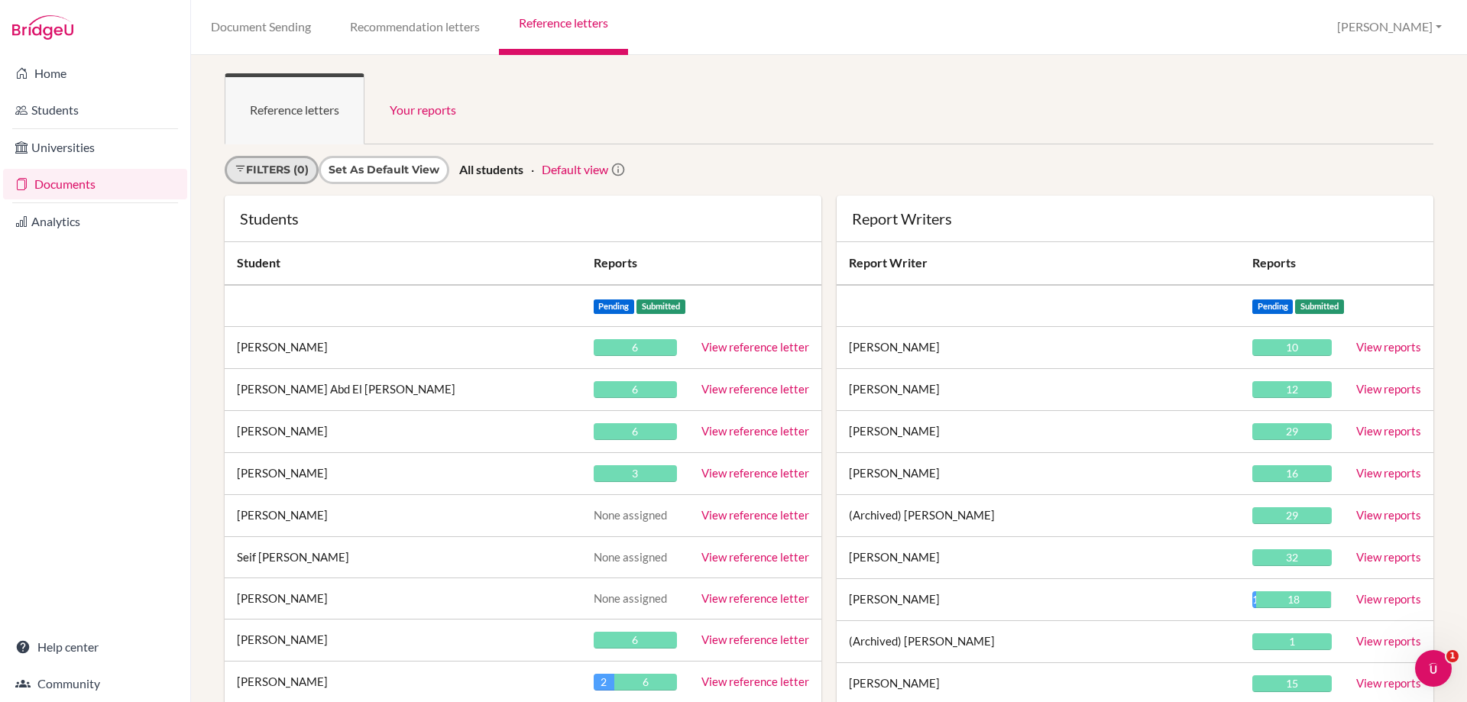
click at [270, 177] on link "Filters (0)" at bounding box center [272, 170] width 94 height 28
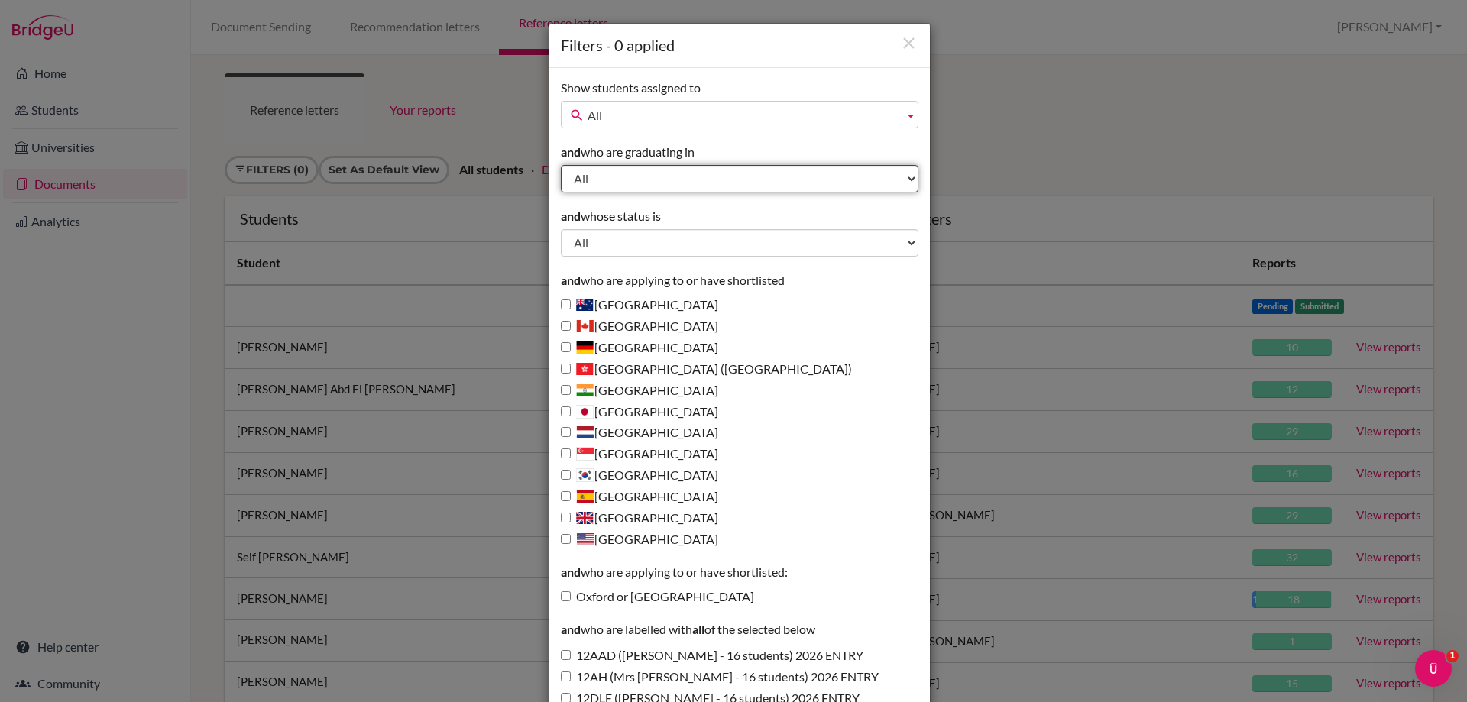
click at [594, 175] on select "All 2027 2026 2025 2024 2023 2022 2021 2020" at bounding box center [740, 179] width 358 height 28
select select "2026"
click at [561, 165] on select "All 2027 2026 2025 2024 2023 2022 2021 2020" at bounding box center [740, 179] width 358 height 28
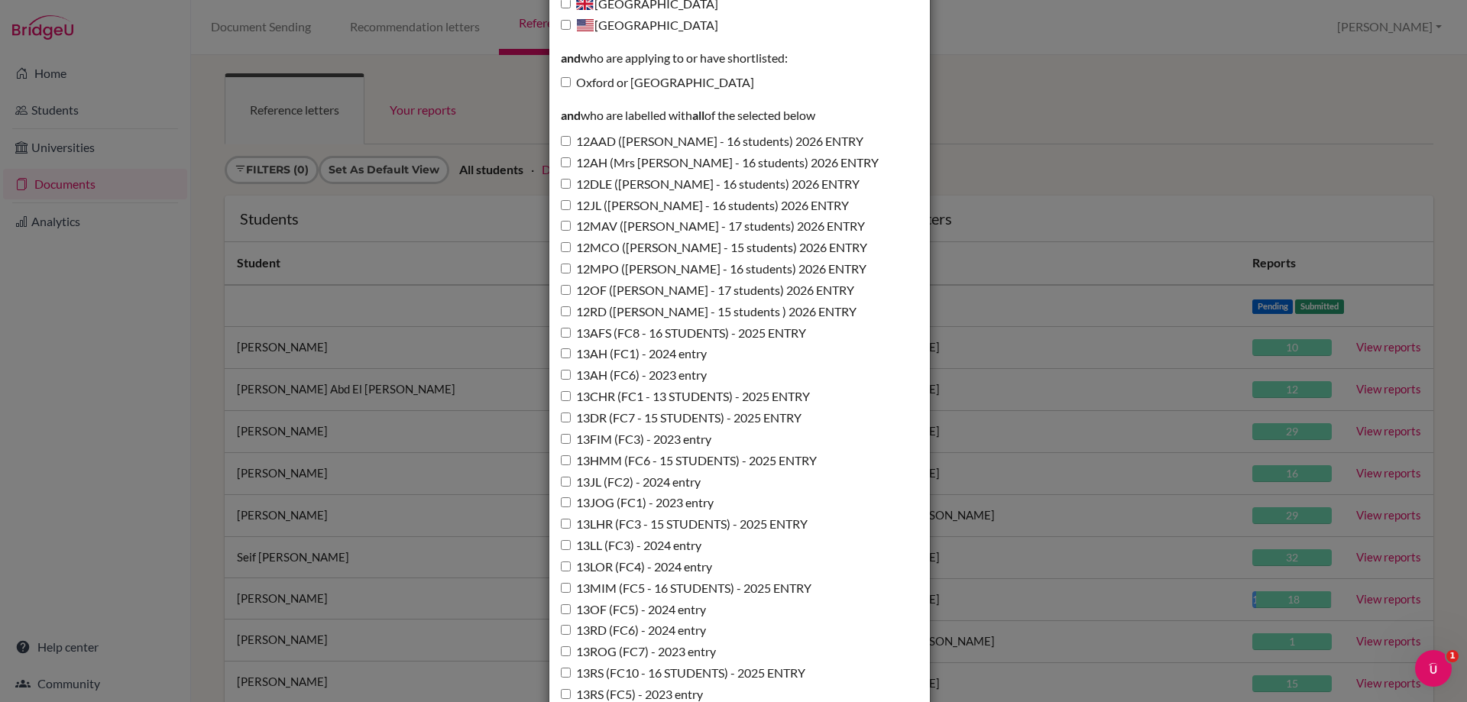
scroll to position [535, 0]
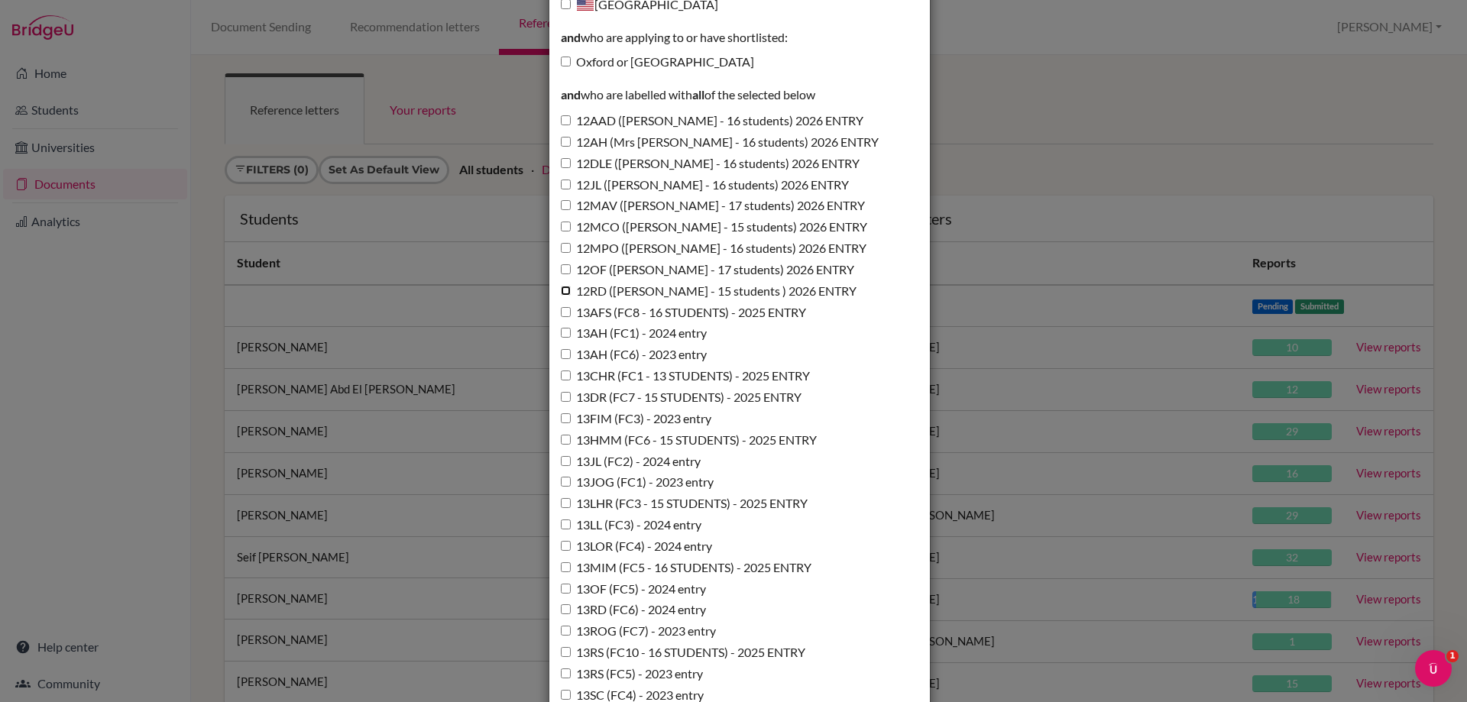
click at [564, 293] on input "12RD (Miss D'Annunzio - 15 students ) 2026 ENTRY" at bounding box center [566, 291] width 10 height 10
checkbox input "true"
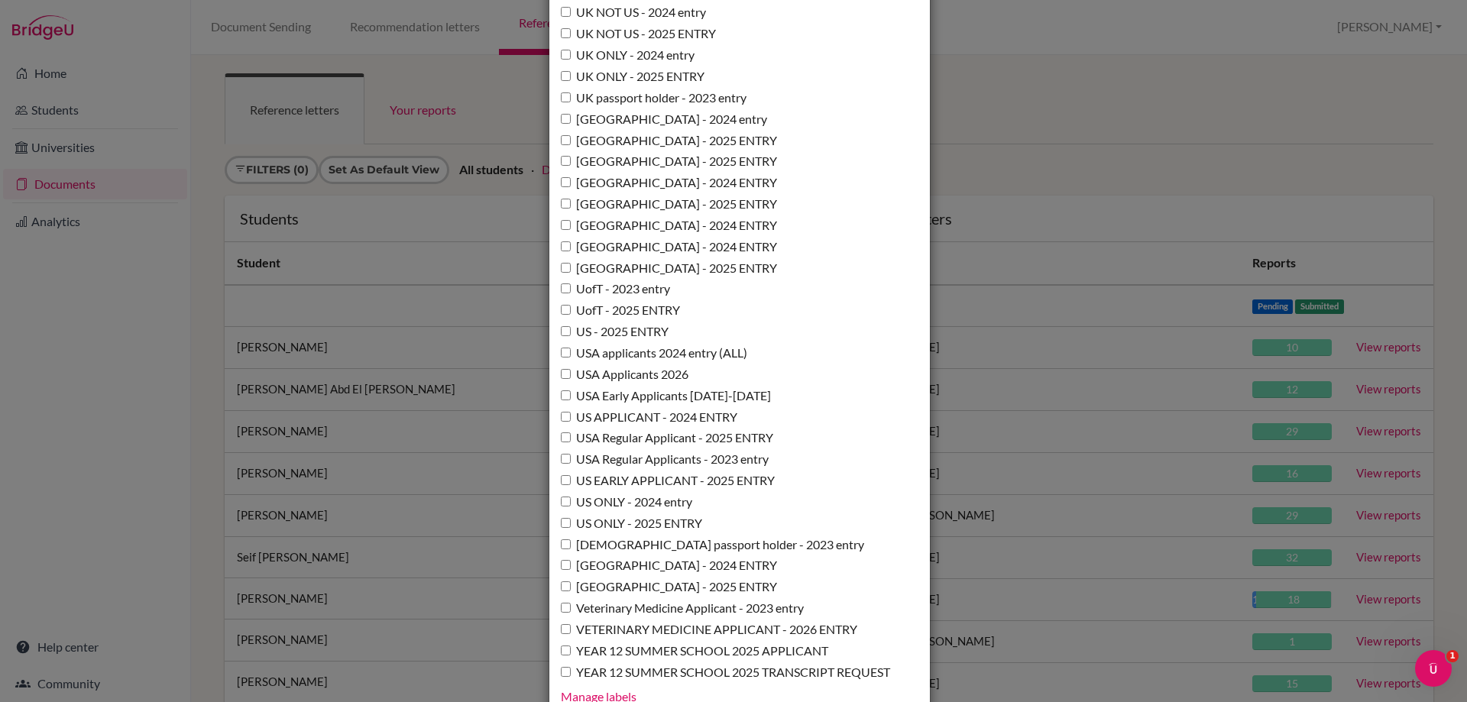
scroll to position [11092, 0]
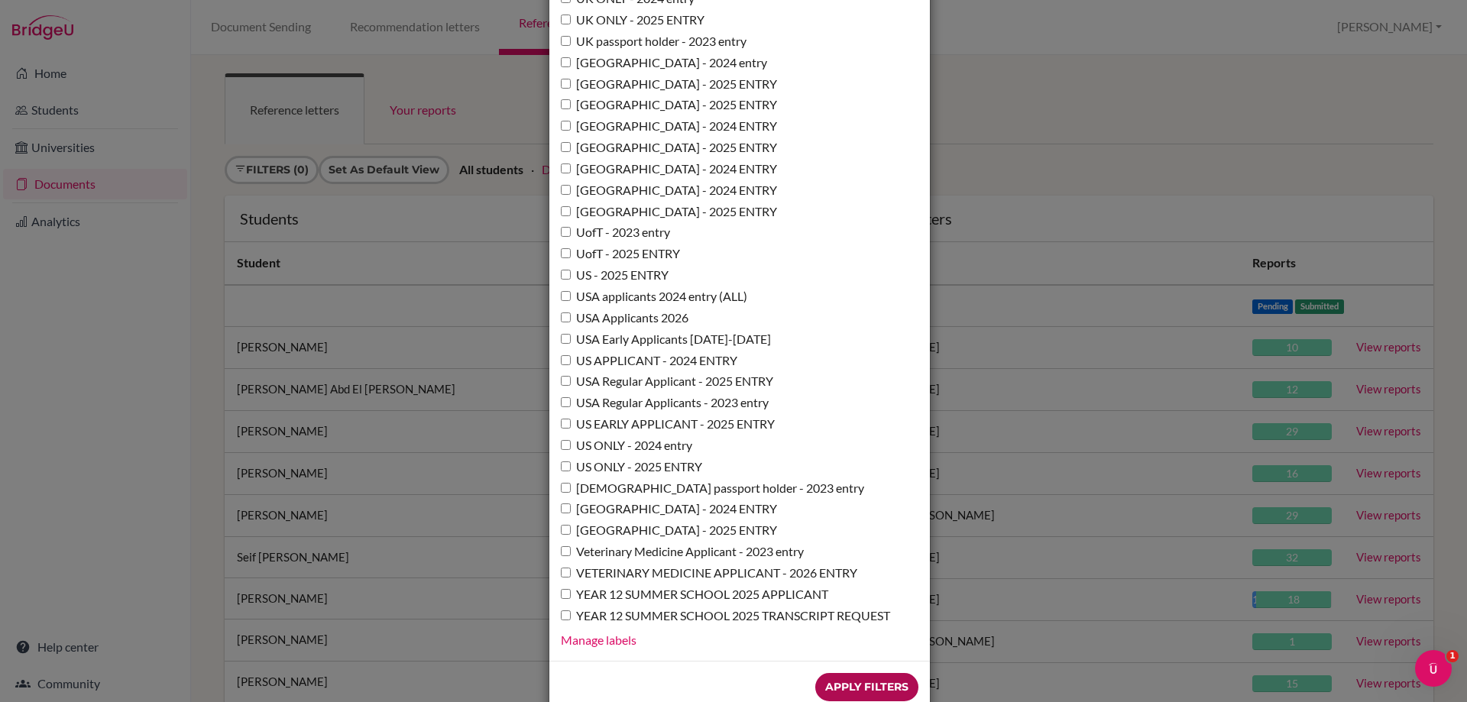
click at [840, 673] on input "Apply Filters" at bounding box center [866, 687] width 103 height 28
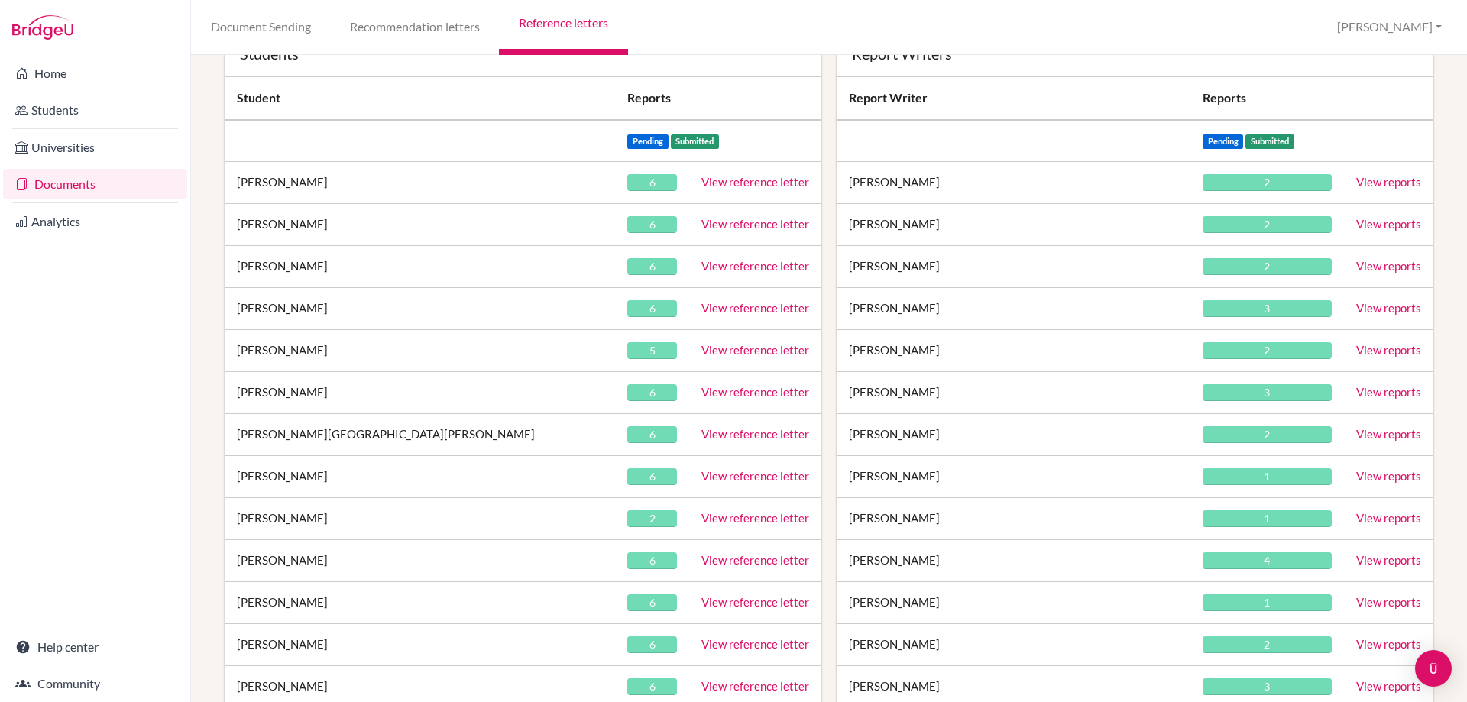
scroll to position [153, 0]
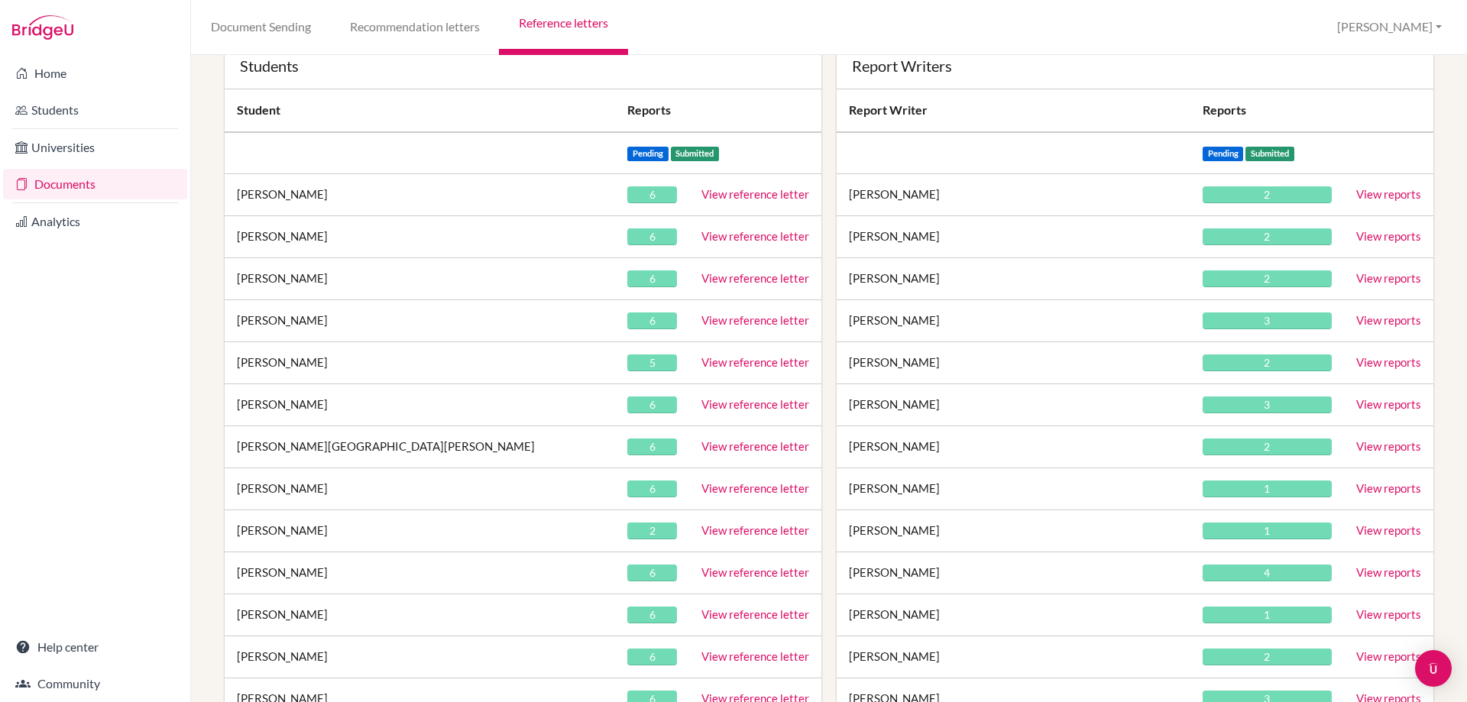
click at [721, 358] on link "View reference letter" at bounding box center [756, 362] width 108 height 14
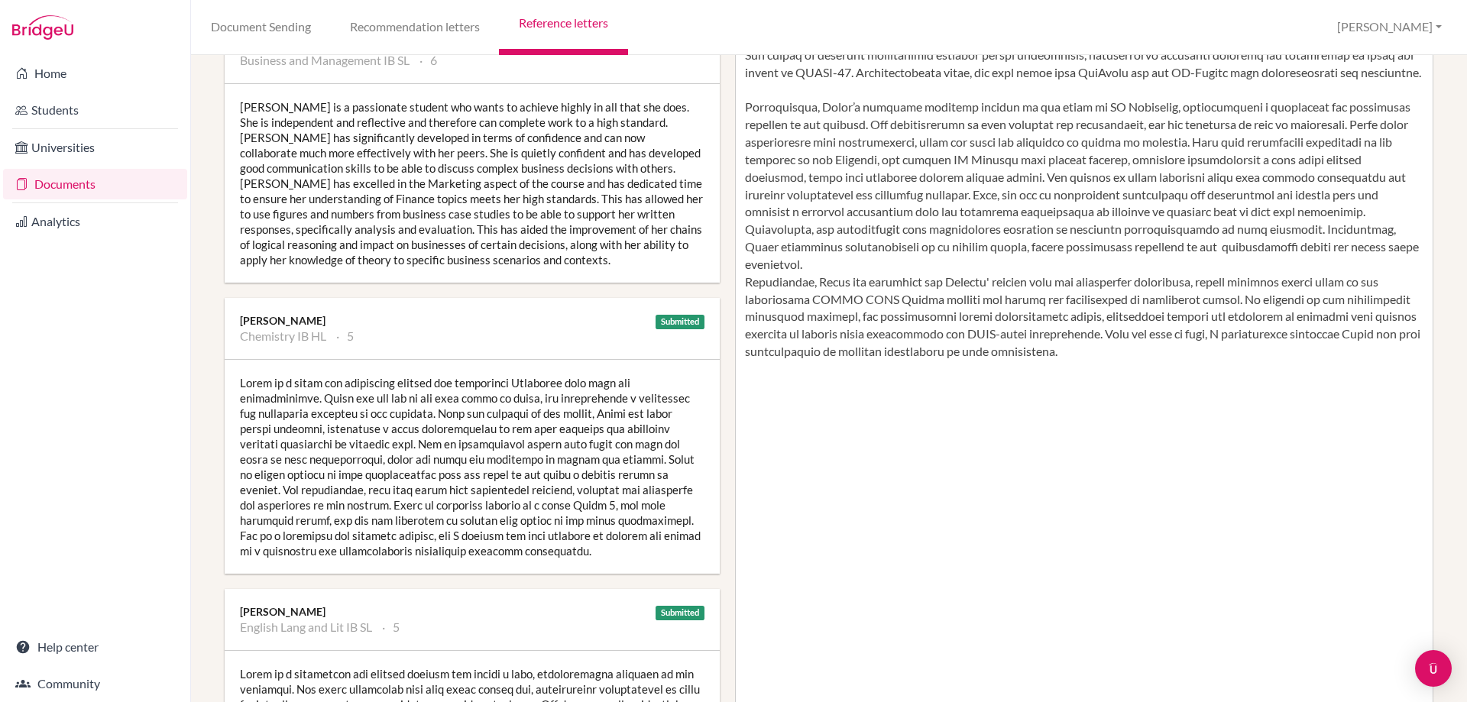
scroll to position [459, 0]
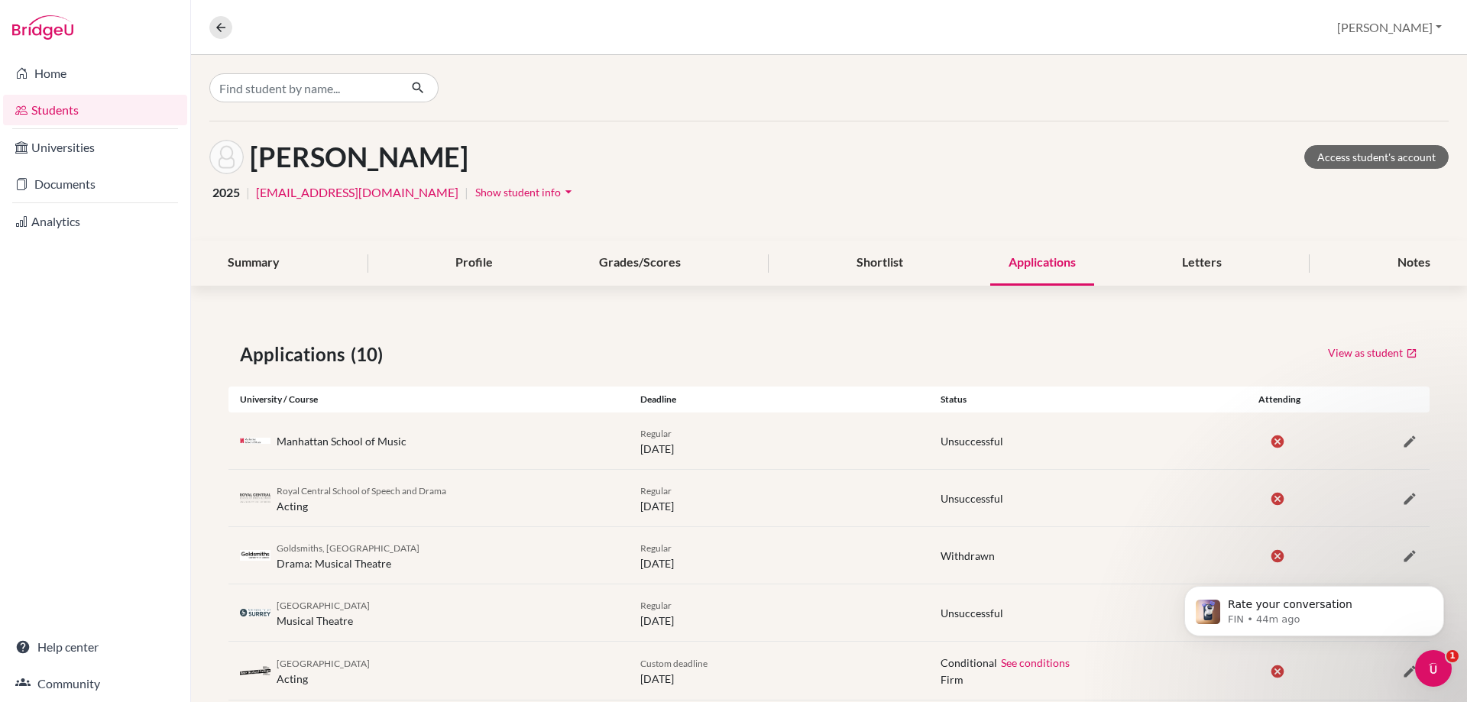
scroll to position [291, 0]
